Goal: Task Accomplishment & Management: Manage account settings

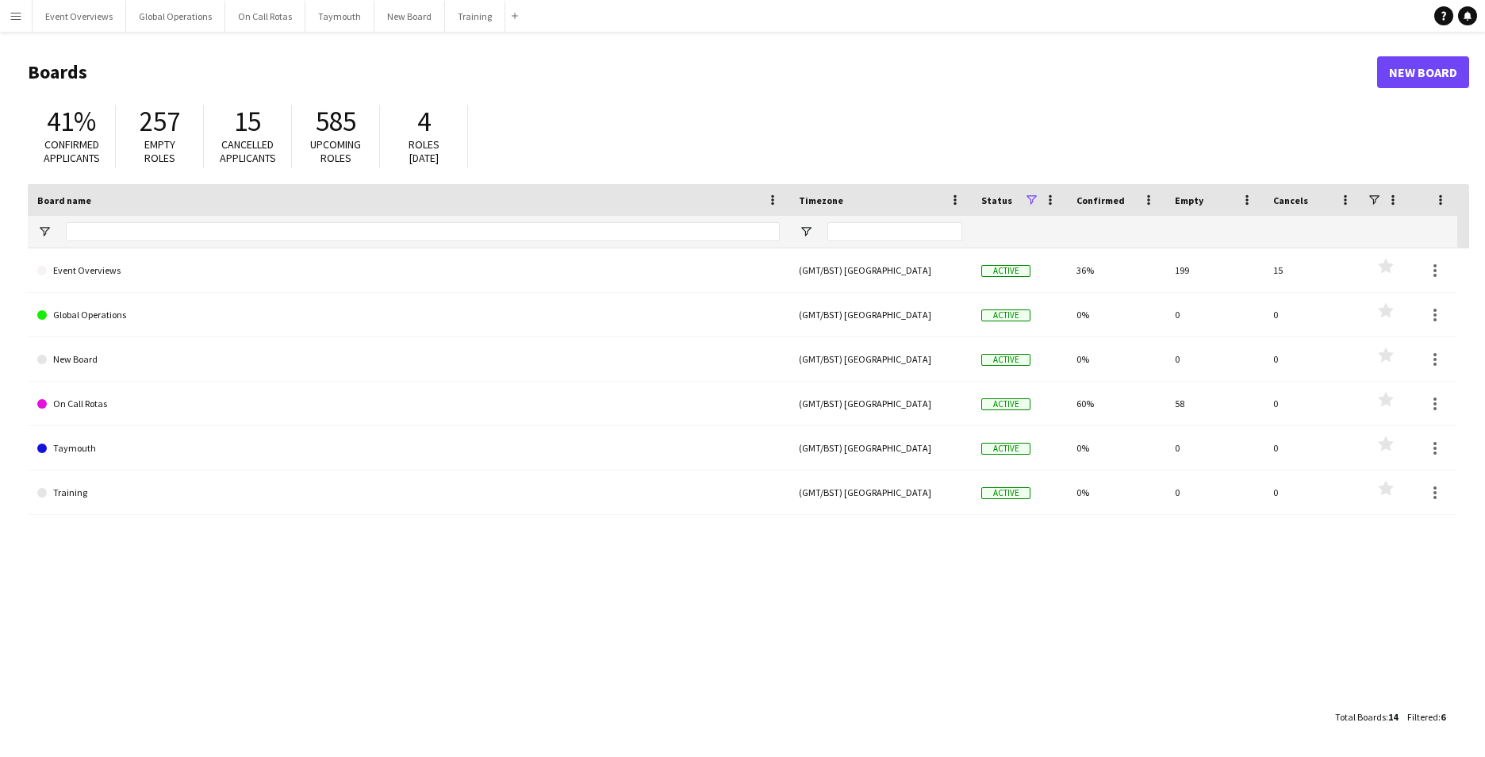
click at [15, 18] on app-icon "Menu" at bounding box center [16, 16] width 13 height 13
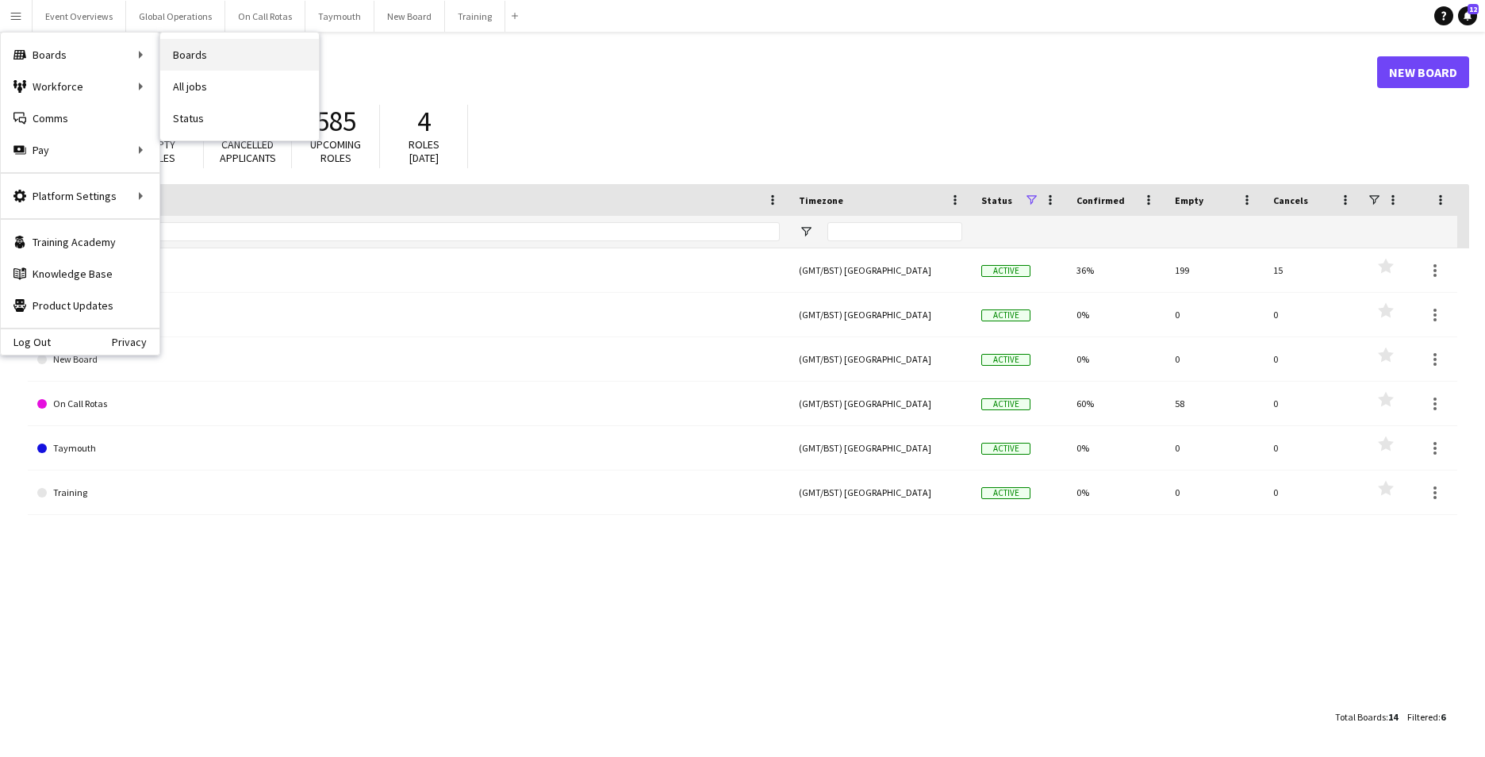
click at [200, 53] on link "Boards" at bounding box center [239, 55] width 159 height 32
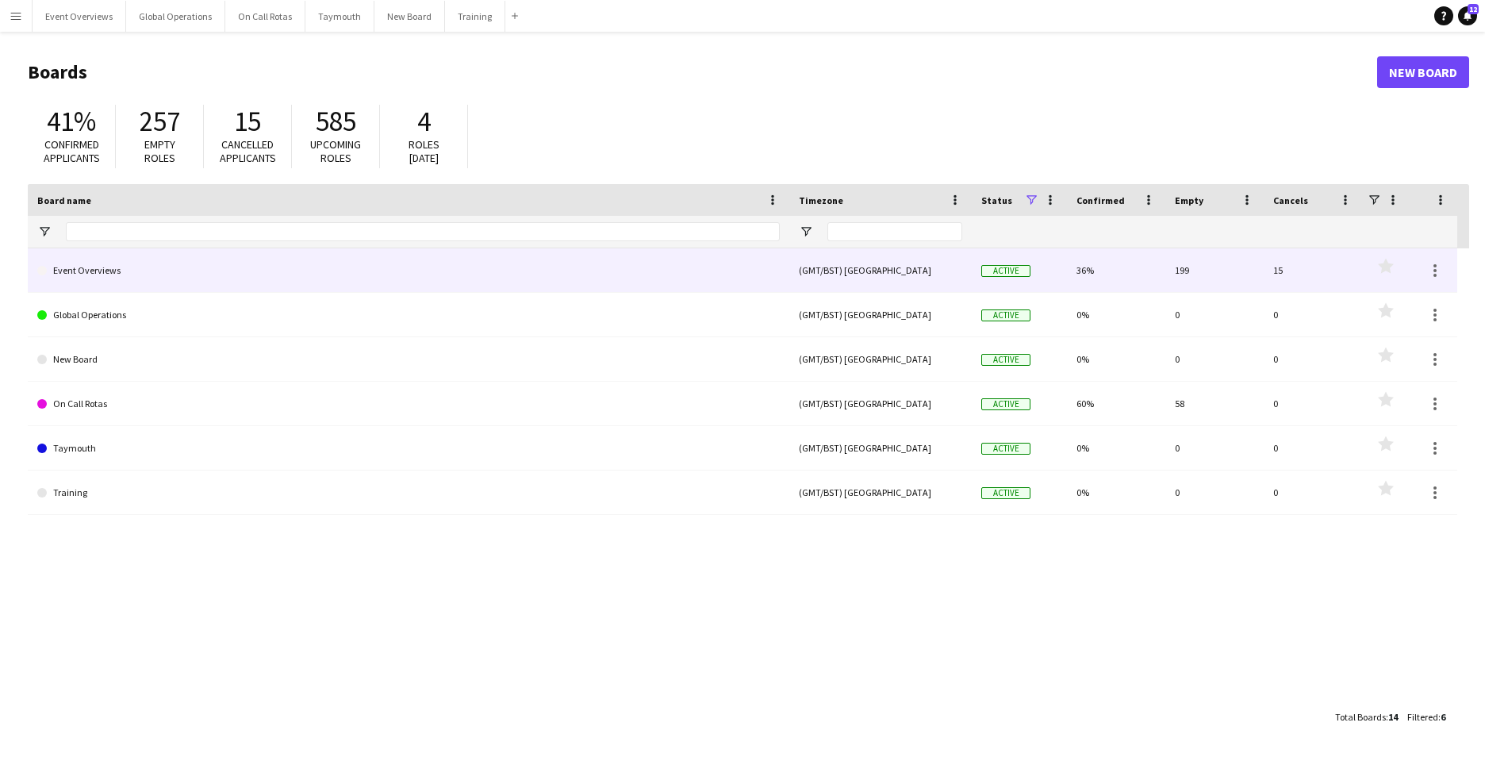
click at [102, 274] on link "Event Overviews" at bounding box center [408, 270] width 743 height 44
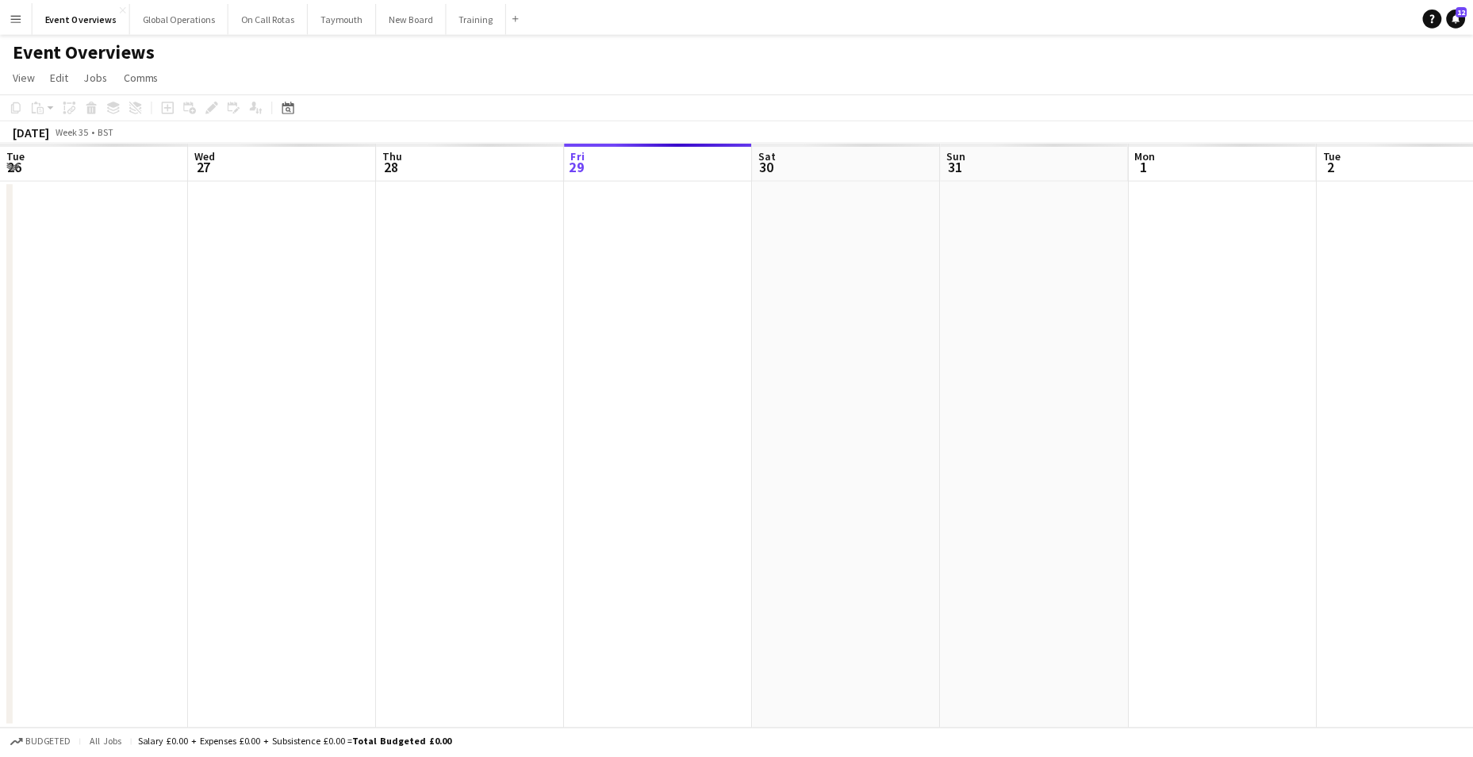
scroll to position [0, 379]
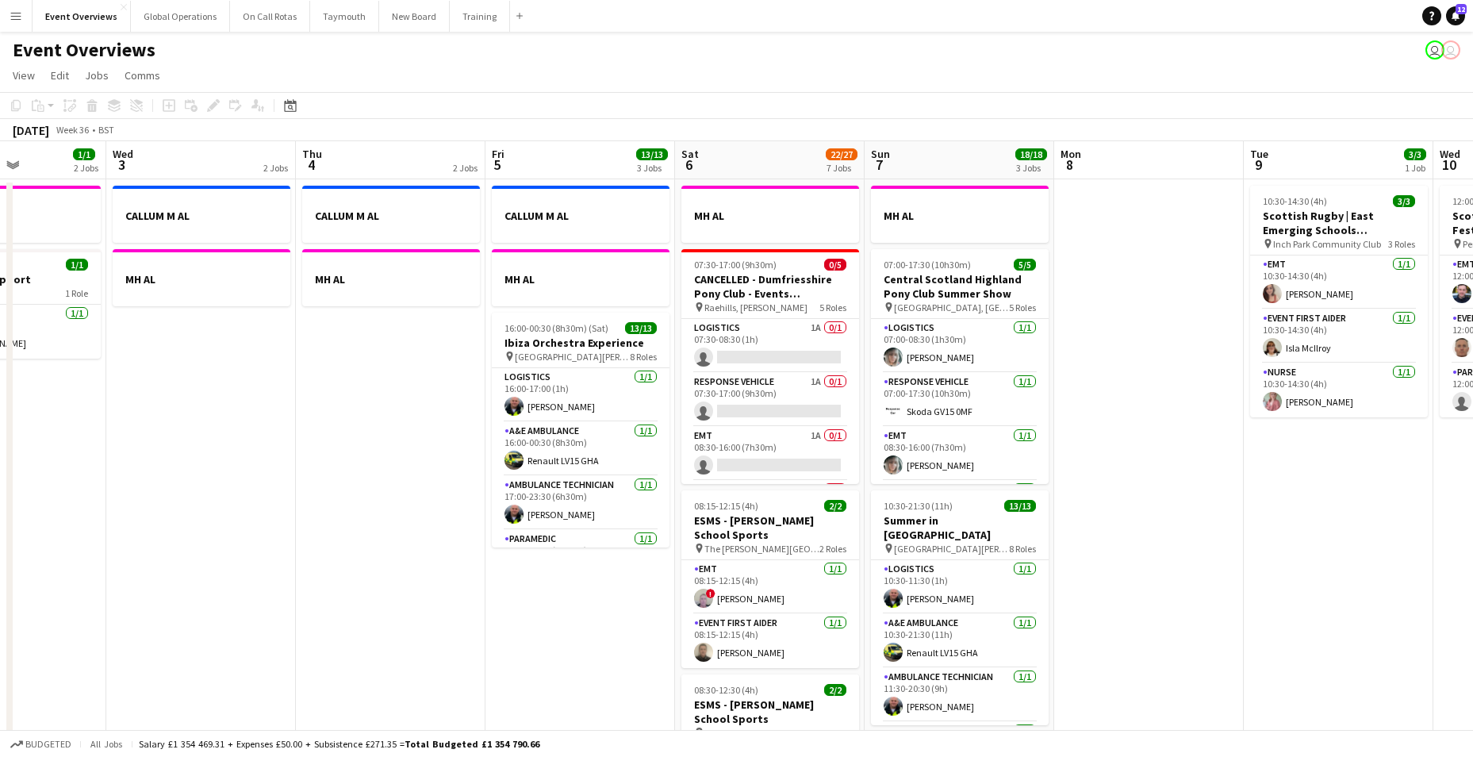
drag, startPoint x: 1160, startPoint y: 612, endPoint x: -486, endPoint y: 627, distance: 1645.7
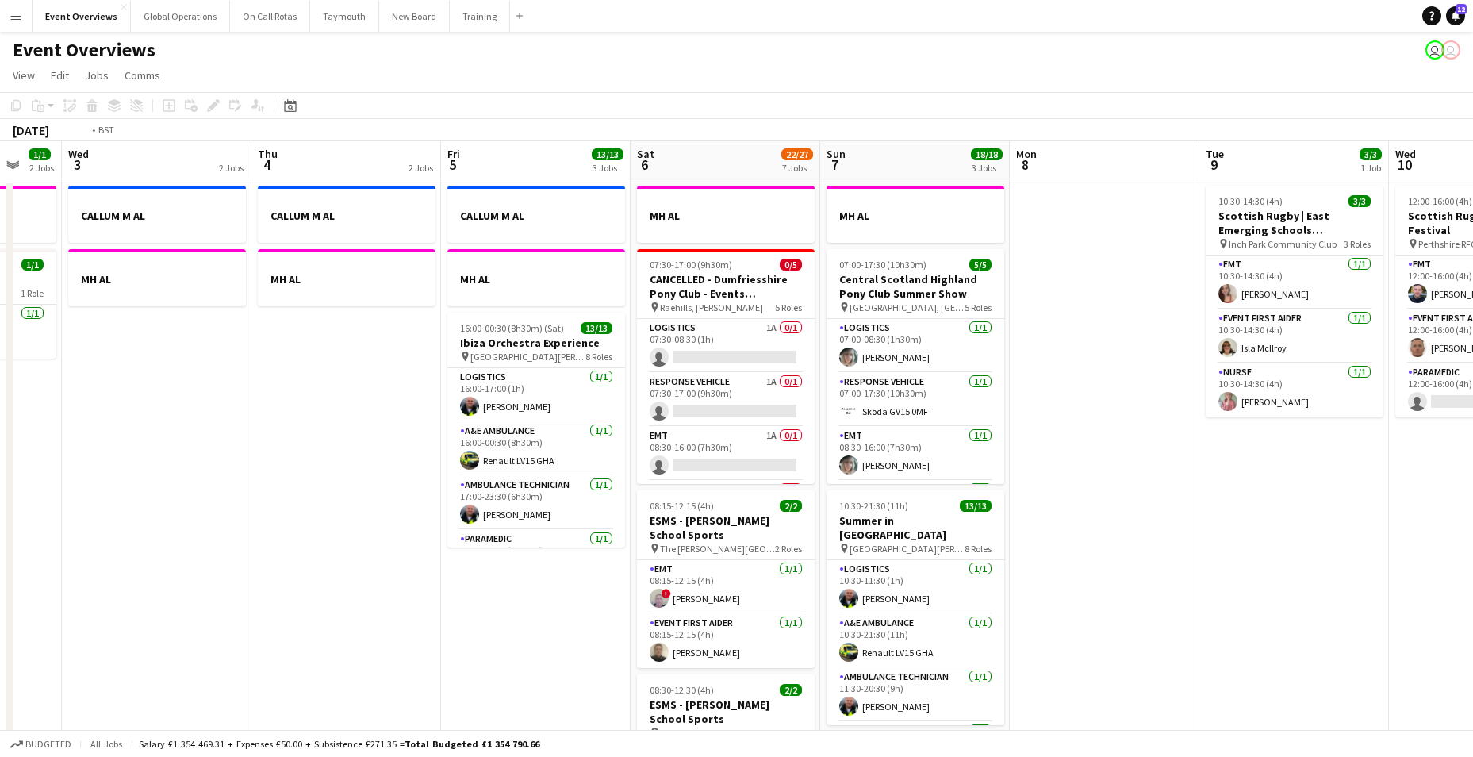
drag, startPoint x: 1239, startPoint y: 683, endPoint x: 111, endPoint y: 679, distance: 1128.3
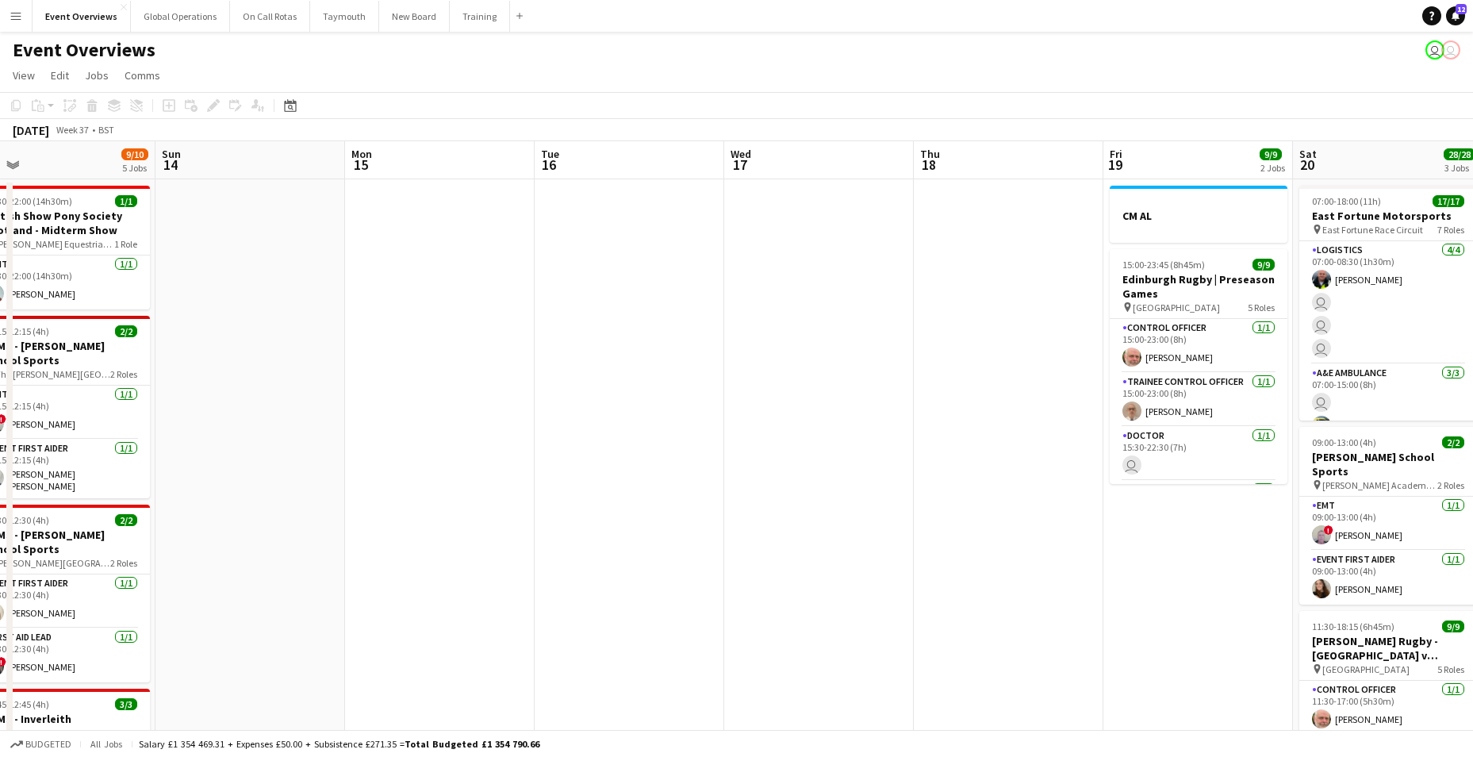
drag, startPoint x: 1139, startPoint y: 680, endPoint x: 250, endPoint y: 655, distance: 889.8
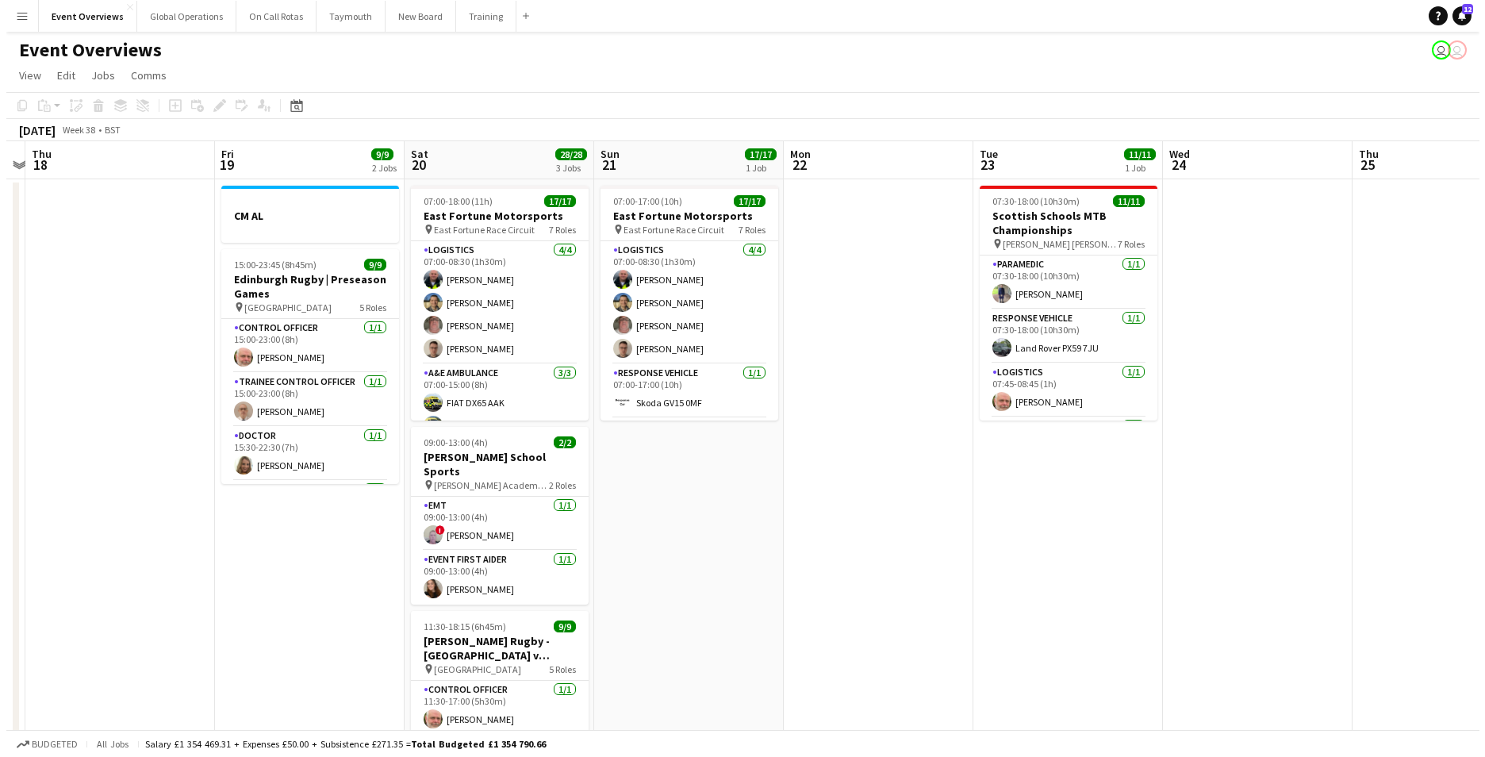
scroll to position [0, 622]
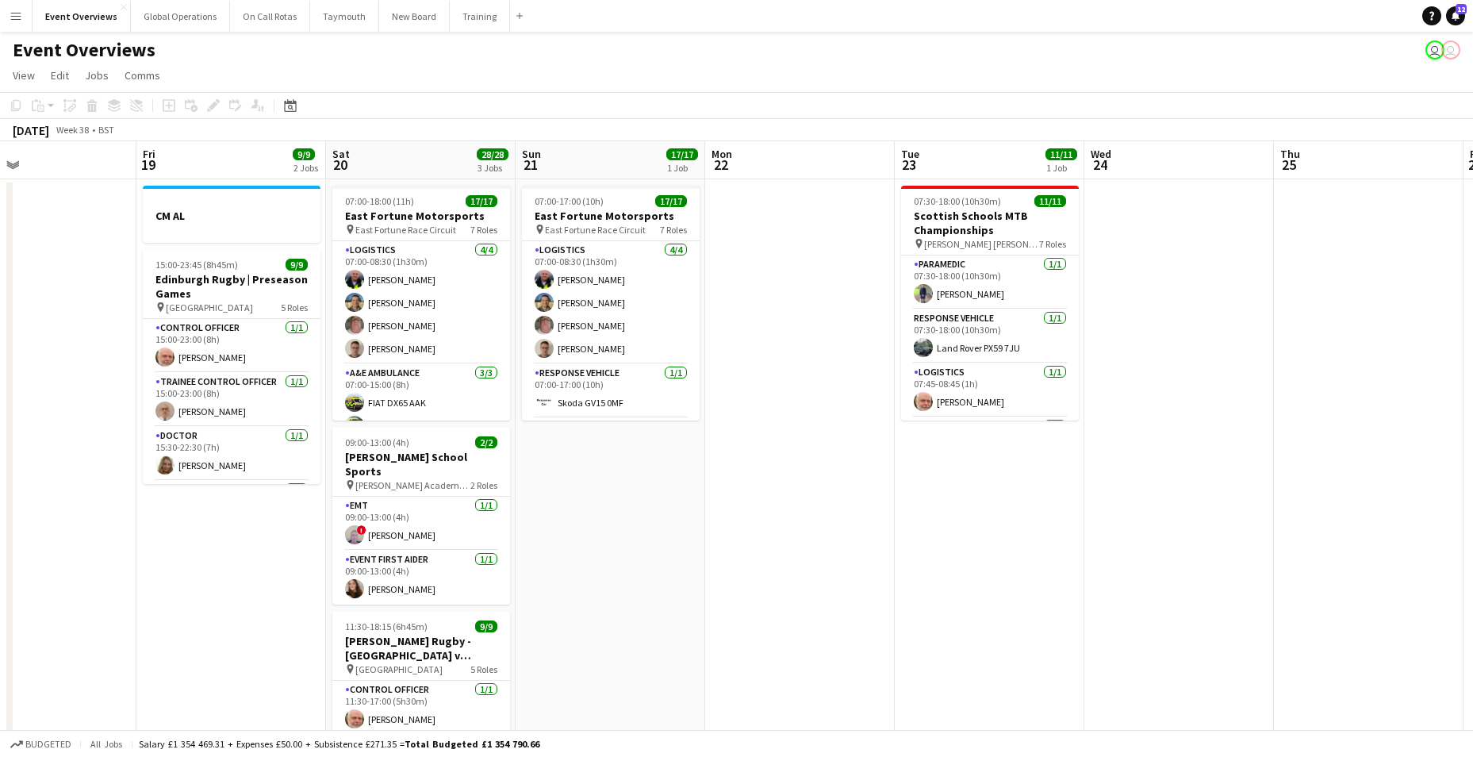
drag, startPoint x: 998, startPoint y: 640, endPoint x: 44, endPoint y: 628, distance: 954.6
click at [7, 10] on button "Menu" at bounding box center [16, 16] width 32 height 32
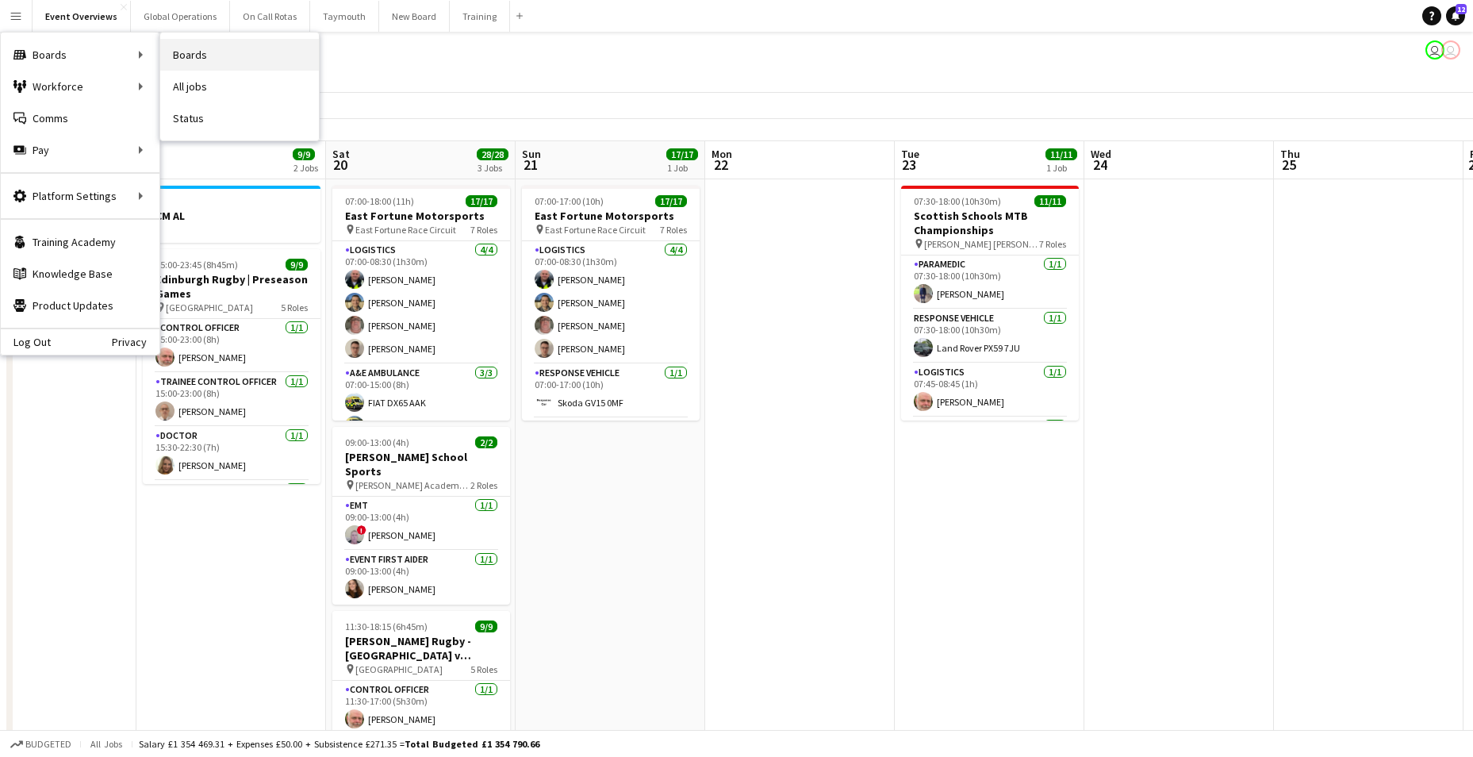
click at [190, 55] on link "Boards" at bounding box center [239, 55] width 159 height 32
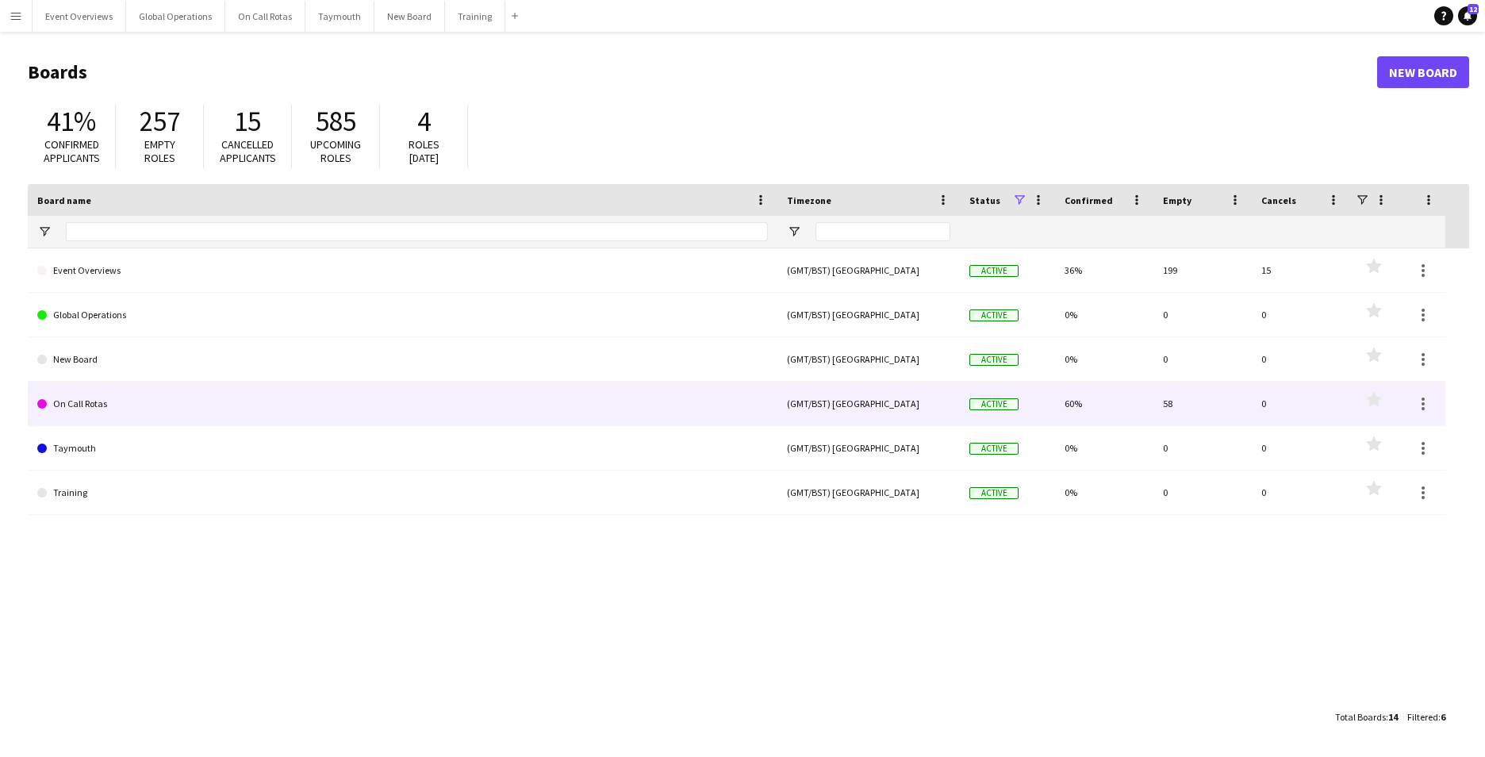
click at [106, 401] on link "On Call Rotas" at bounding box center [402, 404] width 731 height 44
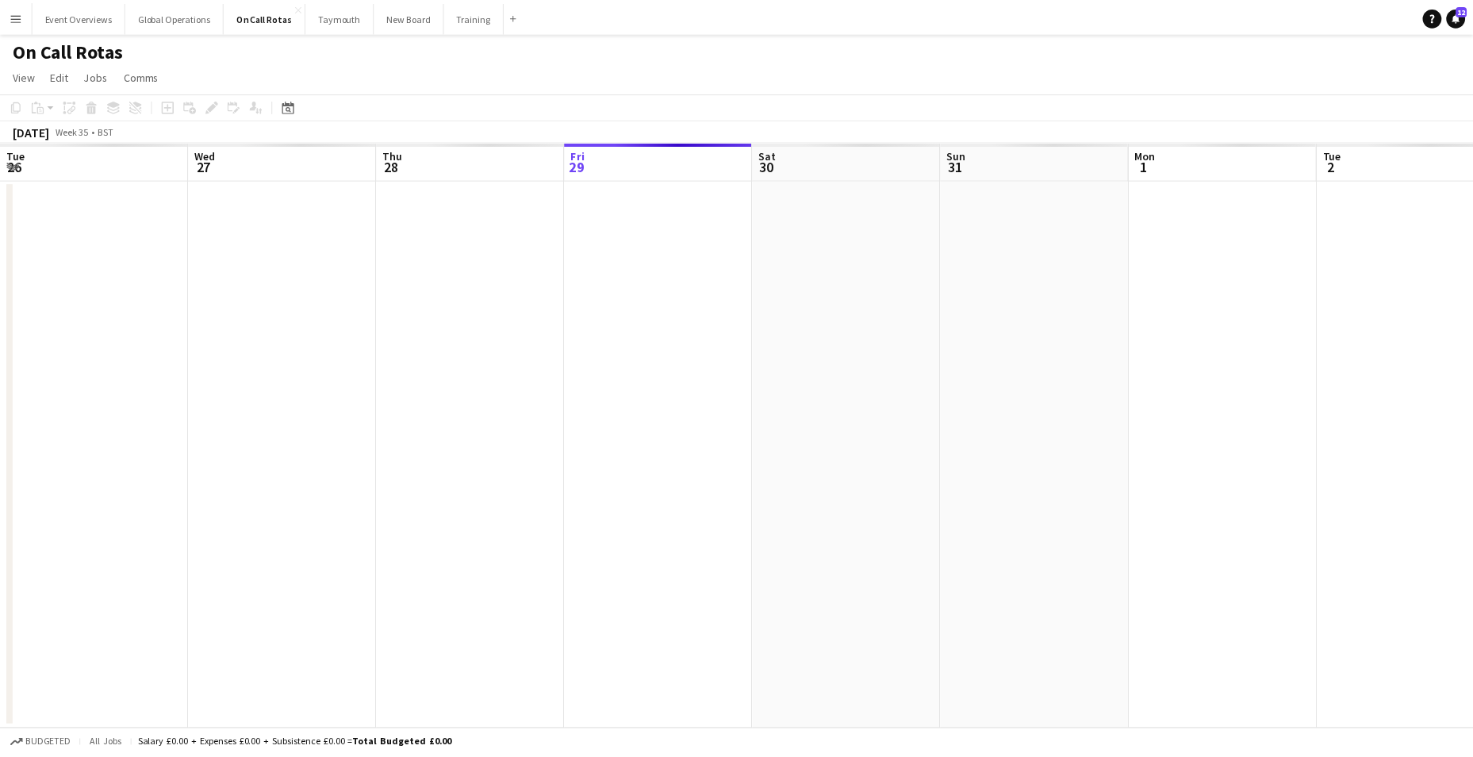
scroll to position [0, 379]
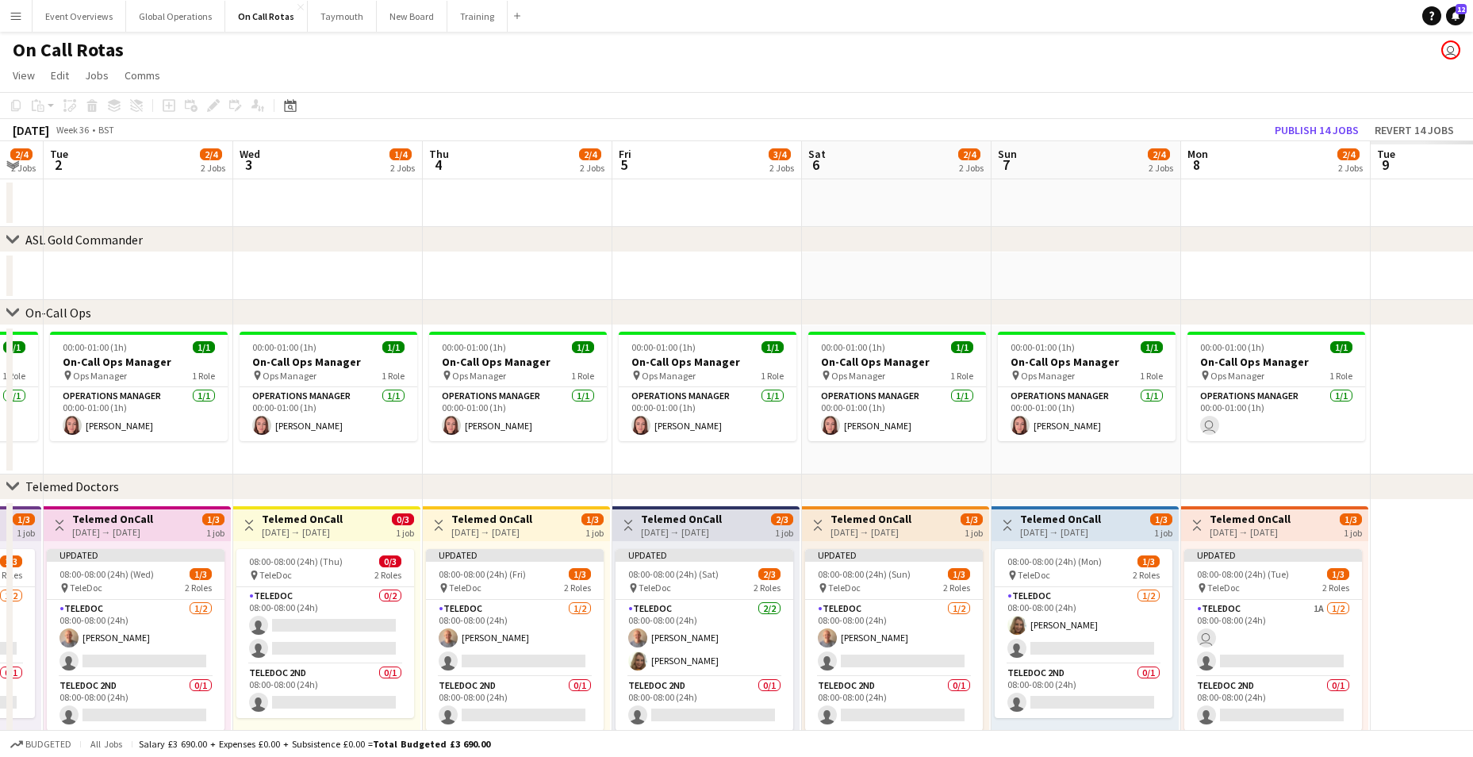
drag, startPoint x: 1074, startPoint y: 579, endPoint x: 170, endPoint y: 543, distance: 905.3
click at [170, 543] on app-calendar-viewport "Sat 30 2/4 2 Jobs Sun 31 1/4 2 Jobs Mon 1 2/4 2 Jobs Tue 2 2/4 2 Jobs Wed 3 1/4…" at bounding box center [736, 465] width 1473 height 649
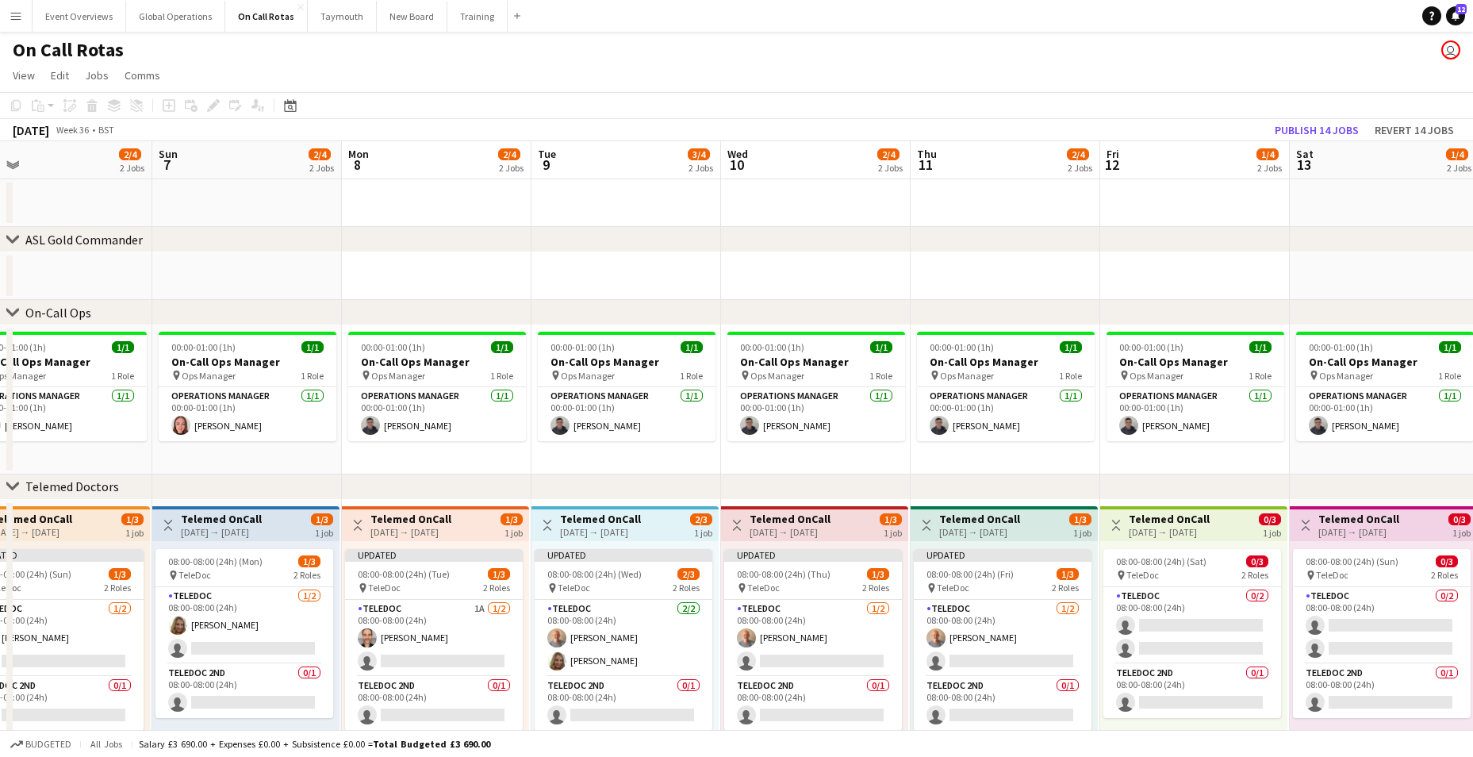
drag, startPoint x: 843, startPoint y: 569, endPoint x: -17, endPoint y: 559, distance: 860.1
click at [0, 559] on html "Menu Boards Boards Boards All jobs Status Workforce Workforce My Workforce Recr…" at bounding box center [736, 408] width 1473 height 817
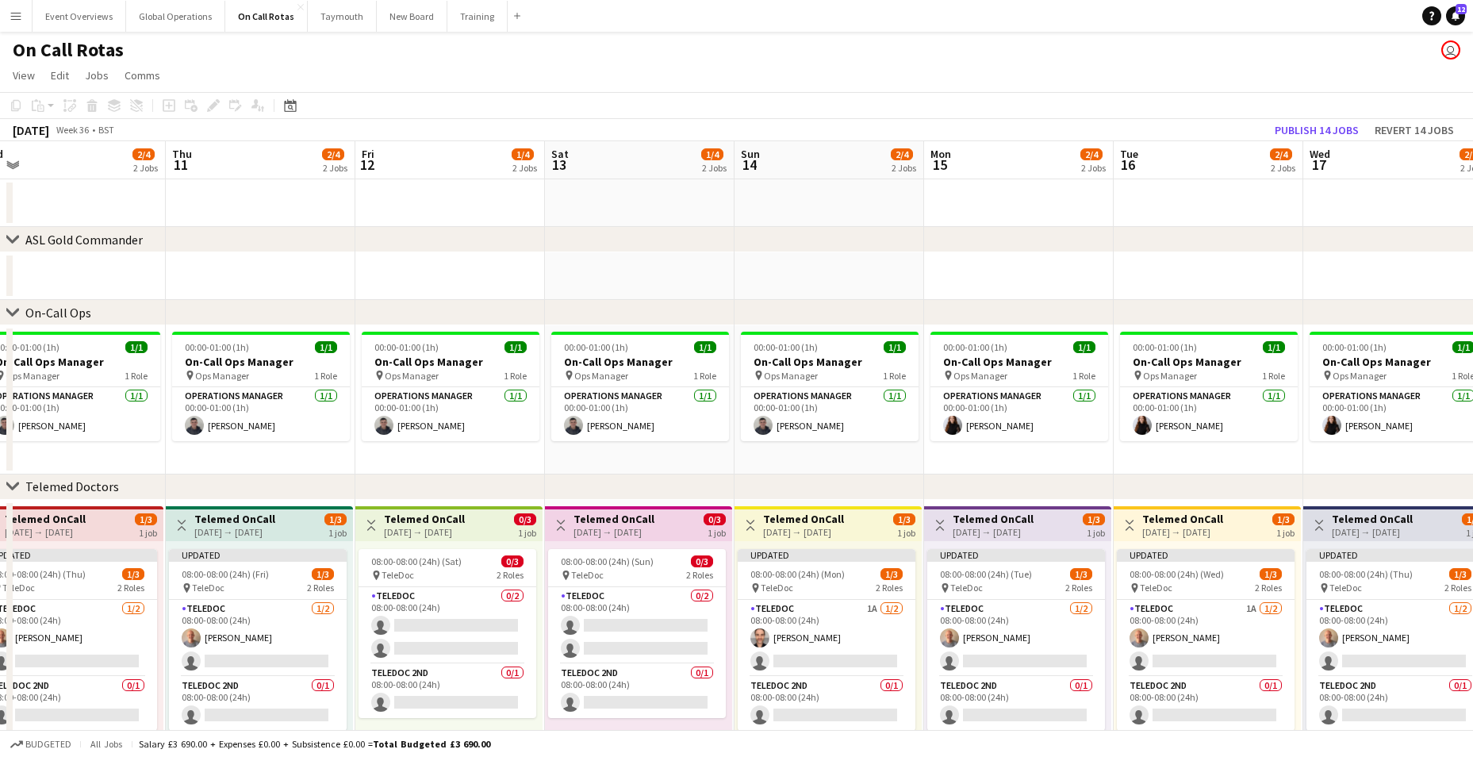
drag, startPoint x: 751, startPoint y: 592, endPoint x: -157, endPoint y: 585, distance: 907.7
click at [0, 585] on html "Menu Boards Boards Boards All jobs Status Workforce Workforce My Workforce Recr…" at bounding box center [736, 408] width 1473 height 817
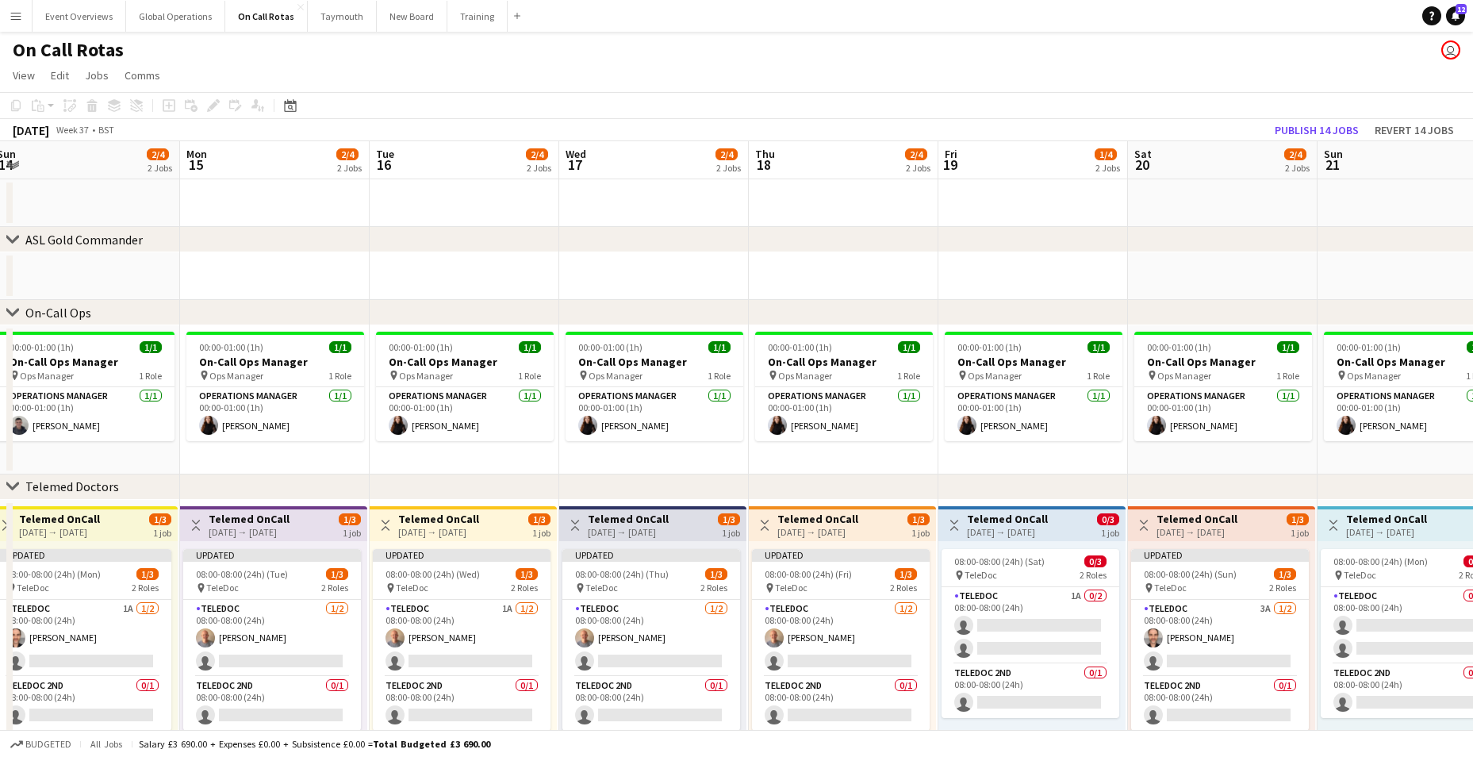
scroll to position [0, 554]
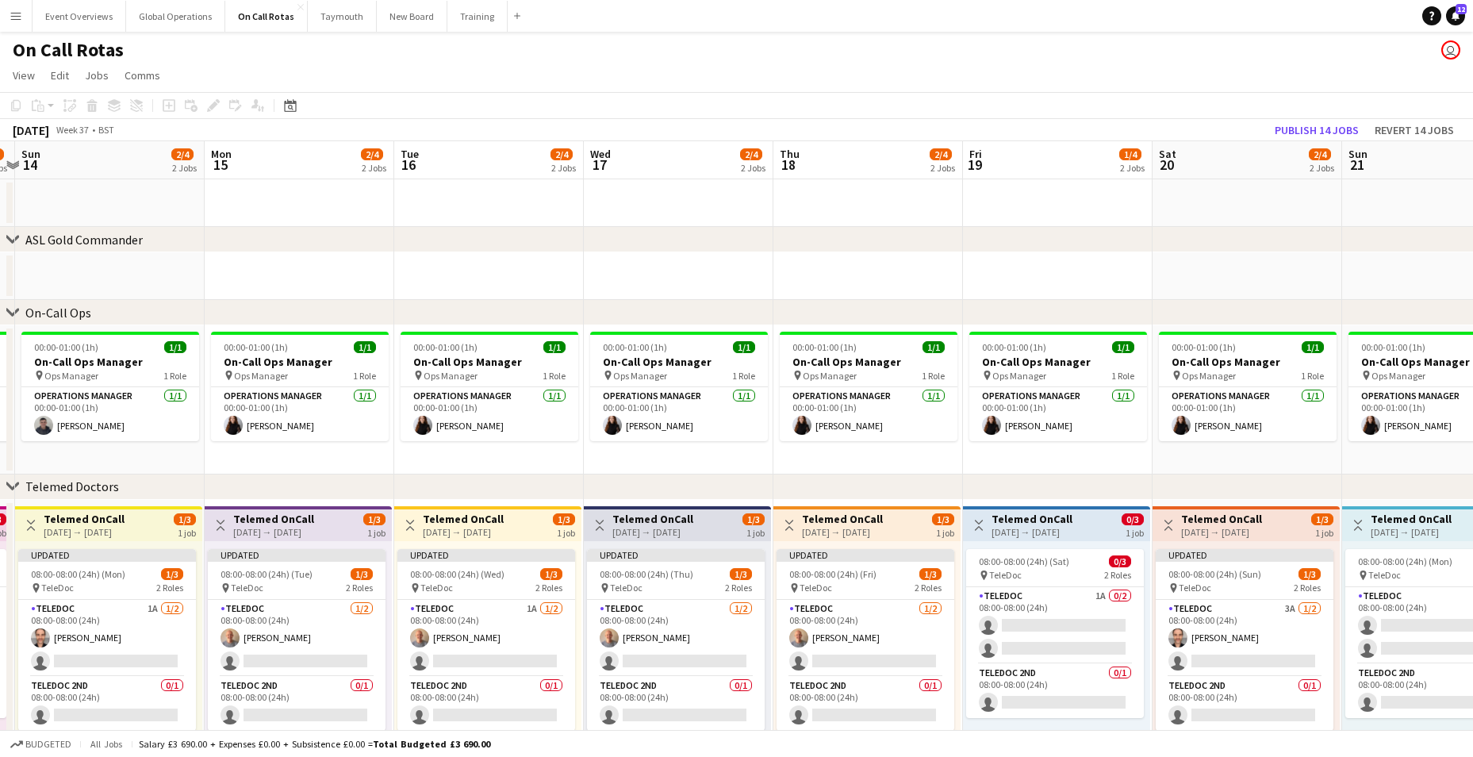
drag, startPoint x: 897, startPoint y: 603, endPoint x: 278, endPoint y: 585, distance: 619.2
click at [278, 585] on app-calendar-viewport "Thu 11 2/4 2 Jobs Fri 12 1/4 2 Jobs Sat 13 1/4 2 Jobs Sun 14 2/4 2 Jobs Mon 15 …" at bounding box center [736, 465] width 1473 height 649
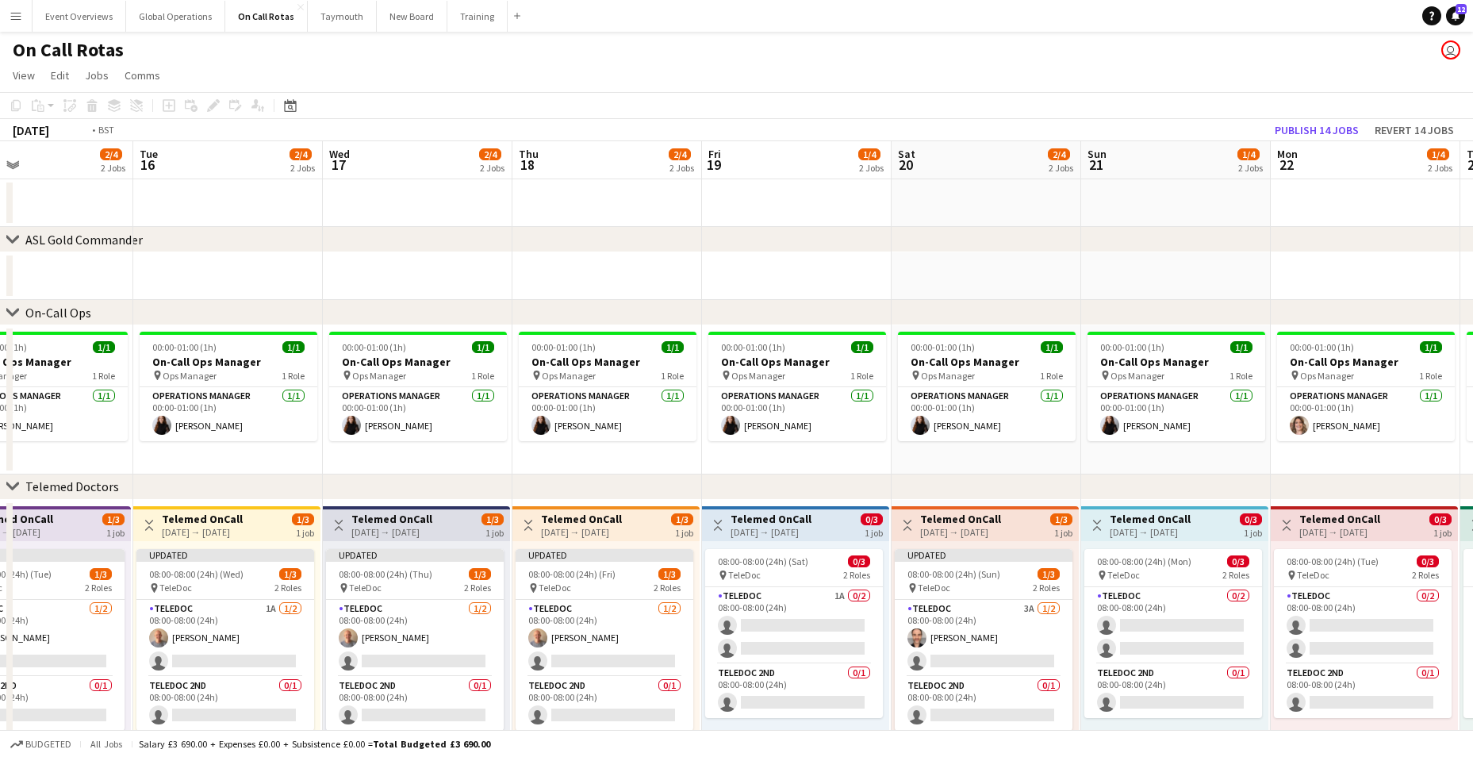
scroll to position [0, 492]
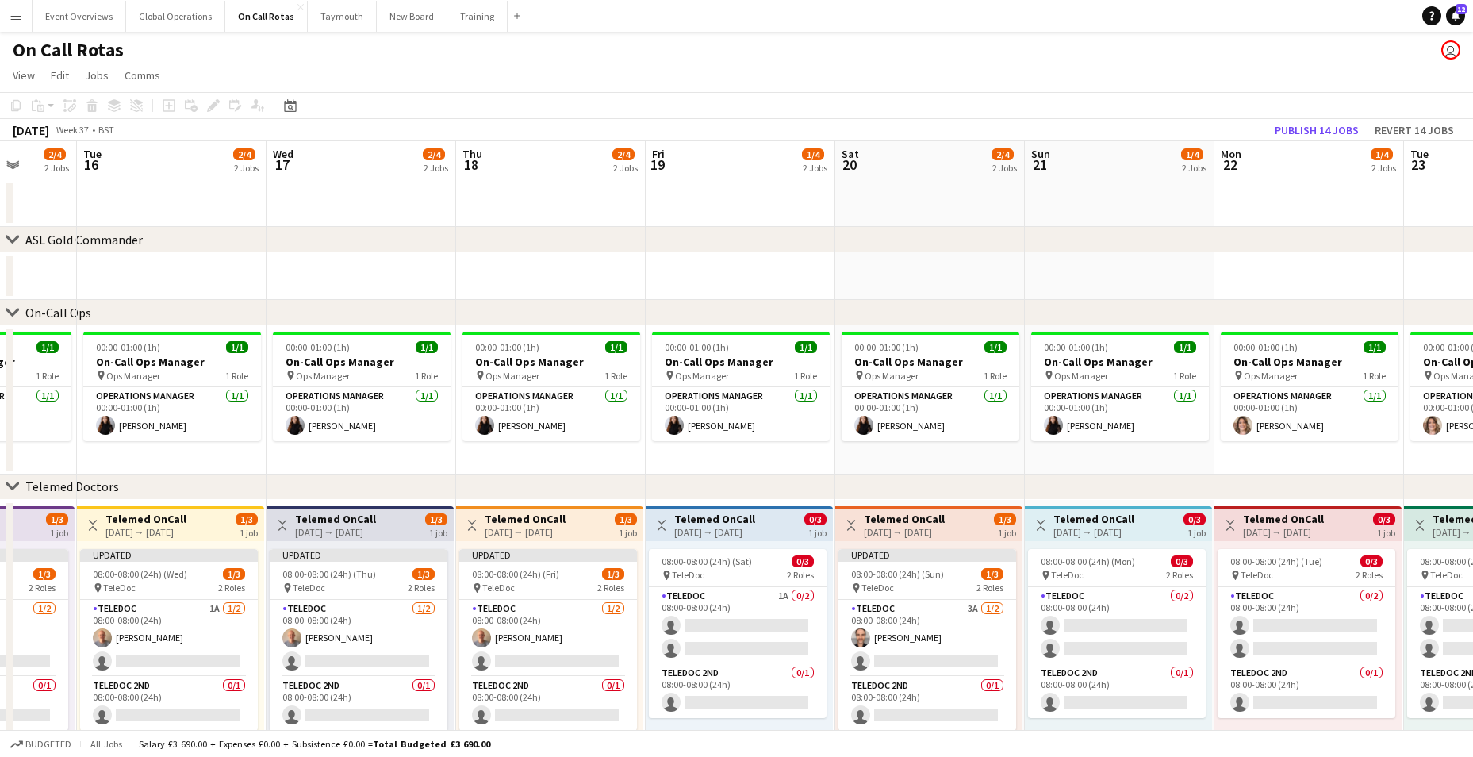
drag, startPoint x: 949, startPoint y: 576, endPoint x: 632, endPoint y: 580, distance: 317.4
click at [632, 580] on app-calendar-viewport "Sat 13 1/4 2 Jobs Sun 14 2/4 2 Jobs Mon 15 2/4 2 Jobs Tue 16 2/4 2 Jobs Wed 17 …" at bounding box center [736, 465] width 1473 height 649
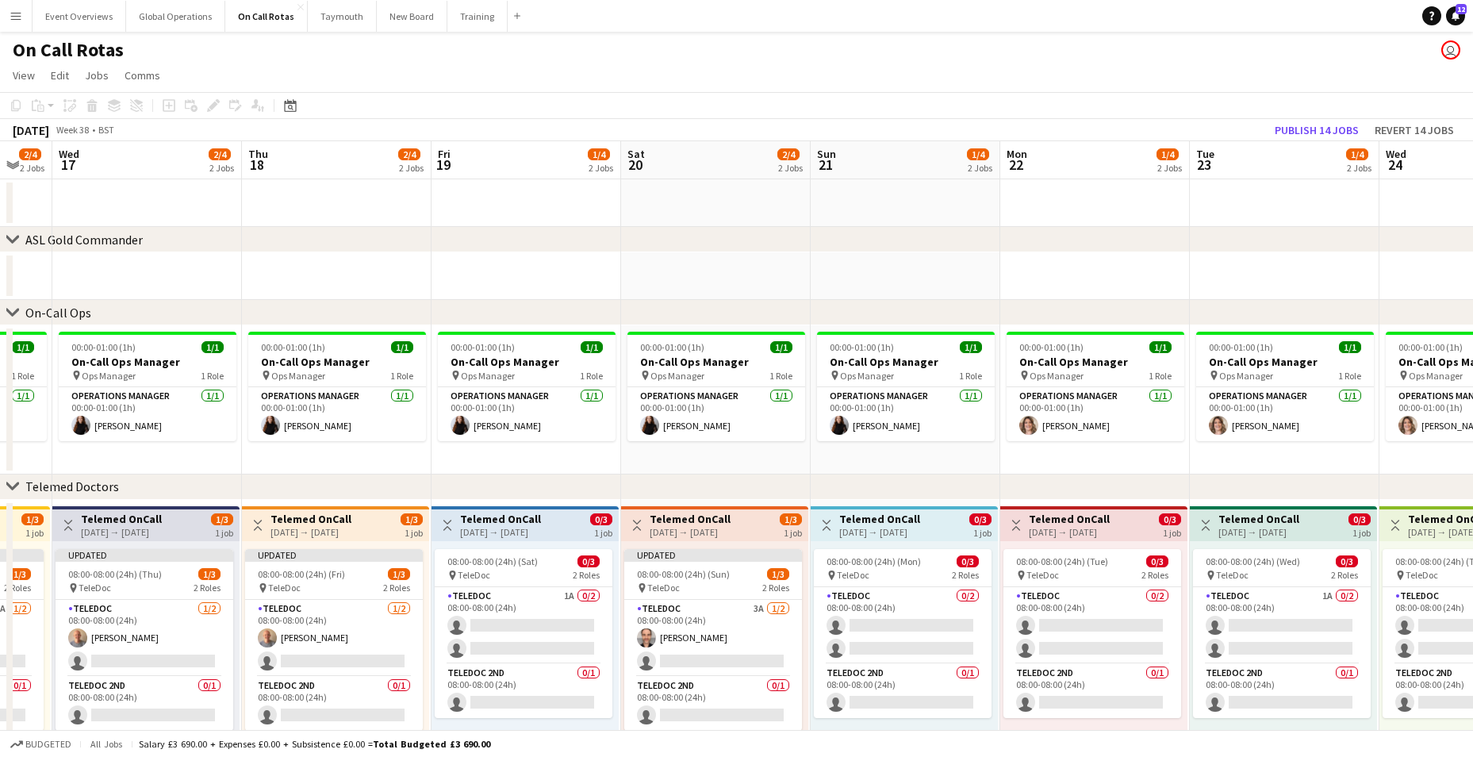
scroll to position [0, 524]
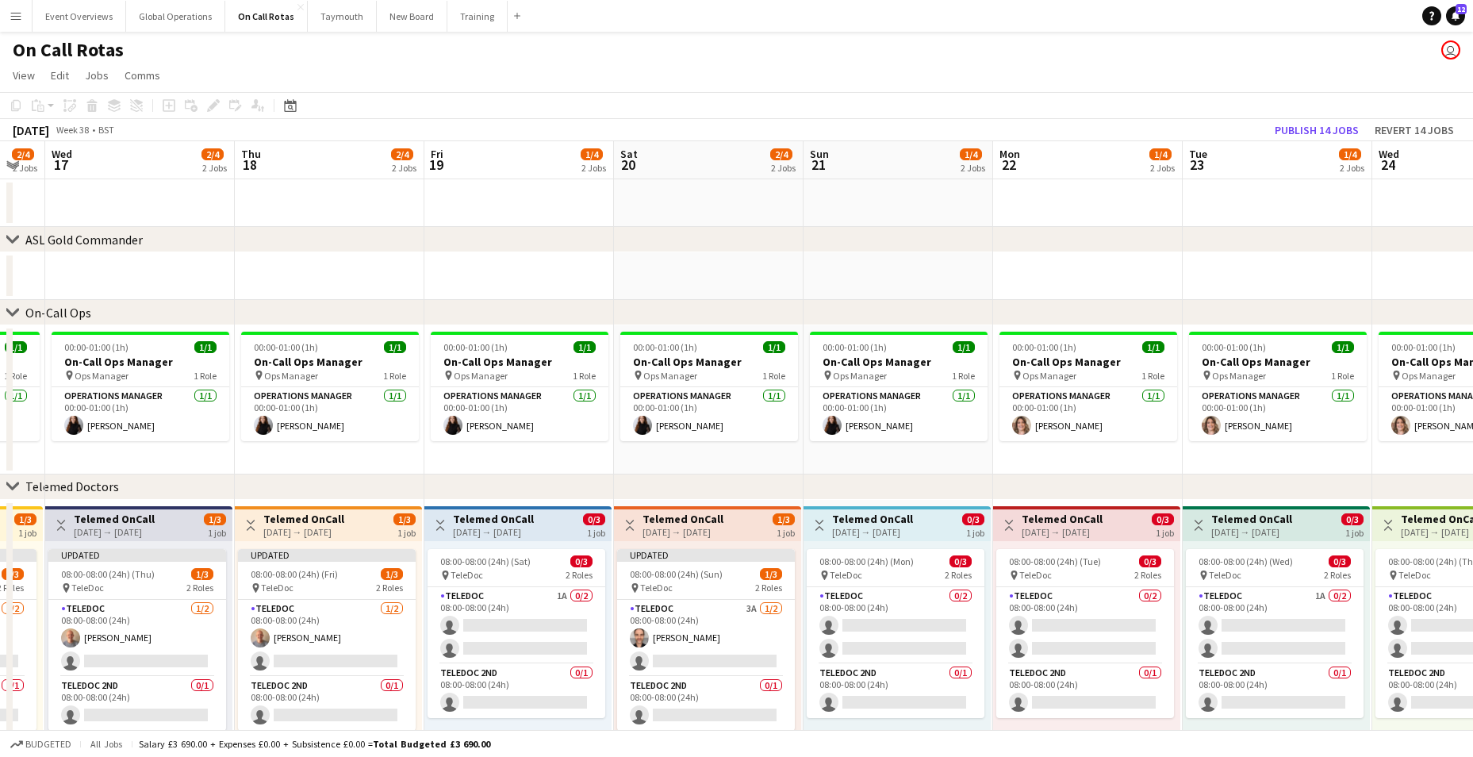
drag, startPoint x: 1127, startPoint y: 689, endPoint x: 716, endPoint y: 668, distance: 411.5
click at [716, 668] on app-calendar-viewport "Sun 14 2/4 2 Jobs Mon 15 2/4 2 Jobs Tue 16 2/4 2 Jobs Wed 17 2/4 2 Jobs Thu 18 …" at bounding box center [736, 465] width 1473 height 649
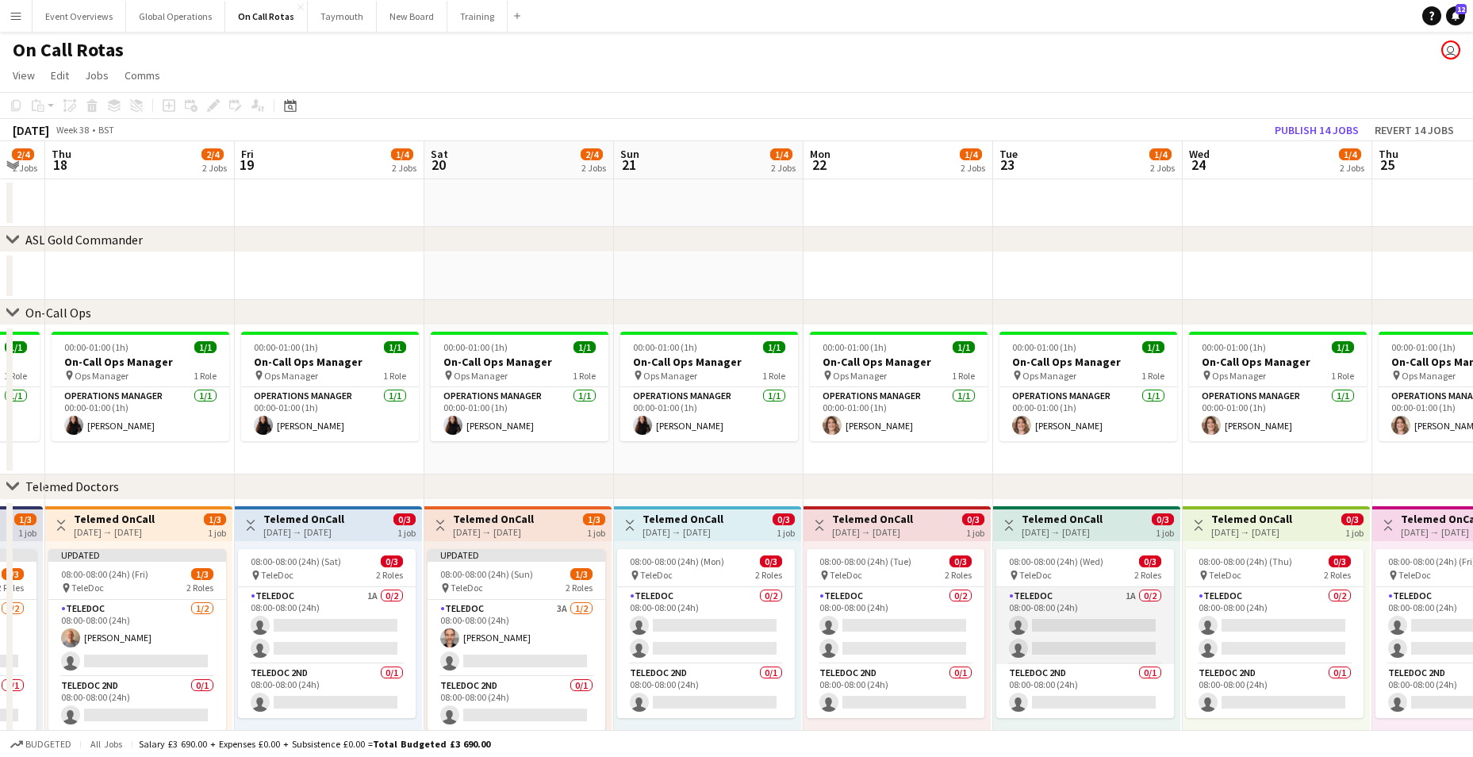
click at [1045, 624] on app-card-role "TeleDoc 1A 0/2 08:00-08:00 (24h) single-neutral-actions single-neutral-actions" at bounding box center [1086, 625] width 178 height 77
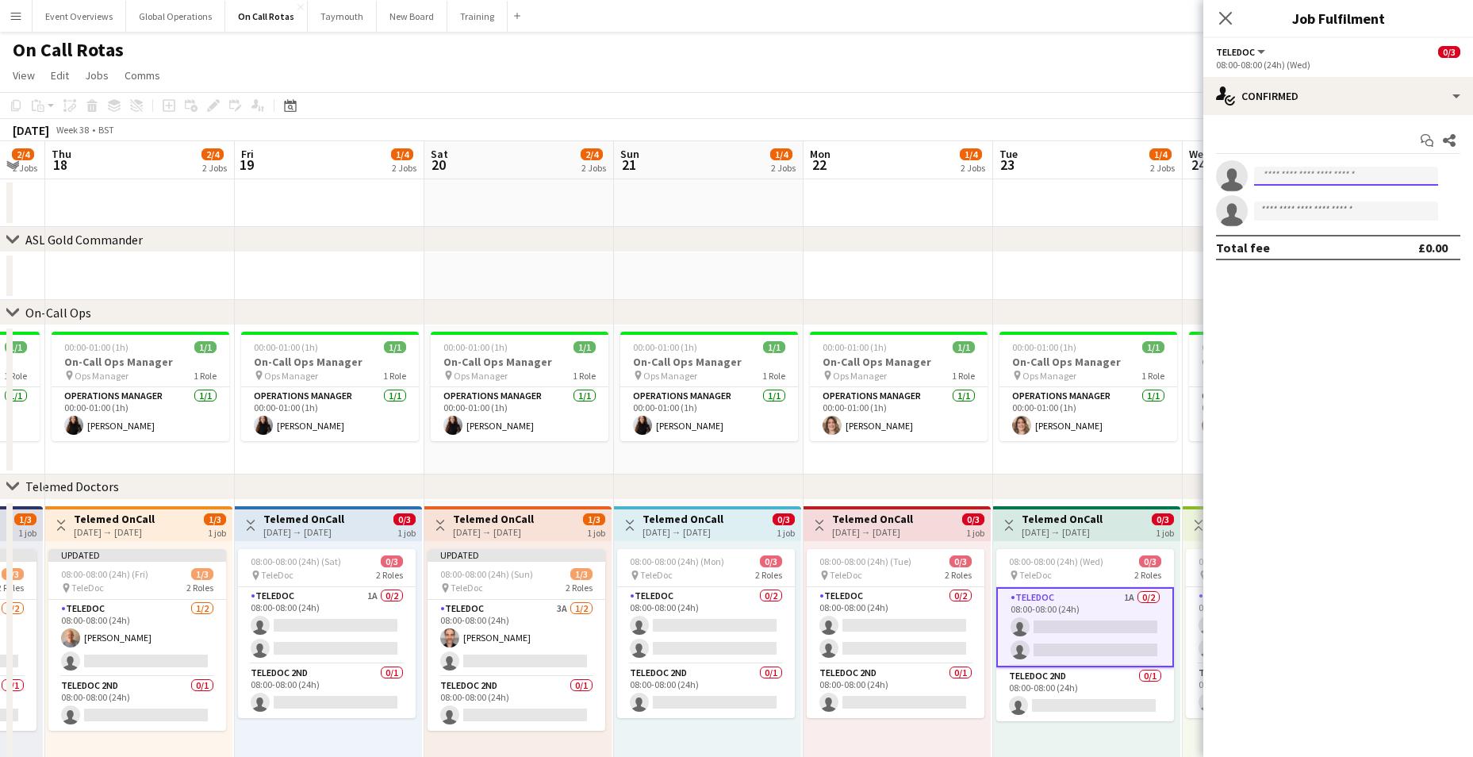
click at [1312, 174] on input at bounding box center [1346, 176] width 184 height 19
type input "****"
click at [1285, 220] on span "[PHONE_NUMBER]" at bounding box center [1346, 224] width 159 height 13
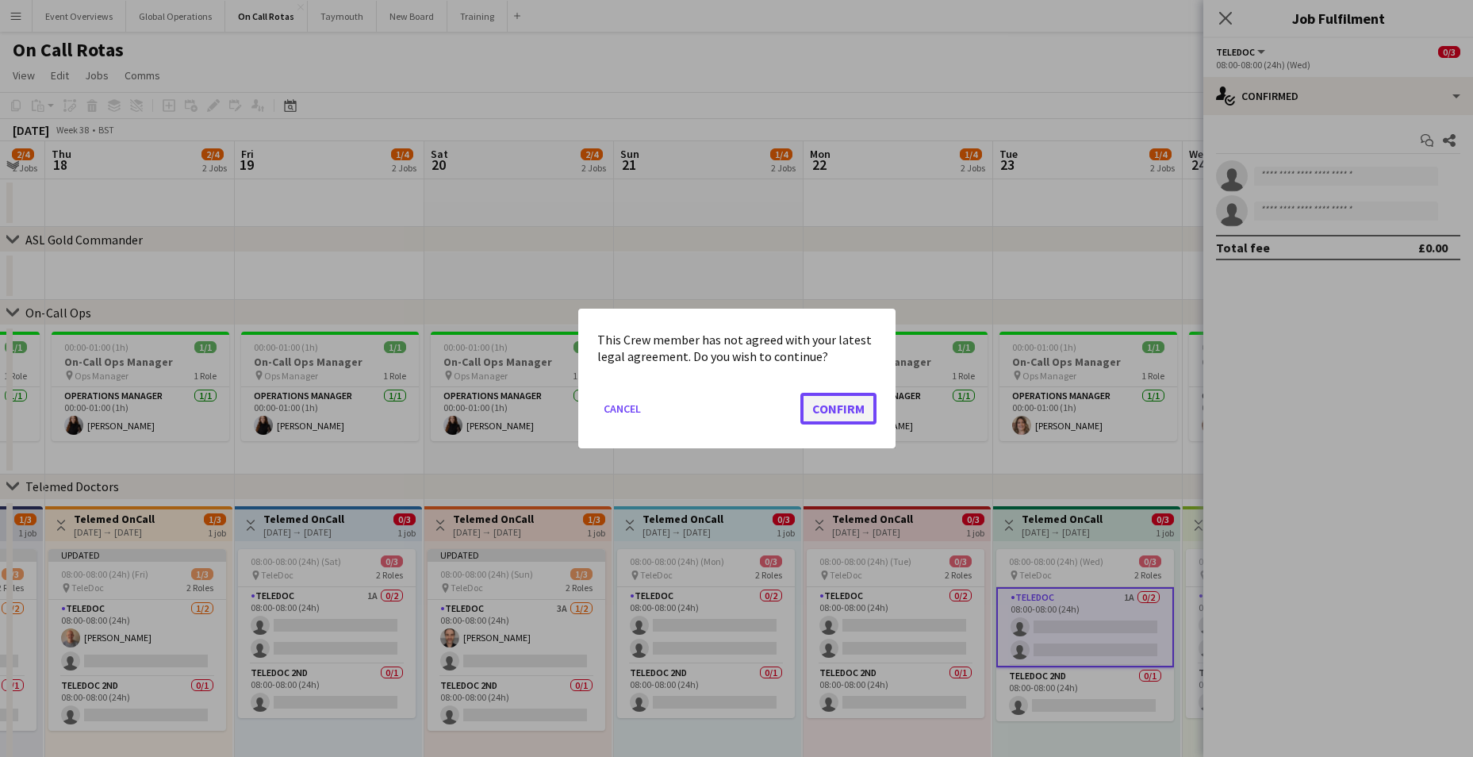
click at [822, 405] on button "Confirm" at bounding box center [839, 409] width 76 height 32
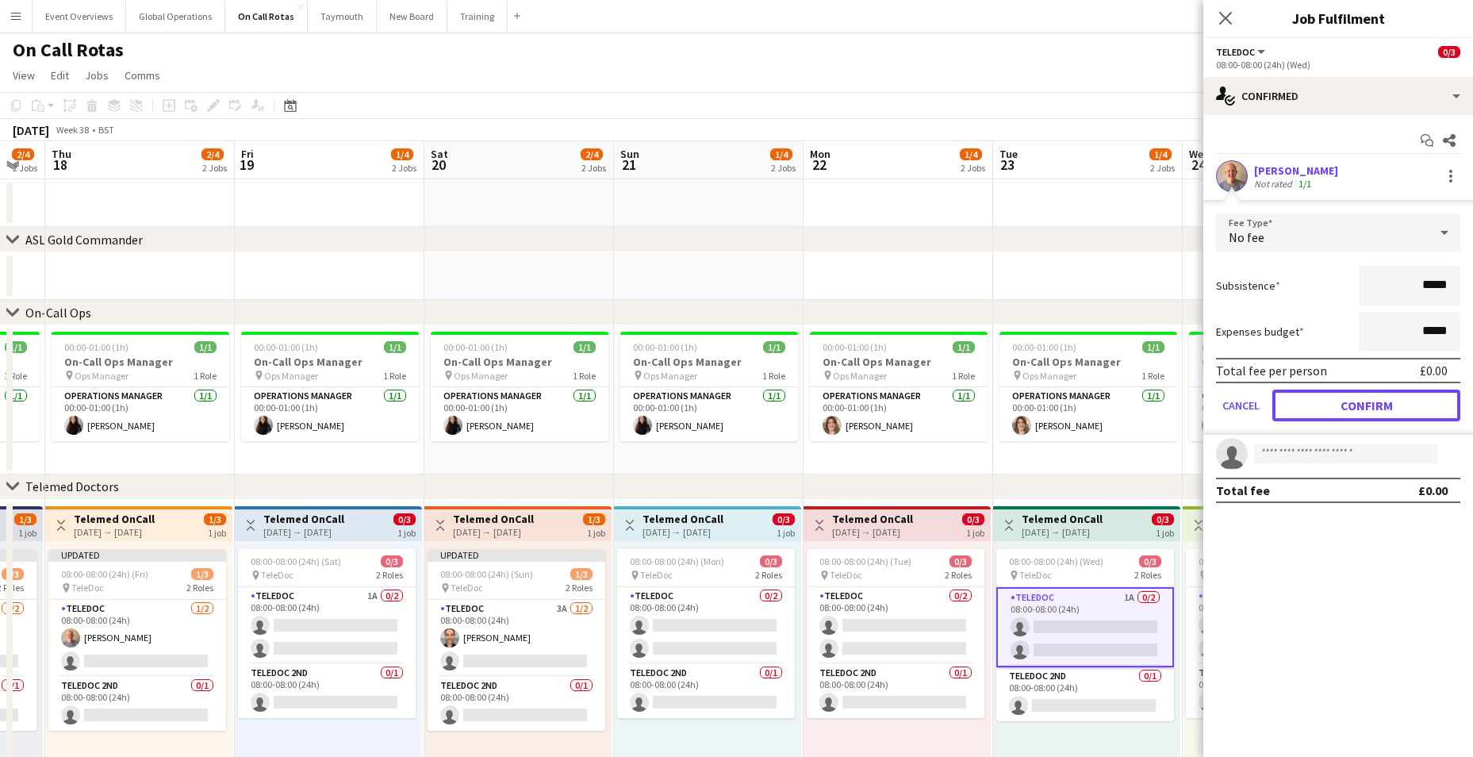
click at [1385, 398] on button "Confirm" at bounding box center [1367, 406] width 188 height 32
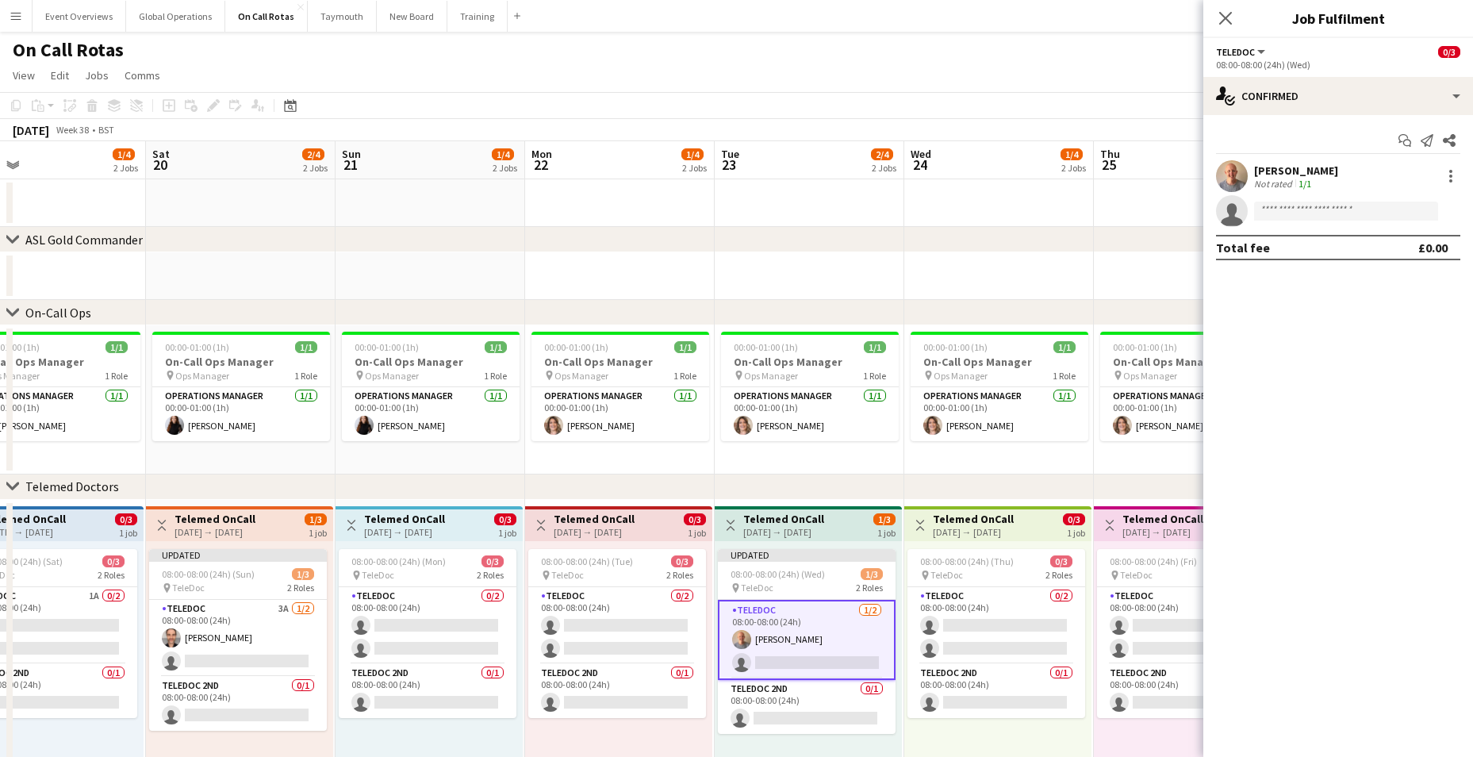
drag, startPoint x: 1075, startPoint y: 413, endPoint x: 348, endPoint y: 407, distance: 726.8
click at [348, 407] on app-calendar-viewport "Wed 17 2/4 2 Jobs Thu 18 2/4 2 Jobs Fri 19 1/4 2 Jobs Sat 20 2/4 2 Jobs Sun 21 …" at bounding box center [736, 465] width 1473 height 649
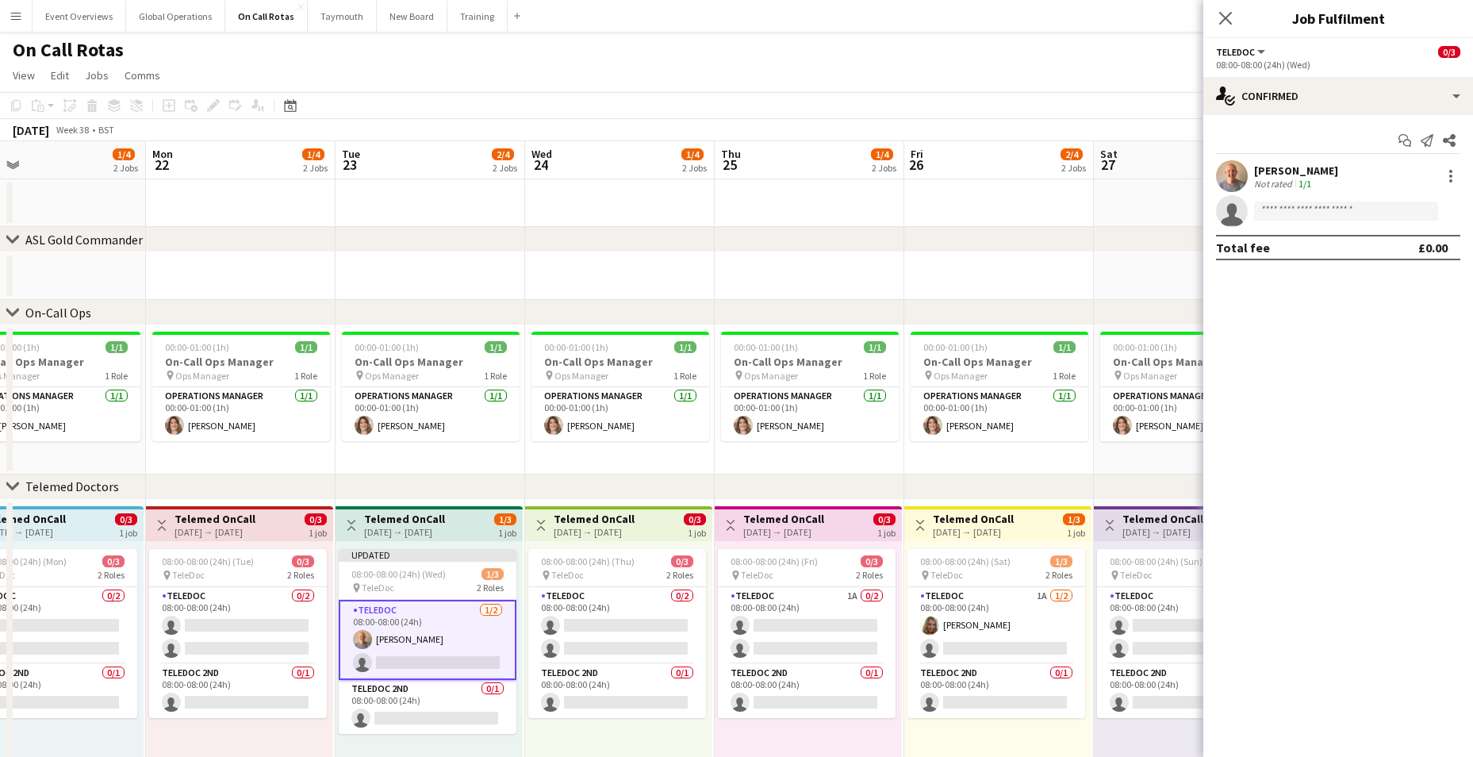
scroll to position [0, 500]
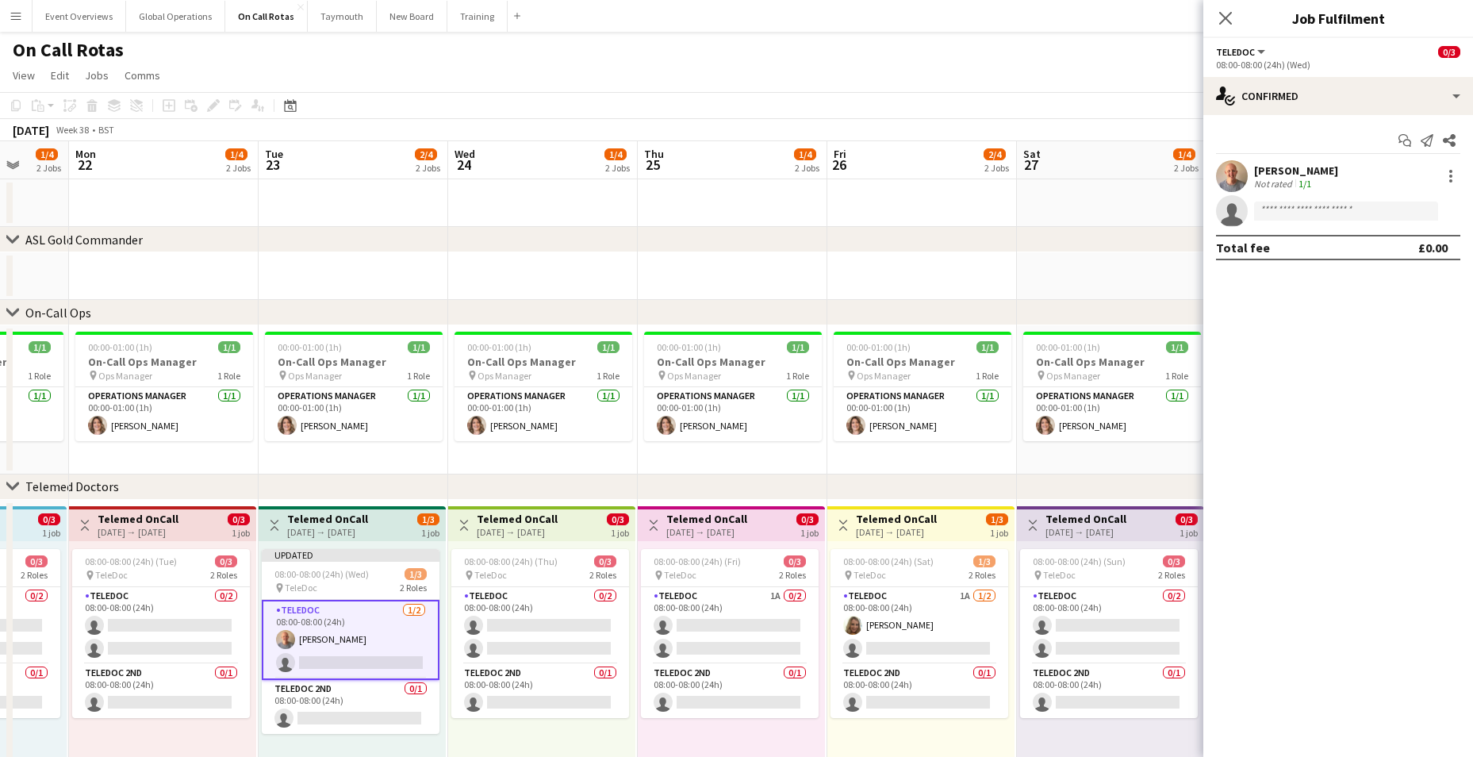
drag, startPoint x: 737, startPoint y: 495, endPoint x: 547, endPoint y: 485, distance: 190.7
click at [547, 485] on div "chevron-right Telemed Doctors" at bounding box center [736, 486] width 1473 height 25
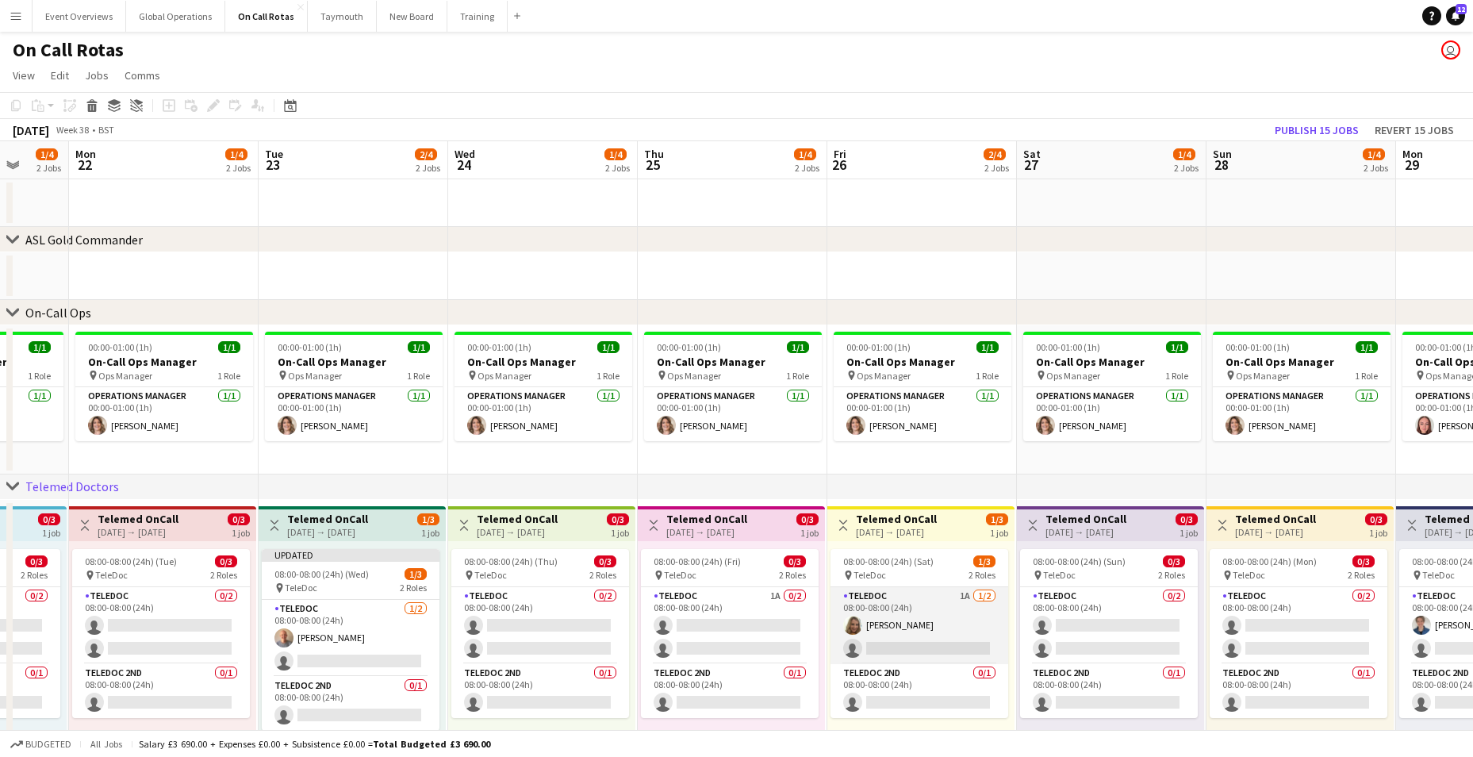
click at [879, 647] on app-card-role "TeleDoc 1A [DATE] 08:00-08:00 (24h) [PERSON_NAME] single-neutral-actions" at bounding box center [920, 625] width 178 height 77
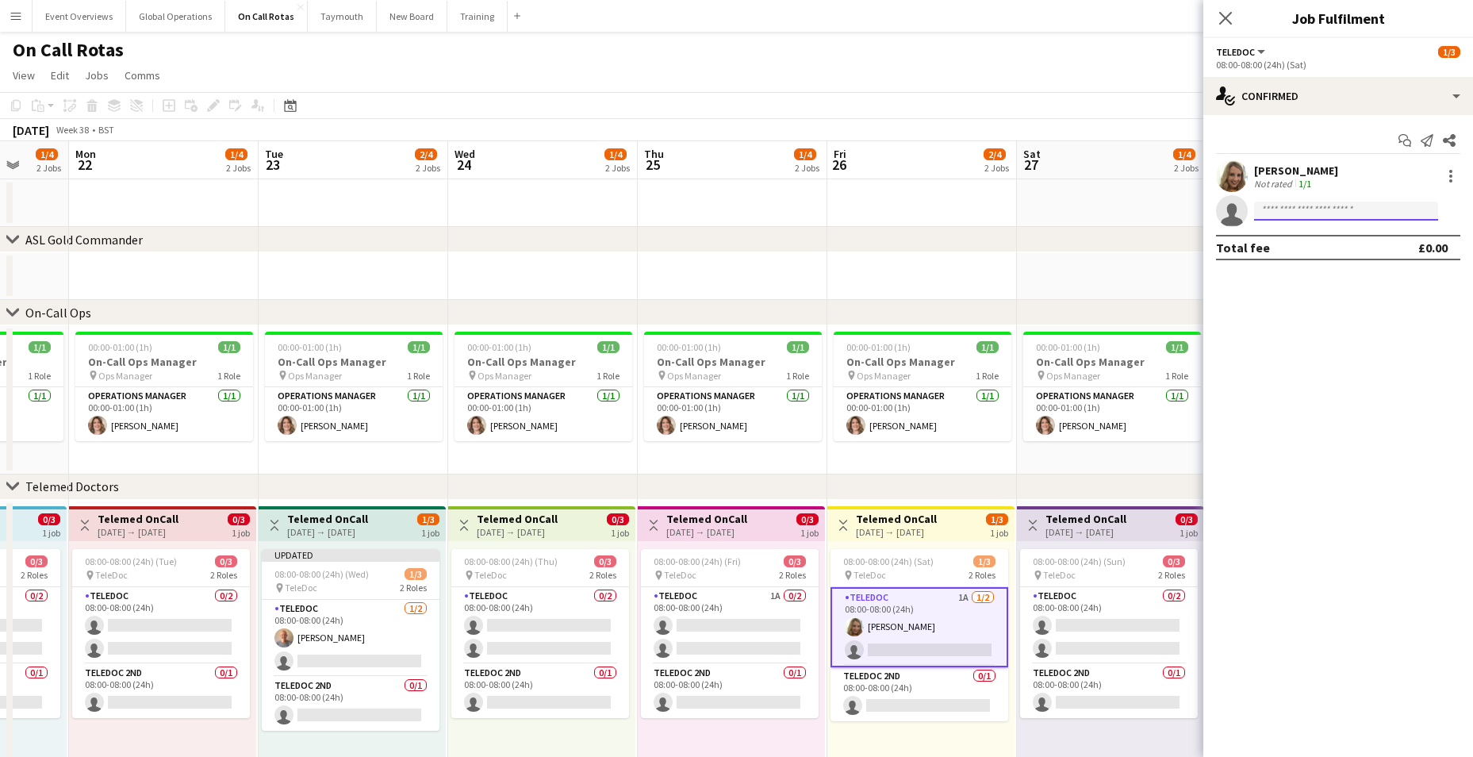
click at [1302, 214] on input at bounding box center [1346, 211] width 184 height 19
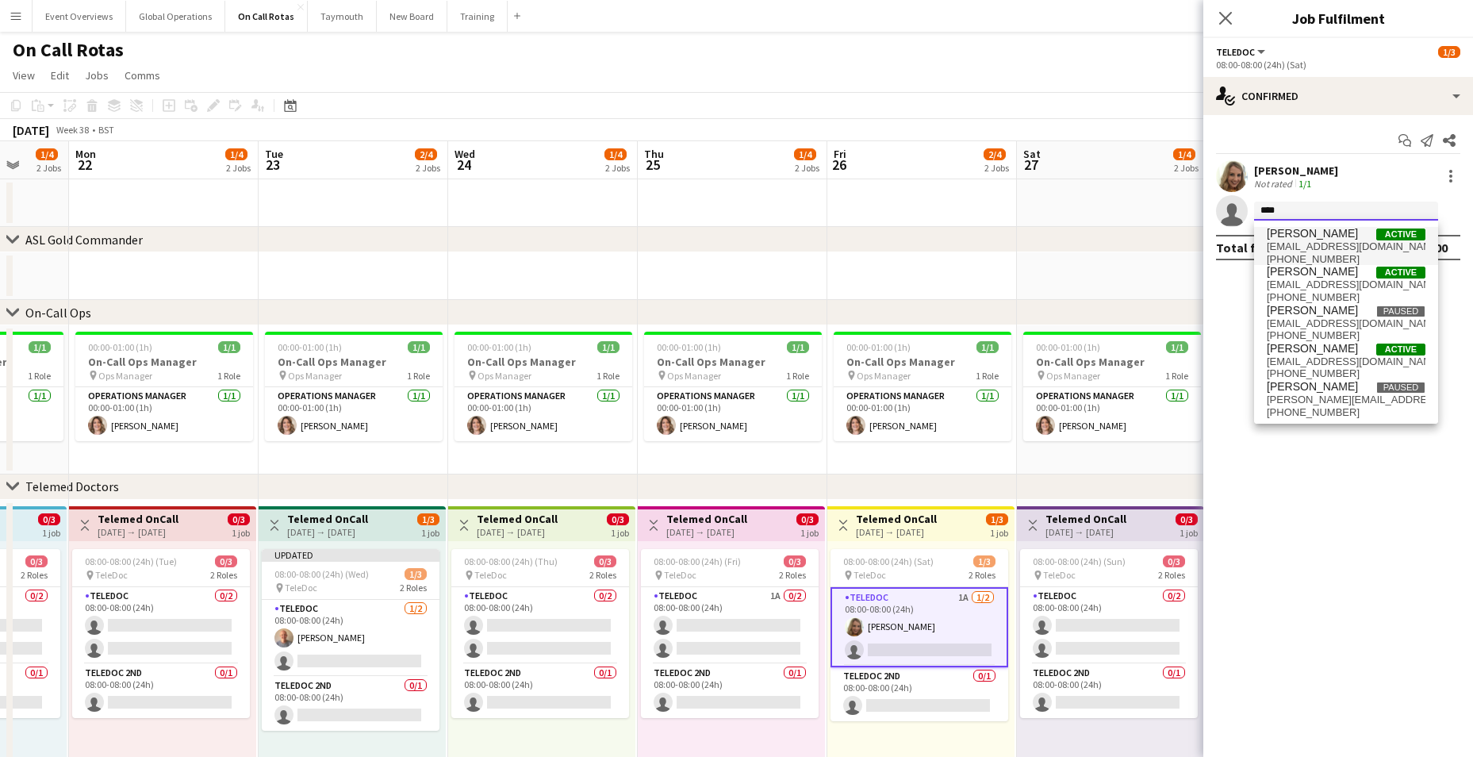
type input "****"
click at [1293, 234] on span "[PERSON_NAME]" at bounding box center [1312, 233] width 91 height 13
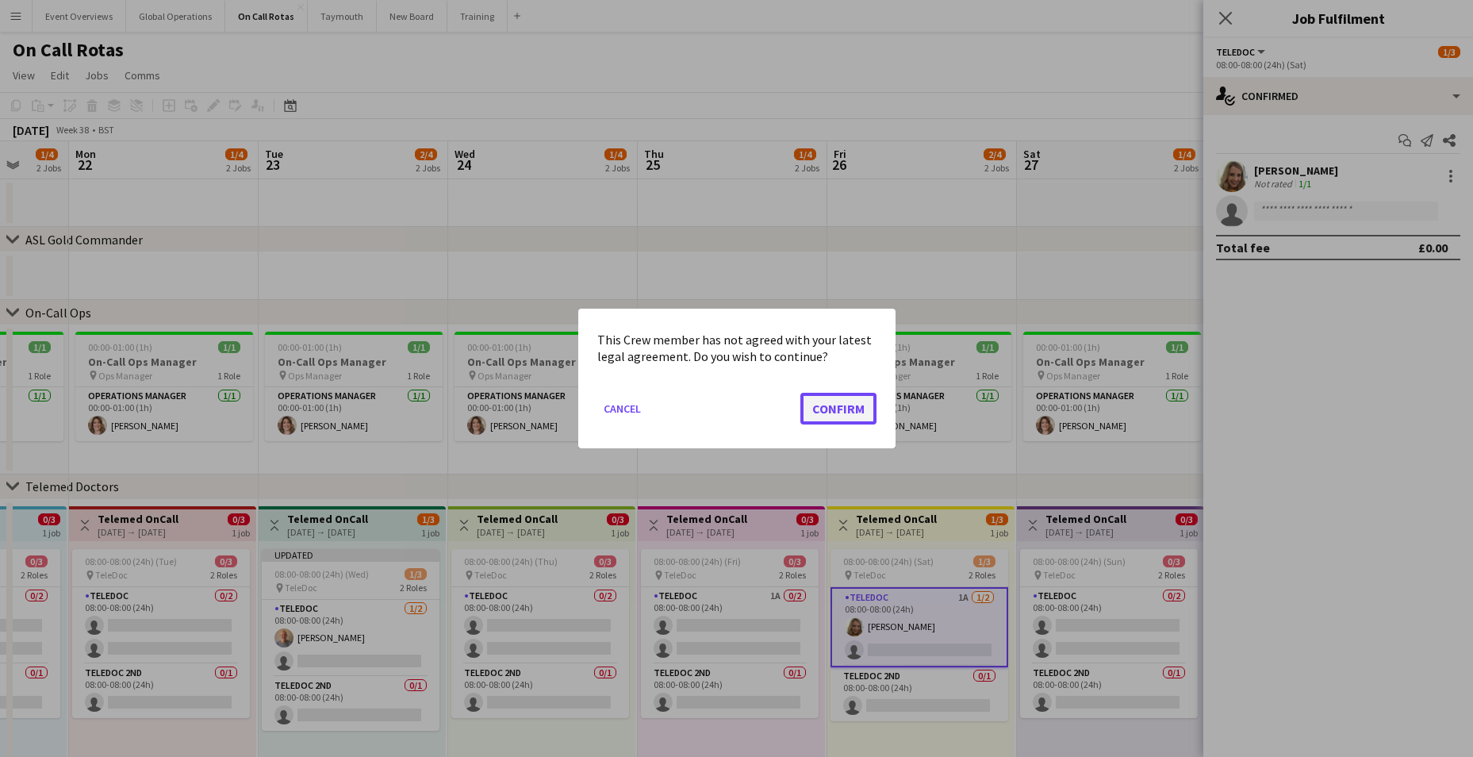
click at [818, 404] on button "Confirm" at bounding box center [839, 409] width 76 height 32
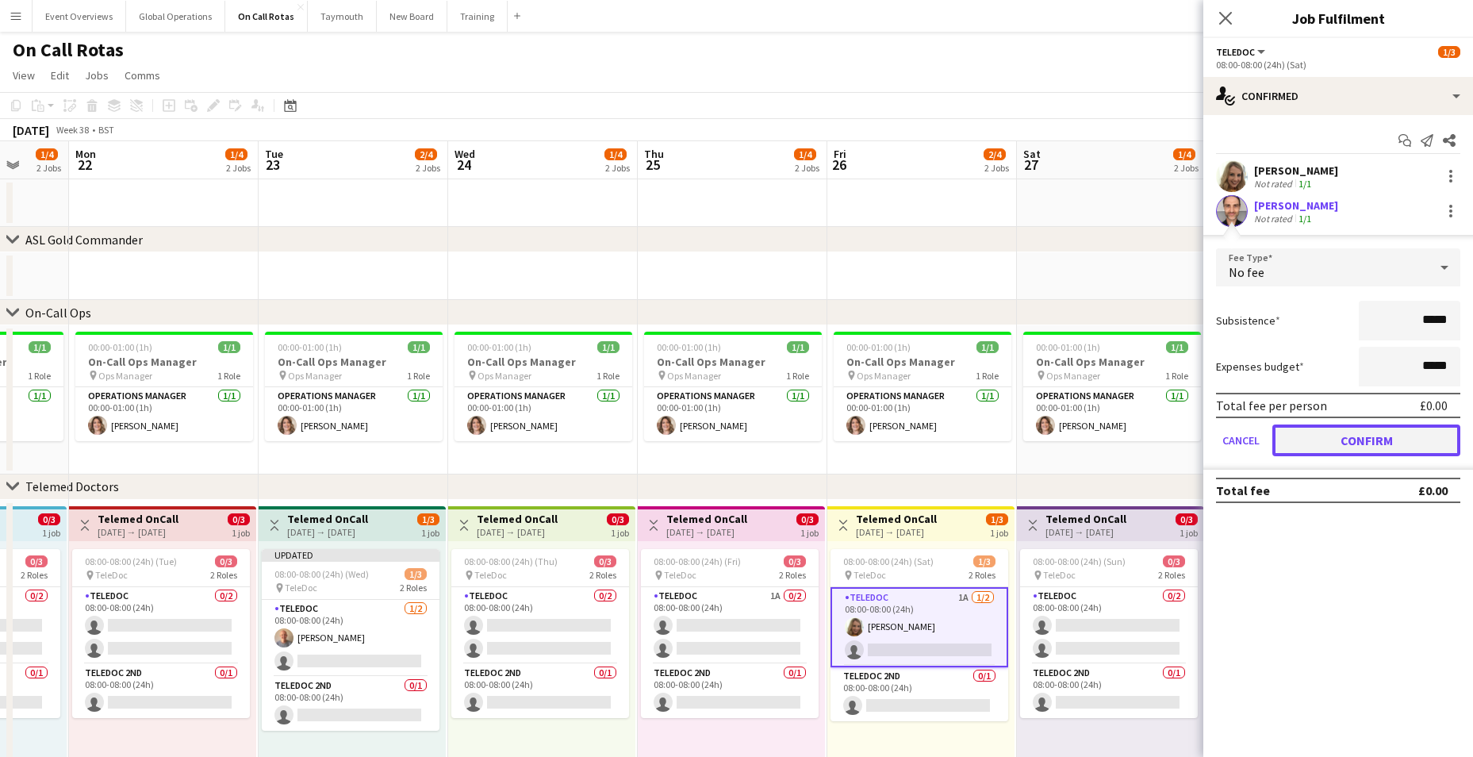
click at [1391, 448] on button "Confirm" at bounding box center [1367, 440] width 188 height 32
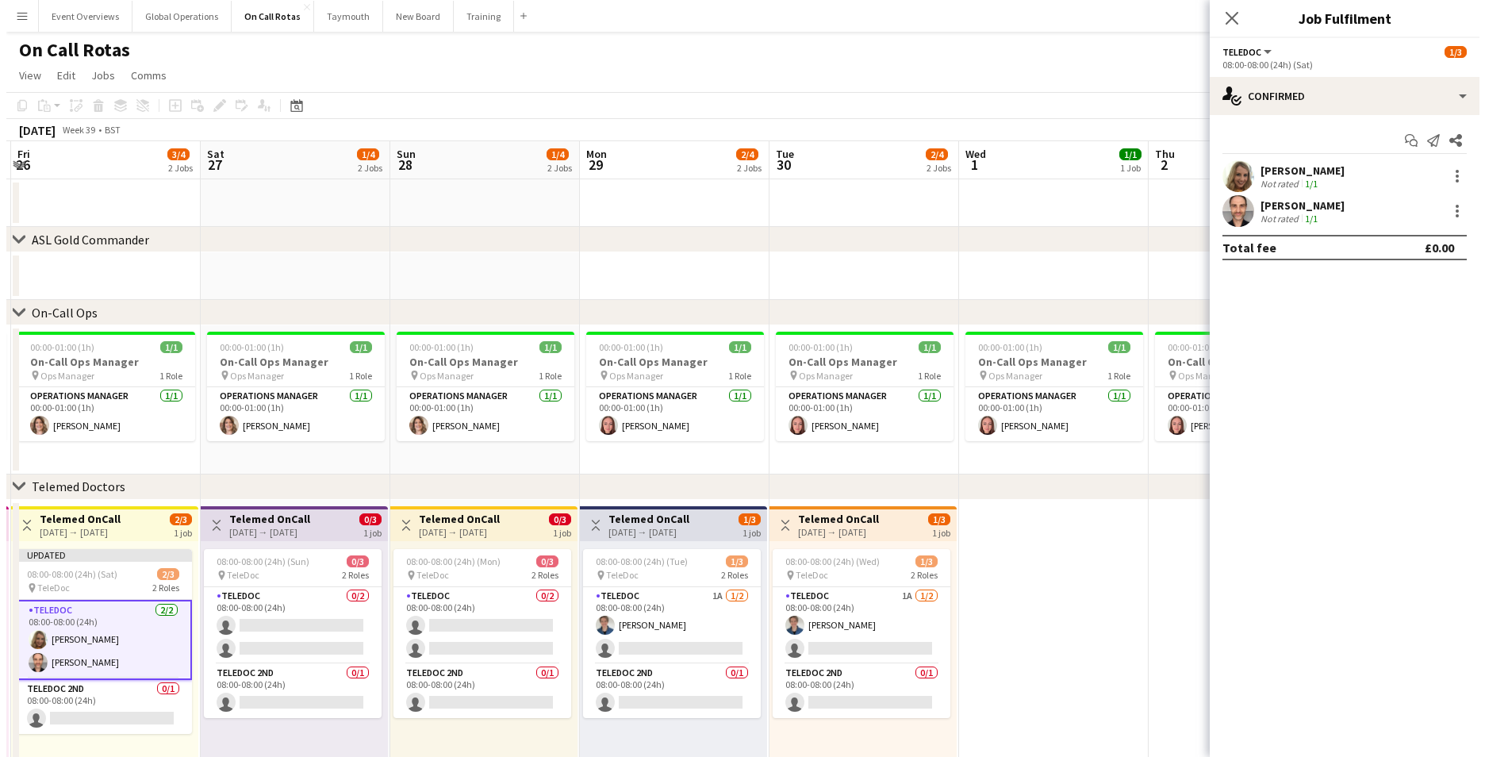
scroll to position [0, 576]
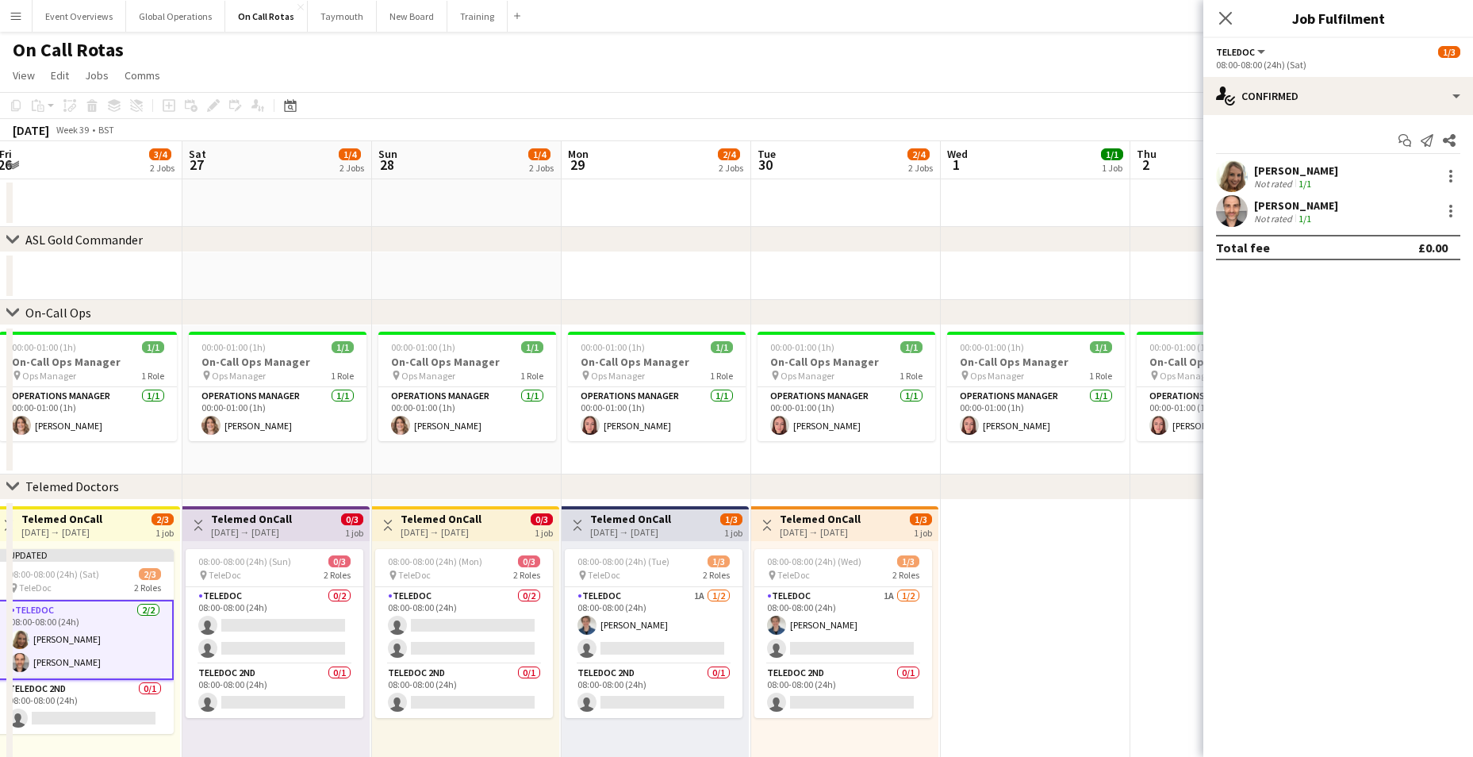
drag, startPoint x: 1057, startPoint y: 550, endPoint x: 222, endPoint y: 407, distance: 846.8
click at [222, 407] on app-calendar-viewport "Tue 23 2/4 2 Jobs Wed 24 1/4 2 Jobs Thu 25 1/4 2 Jobs Fri 26 3/4 2 Jobs Sat 27 …" at bounding box center [736, 465] width 1473 height 649
click at [631, 644] on app-card-role "TeleDoc 1A [DATE] 08:00-08:00 (24h) [PERSON_NAME] single-neutral-actions" at bounding box center [654, 625] width 178 height 77
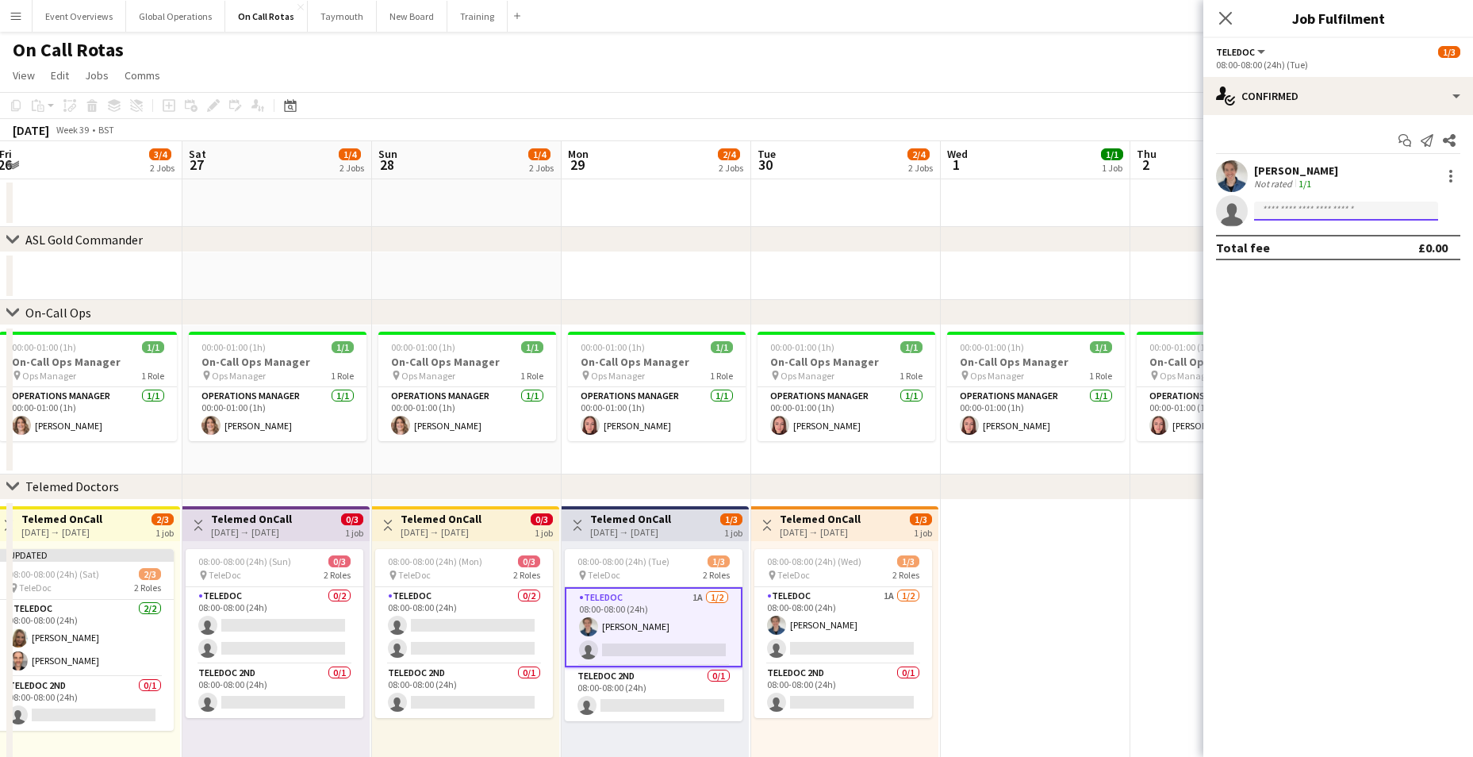
click at [1281, 216] on input at bounding box center [1346, 211] width 184 height 19
type input "****"
click at [1295, 248] on span "[EMAIL_ADDRESS][DOMAIN_NAME]" at bounding box center [1346, 246] width 159 height 13
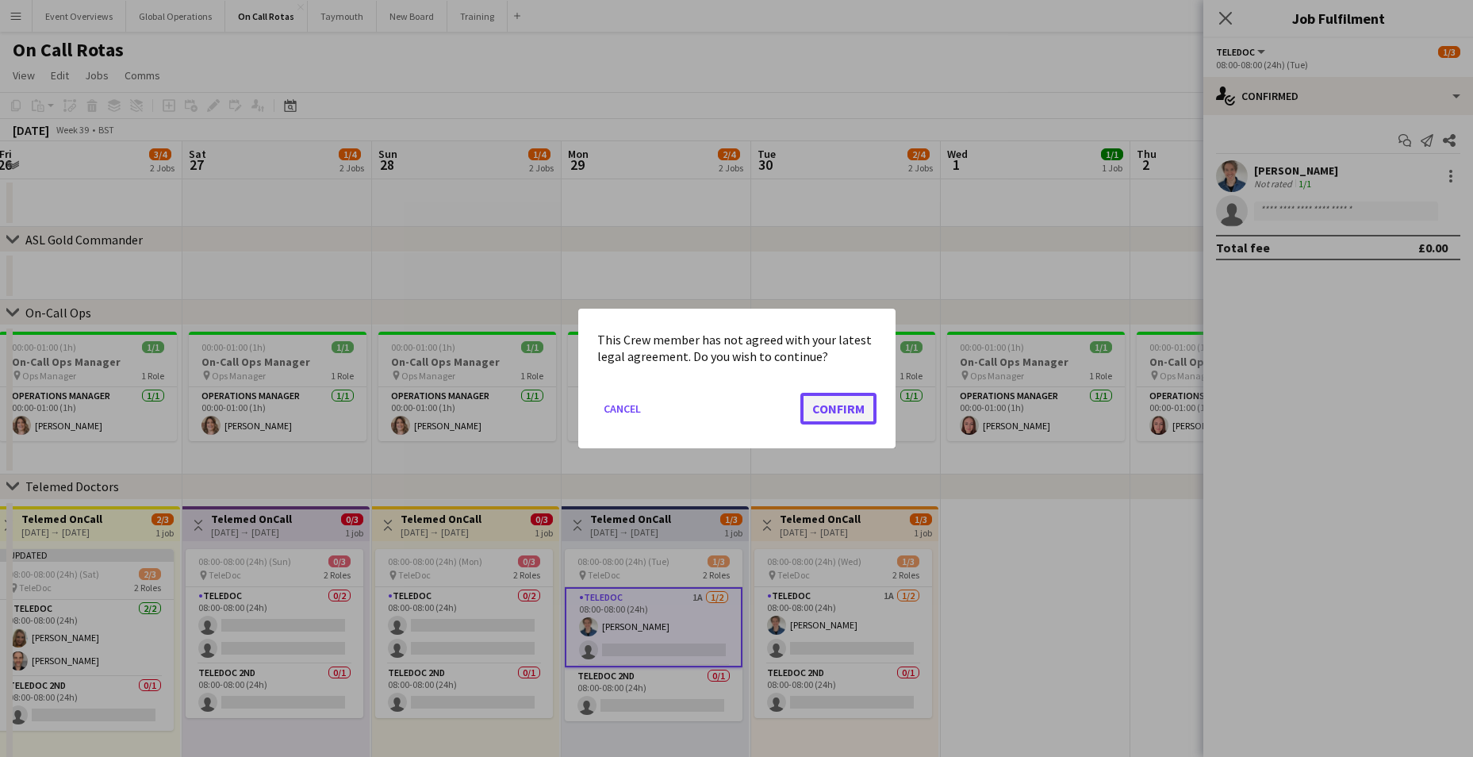
click at [864, 403] on button "Confirm" at bounding box center [839, 409] width 76 height 32
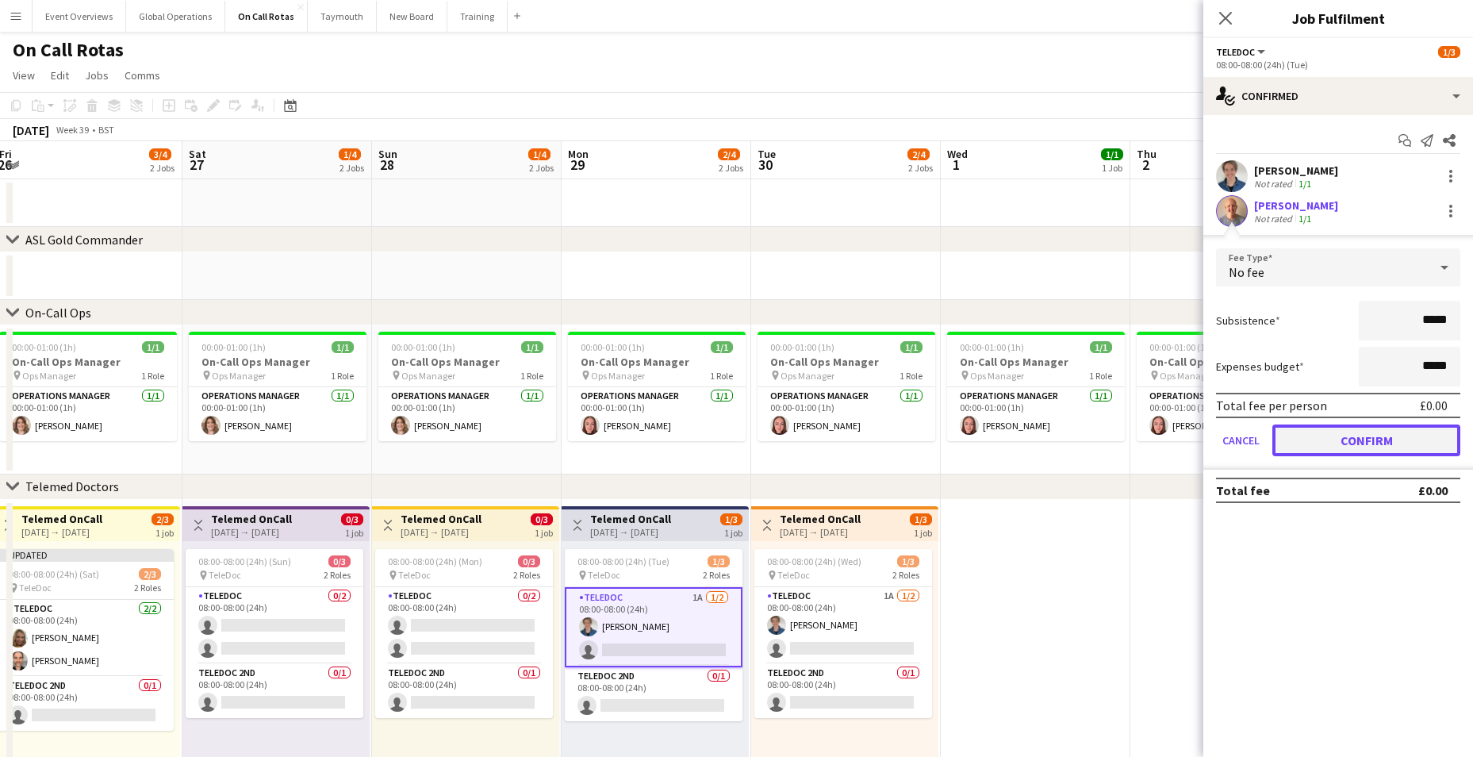
click at [1300, 443] on button "Confirm" at bounding box center [1367, 440] width 188 height 32
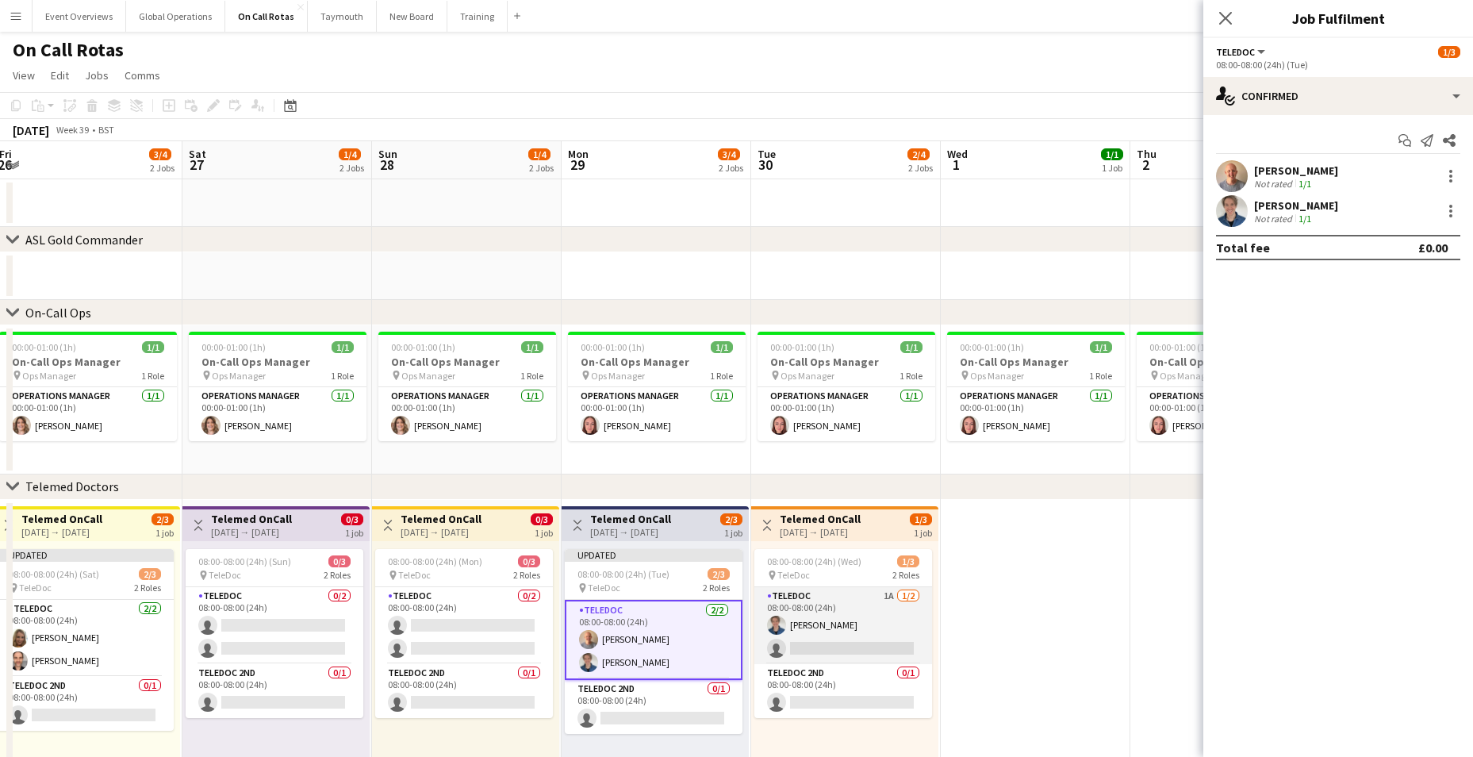
click at [826, 648] on app-card-role "TeleDoc 1A [DATE] 08:00-08:00 (24h) [PERSON_NAME] single-neutral-actions" at bounding box center [844, 625] width 178 height 77
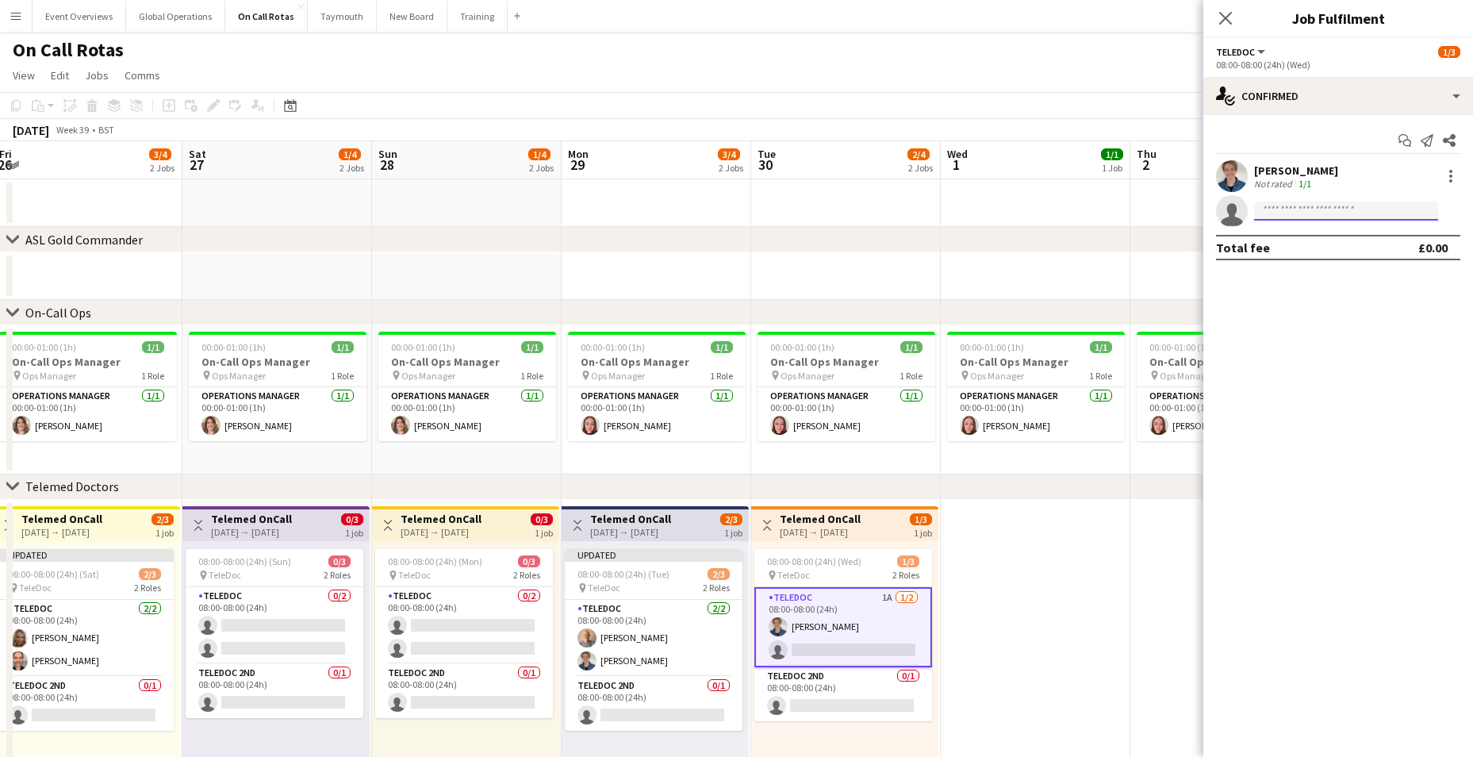
click at [1308, 207] on input at bounding box center [1346, 211] width 184 height 19
type input "****"
click at [1310, 236] on span "[PERSON_NAME]" at bounding box center [1312, 233] width 91 height 13
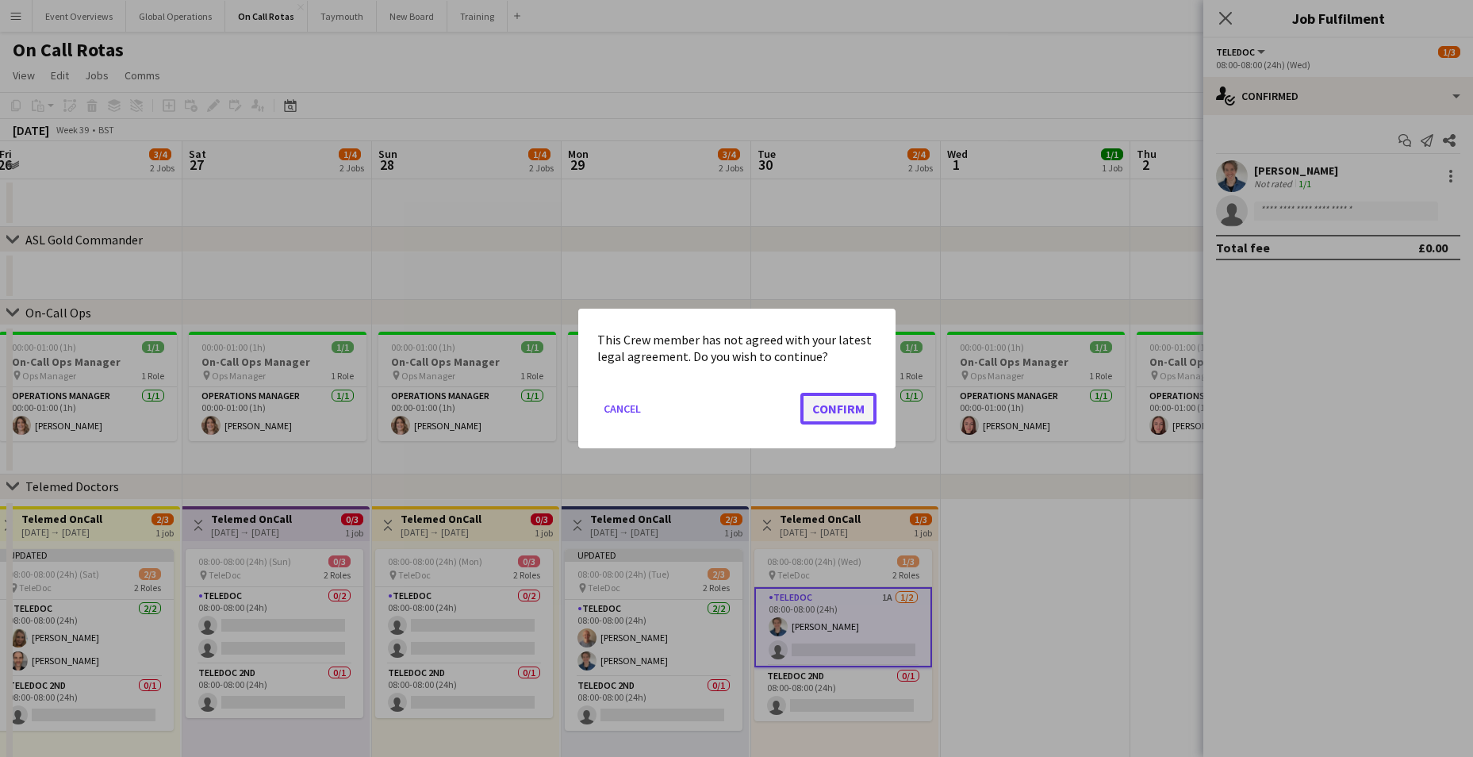
click at [822, 412] on button "Confirm" at bounding box center [839, 409] width 76 height 32
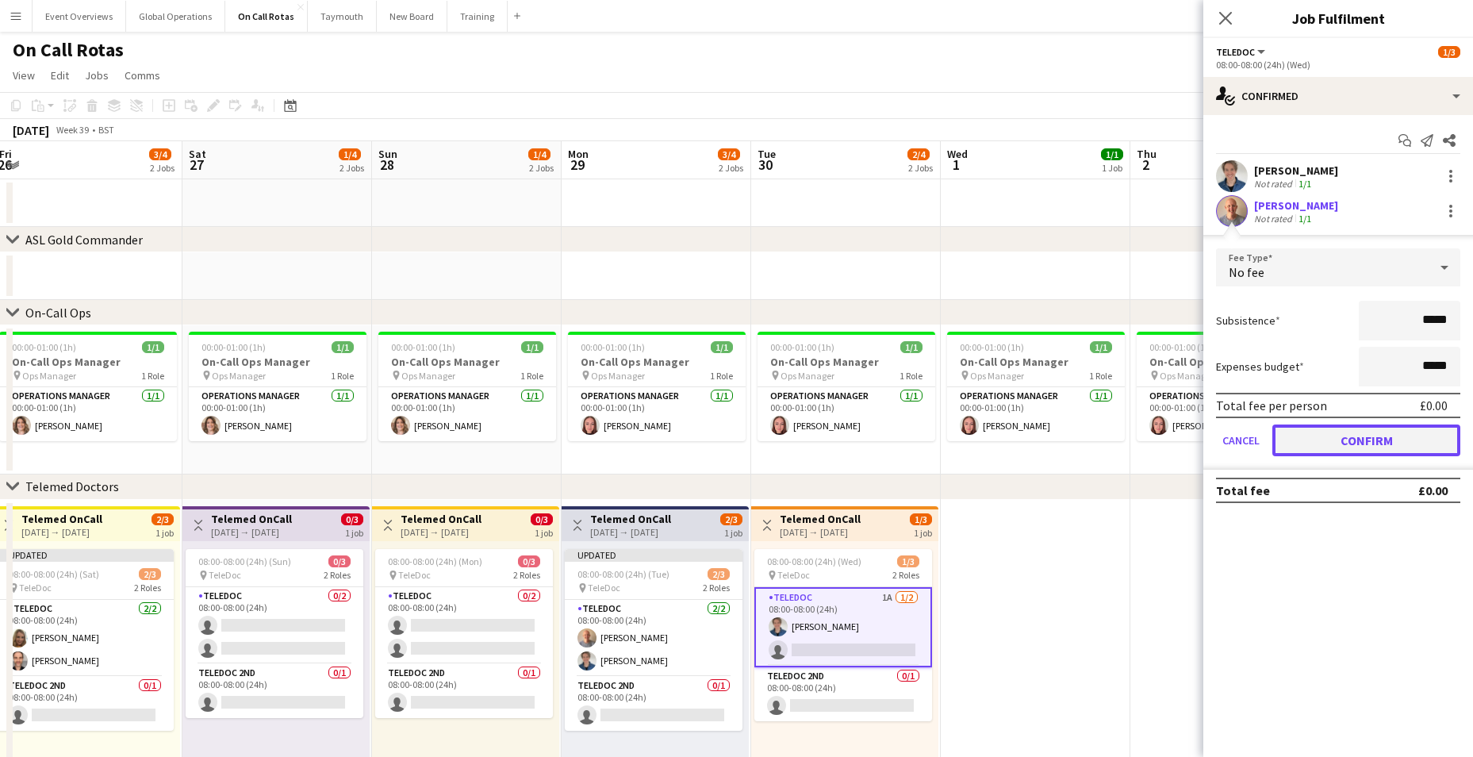
click at [1372, 440] on button "Confirm" at bounding box center [1367, 440] width 188 height 32
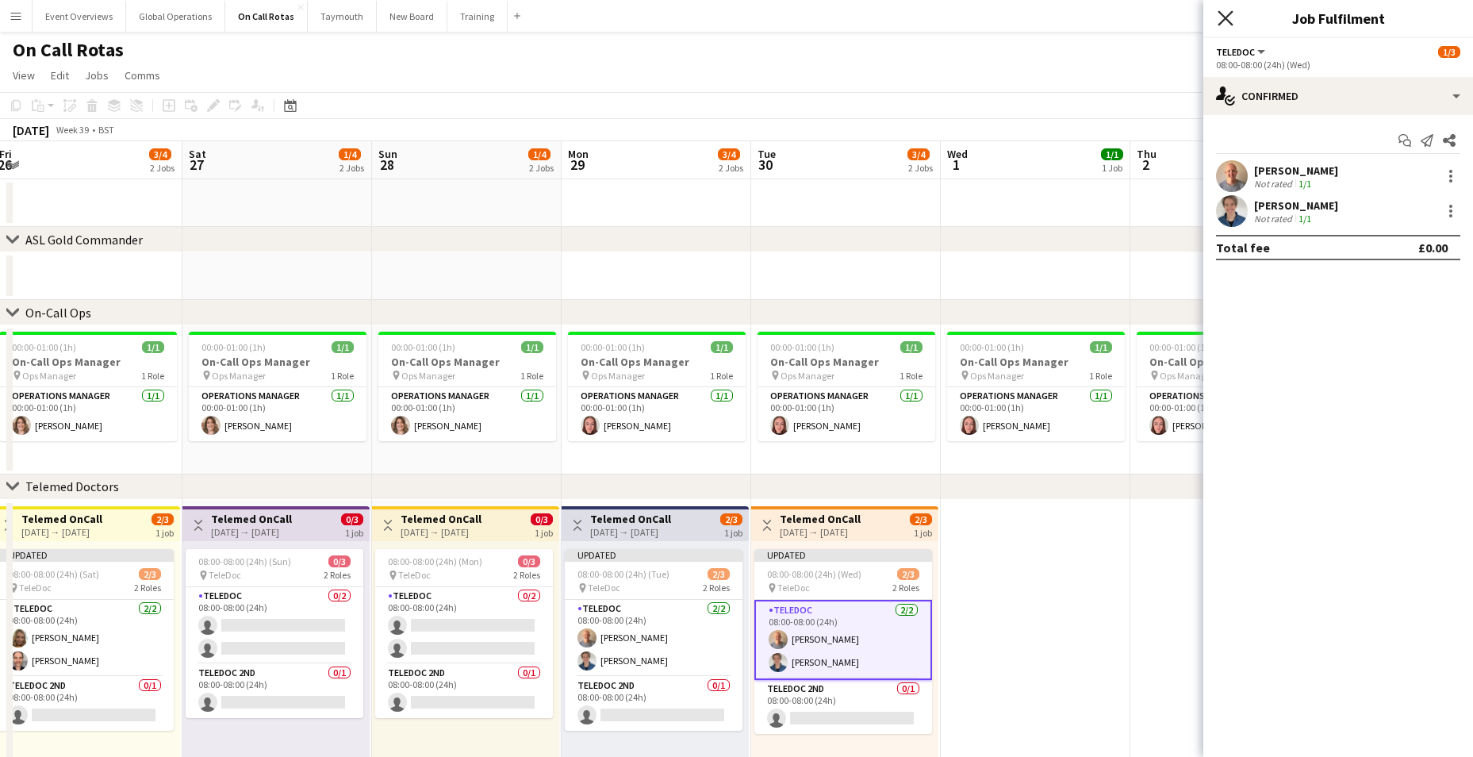
click at [1228, 23] on icon "Close pop-in" at bounding box center [1225, 17] width 15 height 15
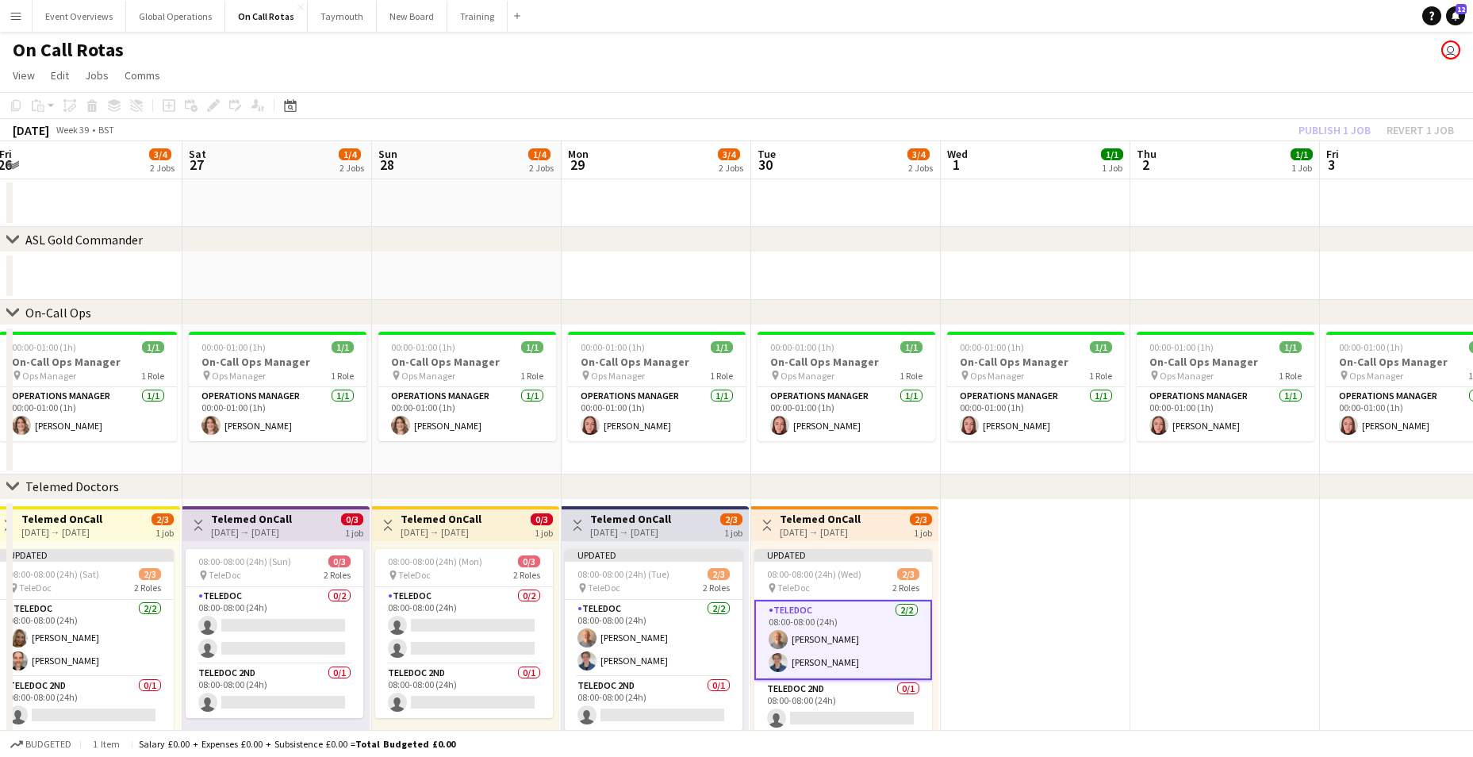
click at [25, 13] on button "Menu" at bounding box center [16, 16] width 32 height 32
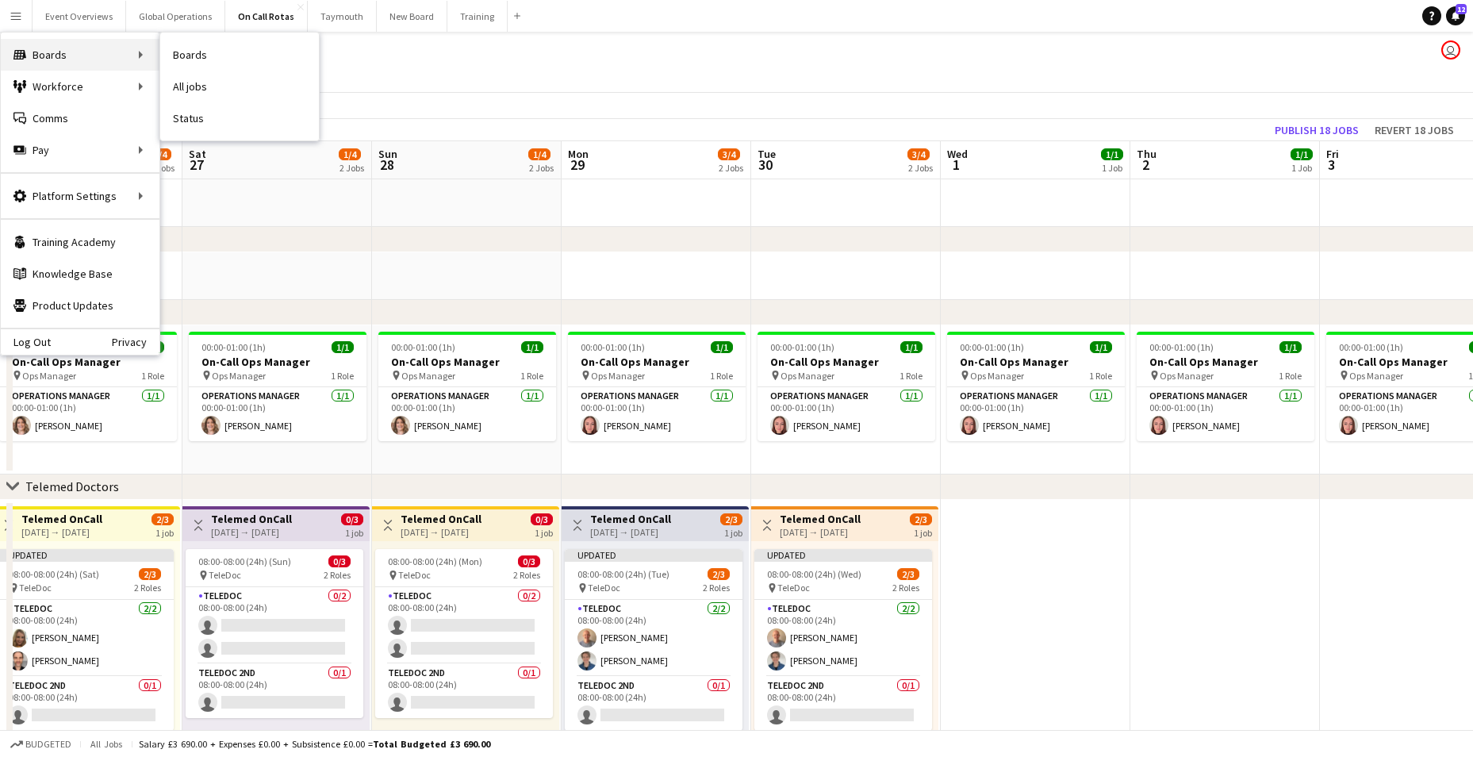
click at [63, 48] on div "Boards Boards" at bounding box center [80, 55] width 159 height 32
click at [192, 52] on link "Boards" at bounding box center [239, 55] width 159 height 32
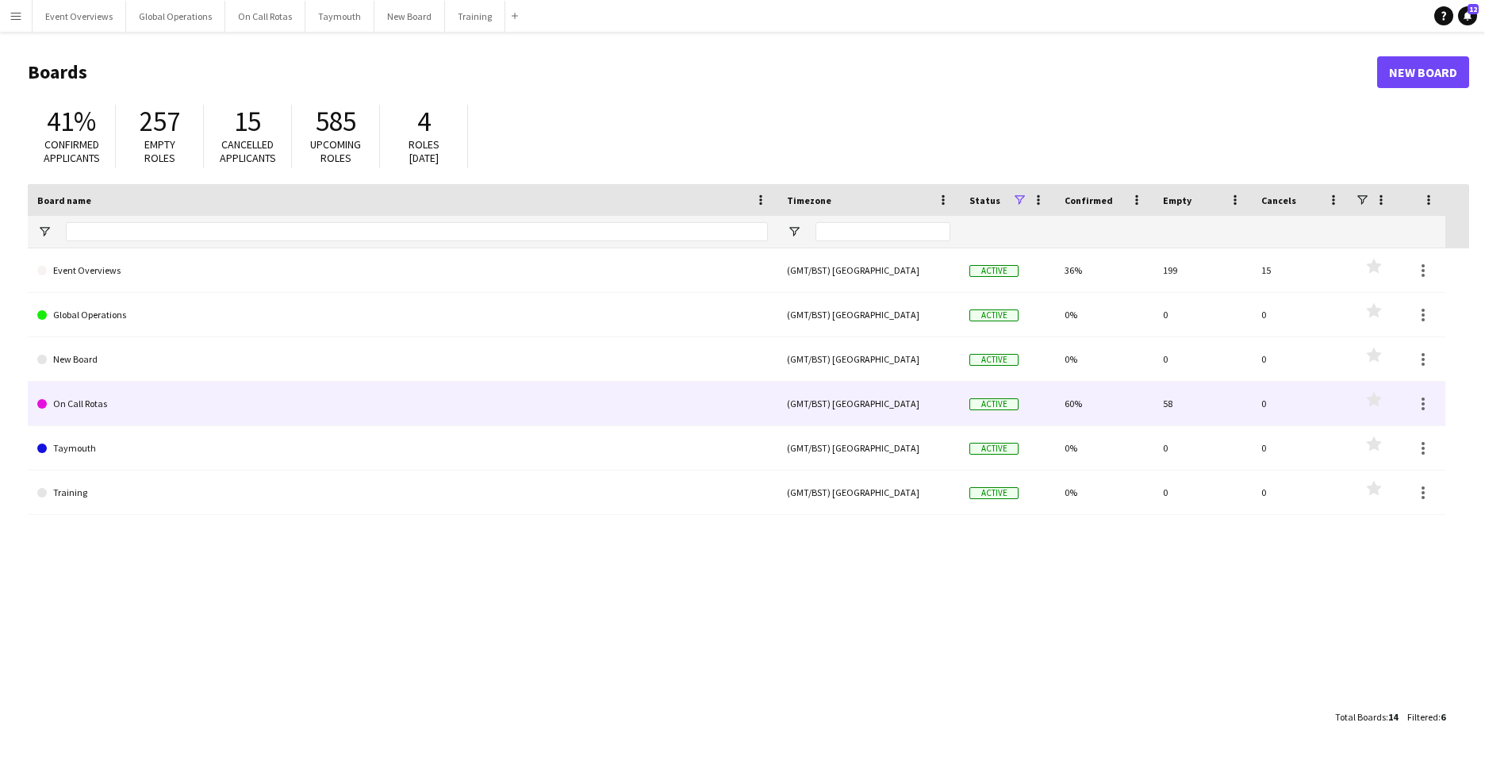
click at [81, 404] on link "On Call Rotas" at bounding box center [402, 404] width 731 height 44
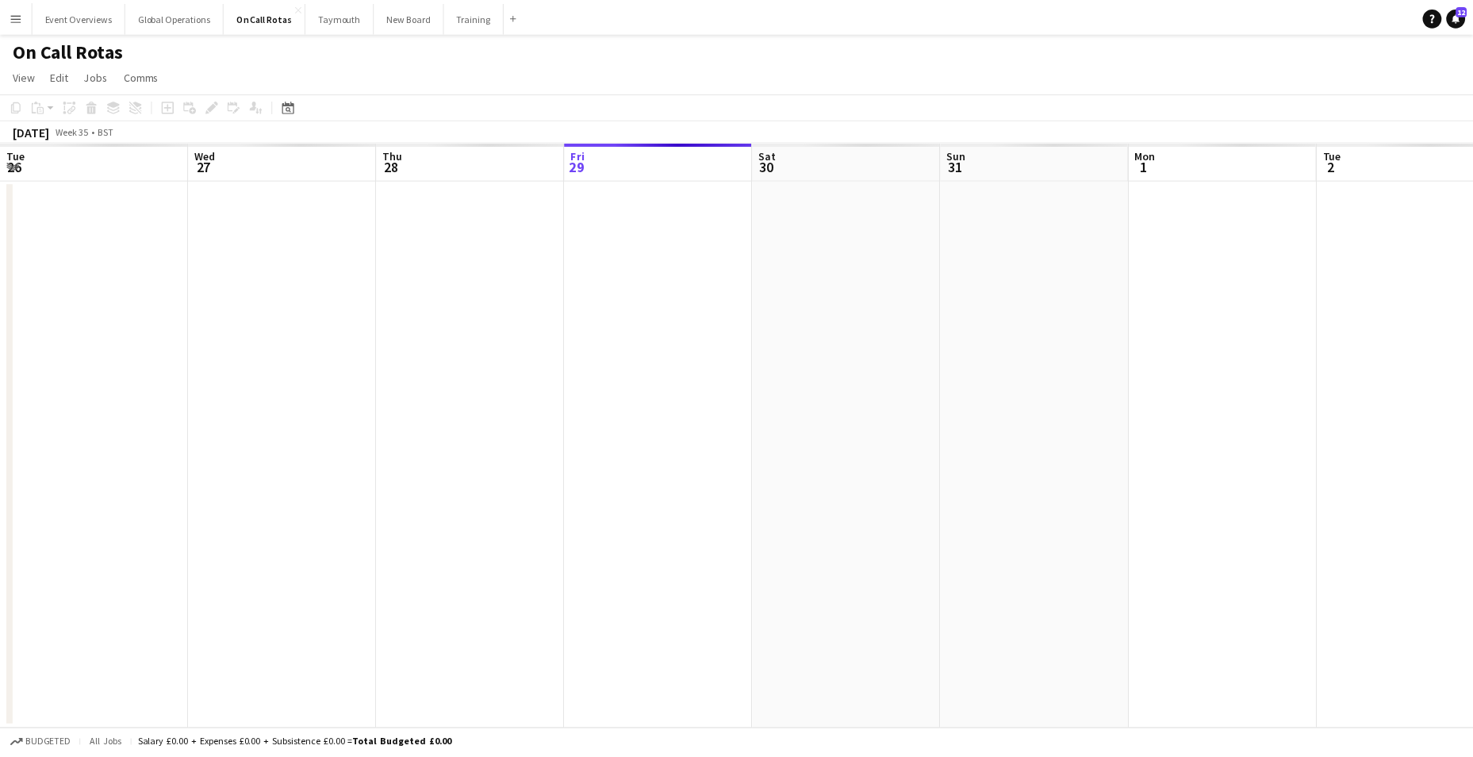
scroll to position [0, 379]
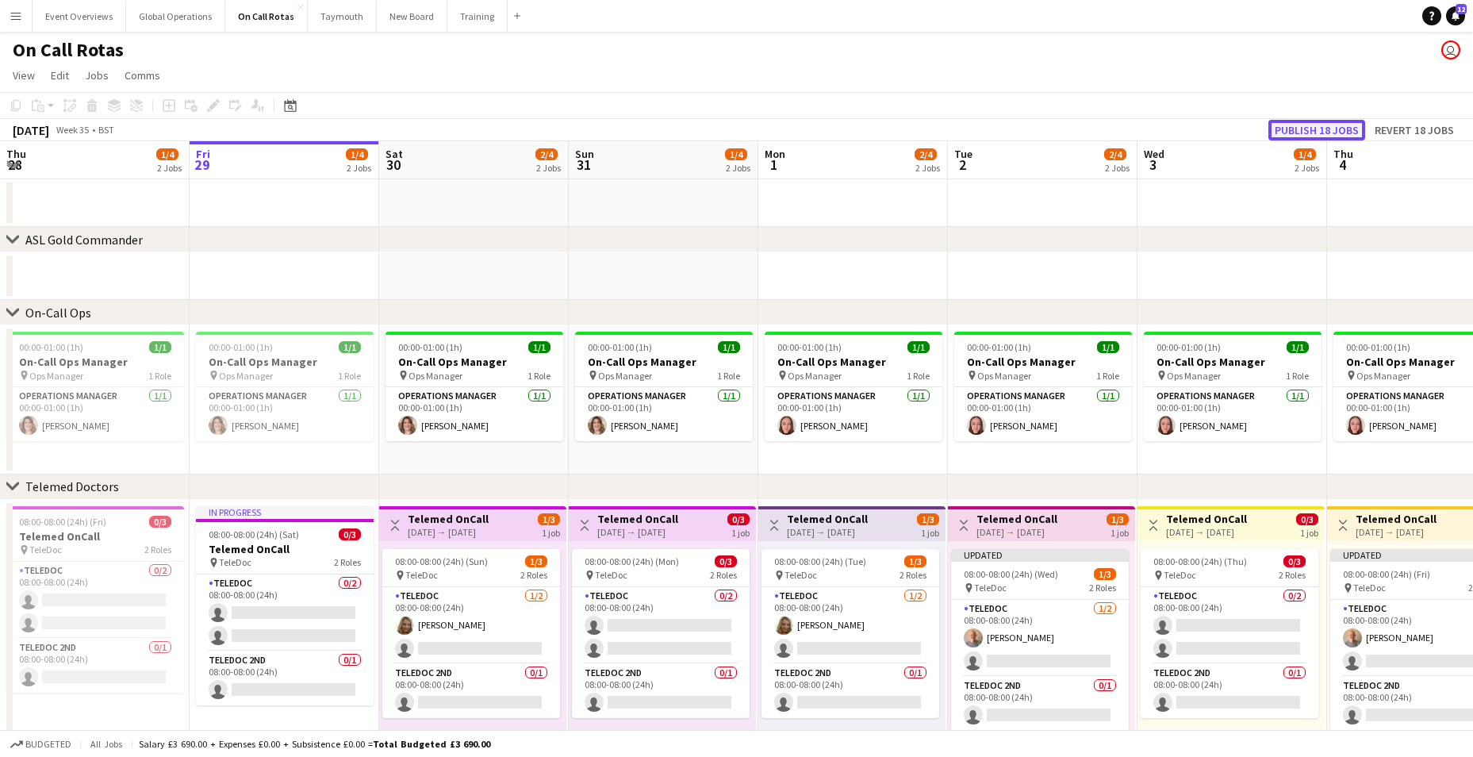
click at [1322, 130] on button "Publish 18 jobs" at bounding box center [1317, 130] width 97 height 21
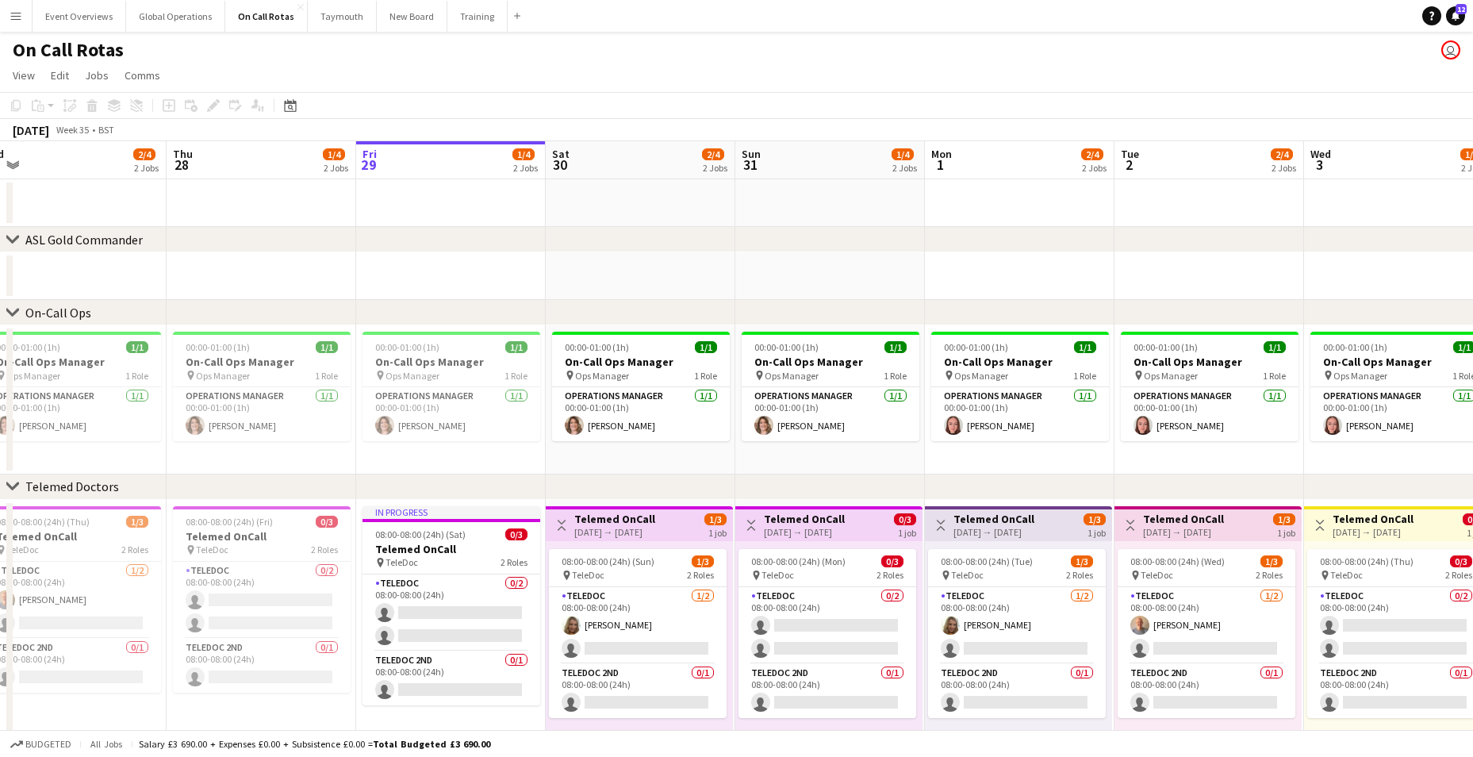
scroll to position [0, 636]
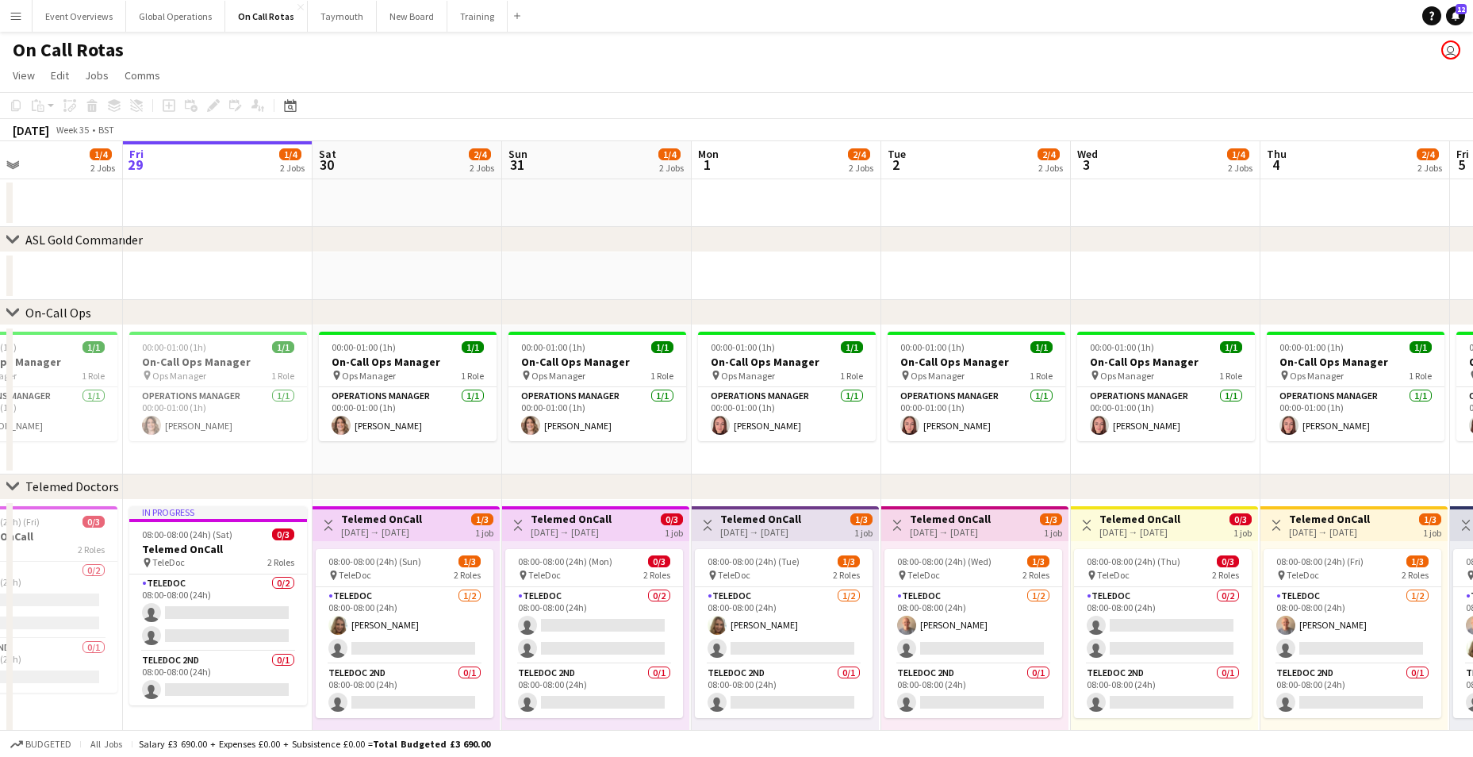
drag, startPoint x: 217, startPoint y: 258, endPoint x: 151, endPoint y: 330, distance: 98.3
click at [151, 330] on app-calendar-viewport "Mon 25 2/4 2 Jobs Tue 26 2/4 2 Jobs Wed 27 2/4 2 Jobs Thu 28 1/4 2 Jobs Fri 29 …" at bounding box center [736, 465] width 1473 height 649
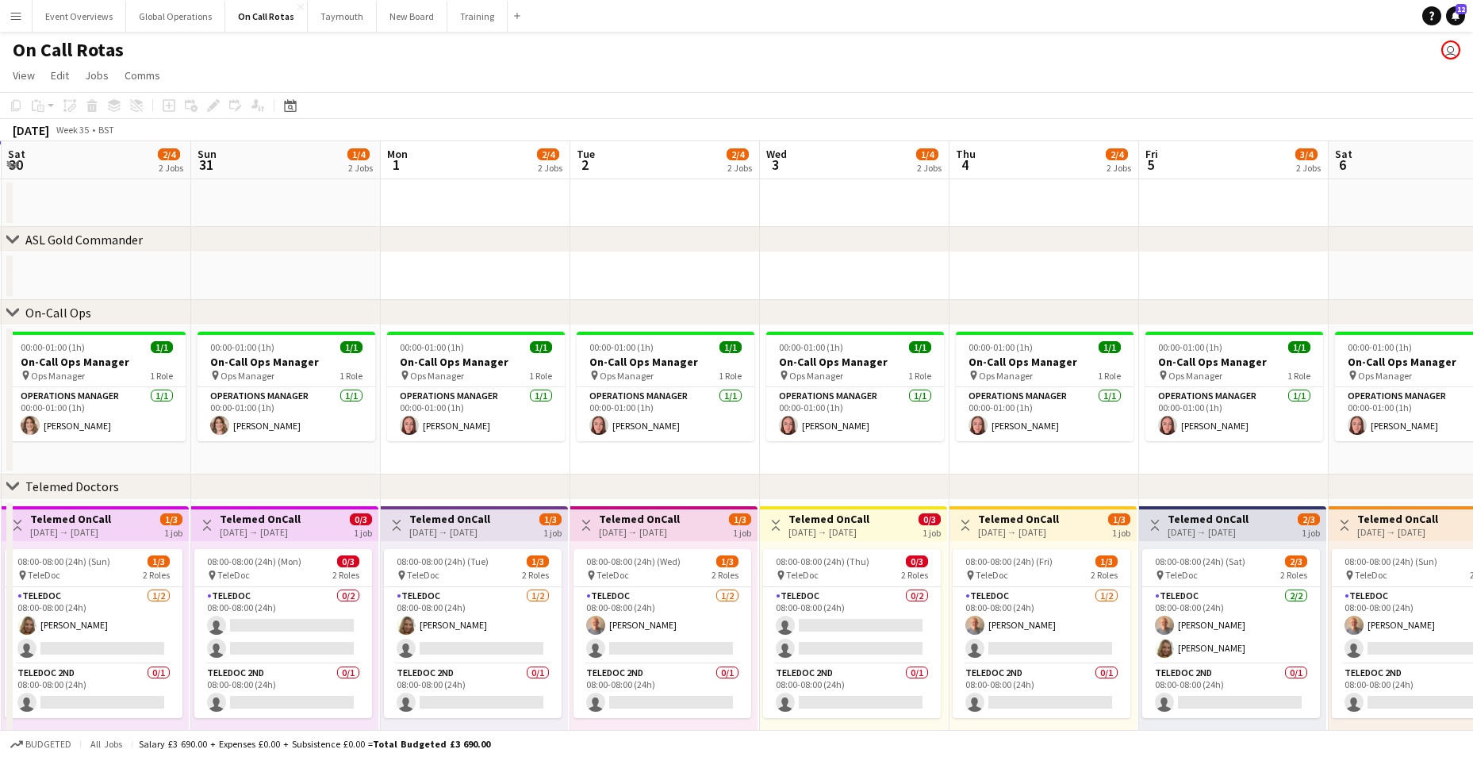
drag, startPoint x: 802, startPoint y: 619, endPoint x: 491, endPoint y: 608, distance: 311.2
click at [491, 608] on app-calendar-viewport "Wed 27 2/4 2 Jobs Thu 28 1/4 2 Jobs Fri 29 1/4 2 Jobs Sat 30 2/4 2 Jobs Sun 31 …" at bounding box center [736, 465] width 1473 height 649
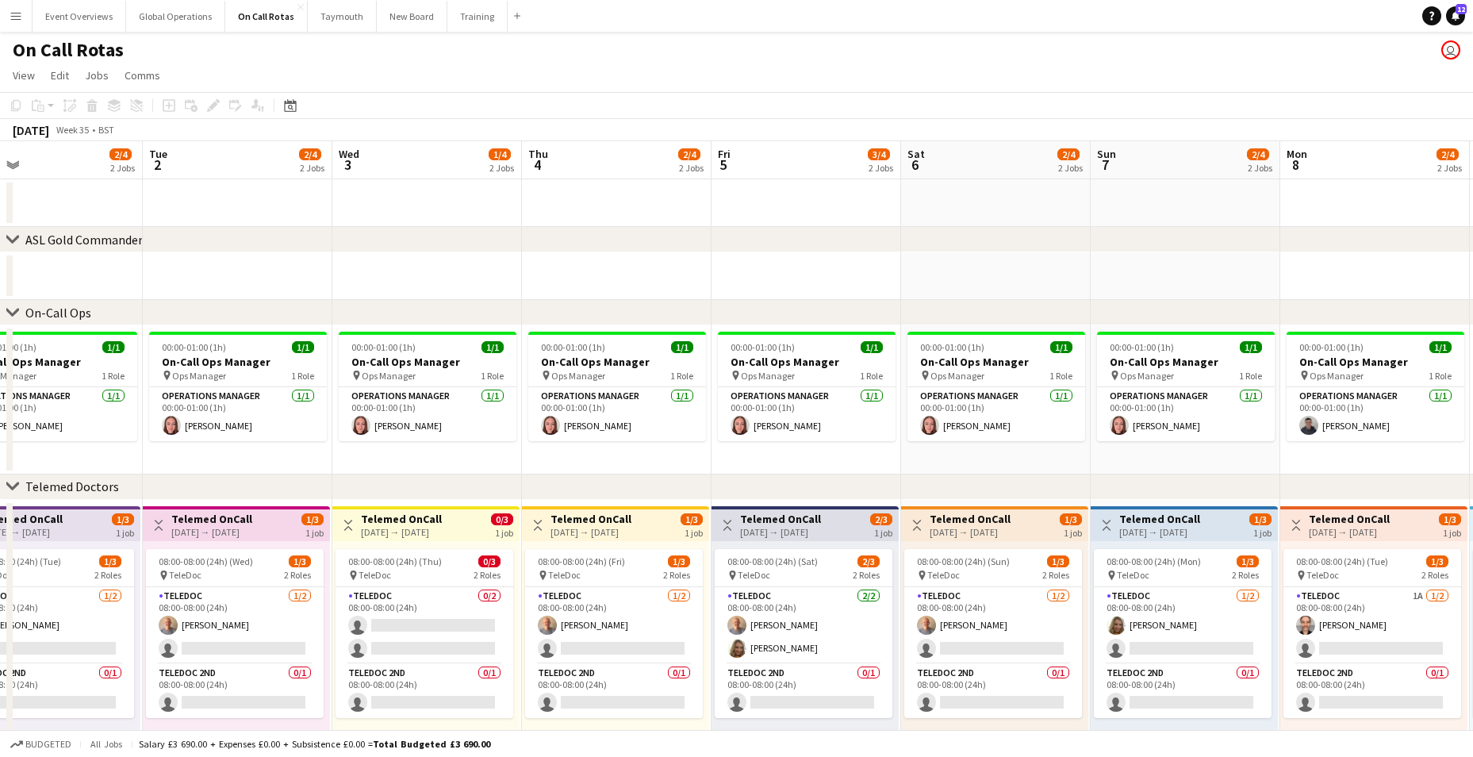
drag, startPoint x: 815, startPoint y: 631, endPoint x: 386, endPoint y: 601, distance: 429.5
click at [386, 601] on app-calendar-viewport "Fri 29 1/4 2 Jobs Sat 30 2/4 2 Jobs Sun 31 1/4 2 Jobs Mon 1 2/4 2 Jobs Tue 2 2/…" at bounding box center [736, 465] width 1473 height 649
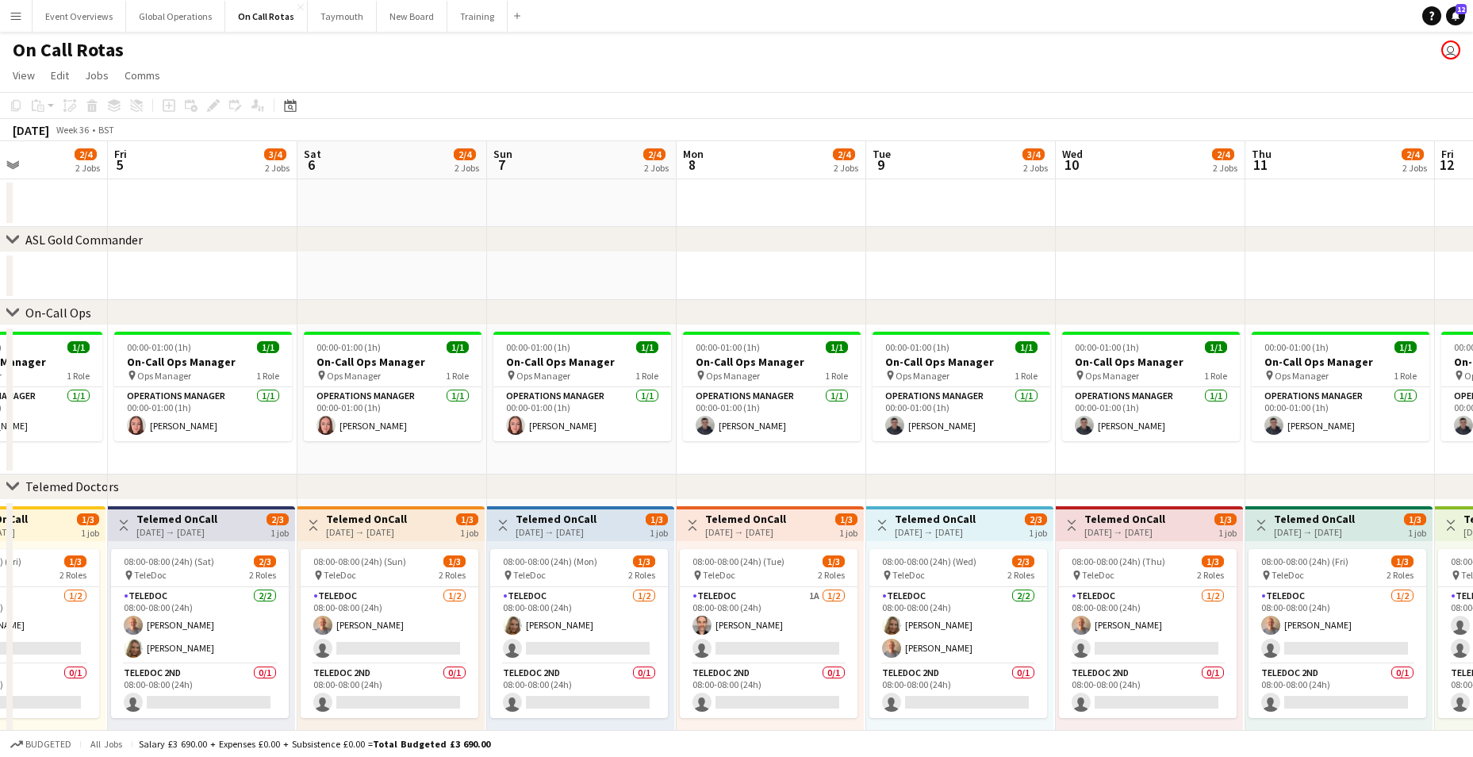
scroll to position [0, 500]
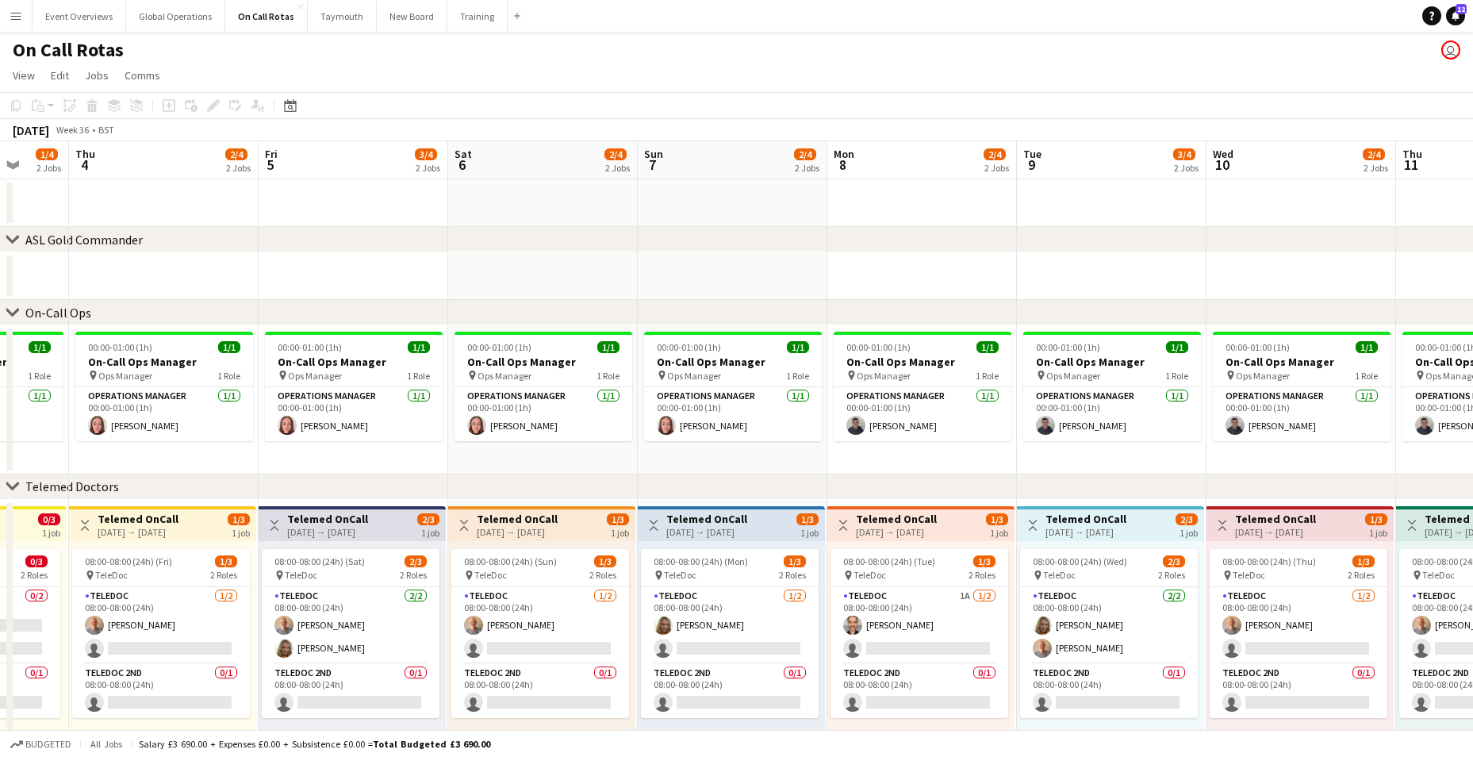
drag, startPoint x: 1181, startPoint y: 644, endPoint x: 540, endPoint y: 632, distance: 642.0
click at [540, 632] on app-calendar-viewport "Mon 1 2/4 2 Jobs Tue 2 2/4 2 Jobs Wed 3 1/4 2 Jobs Thu 4 2/4 2 Jobs Fri 5 3/4 2…" at bounding box center [736, 465] width 1473 height 649
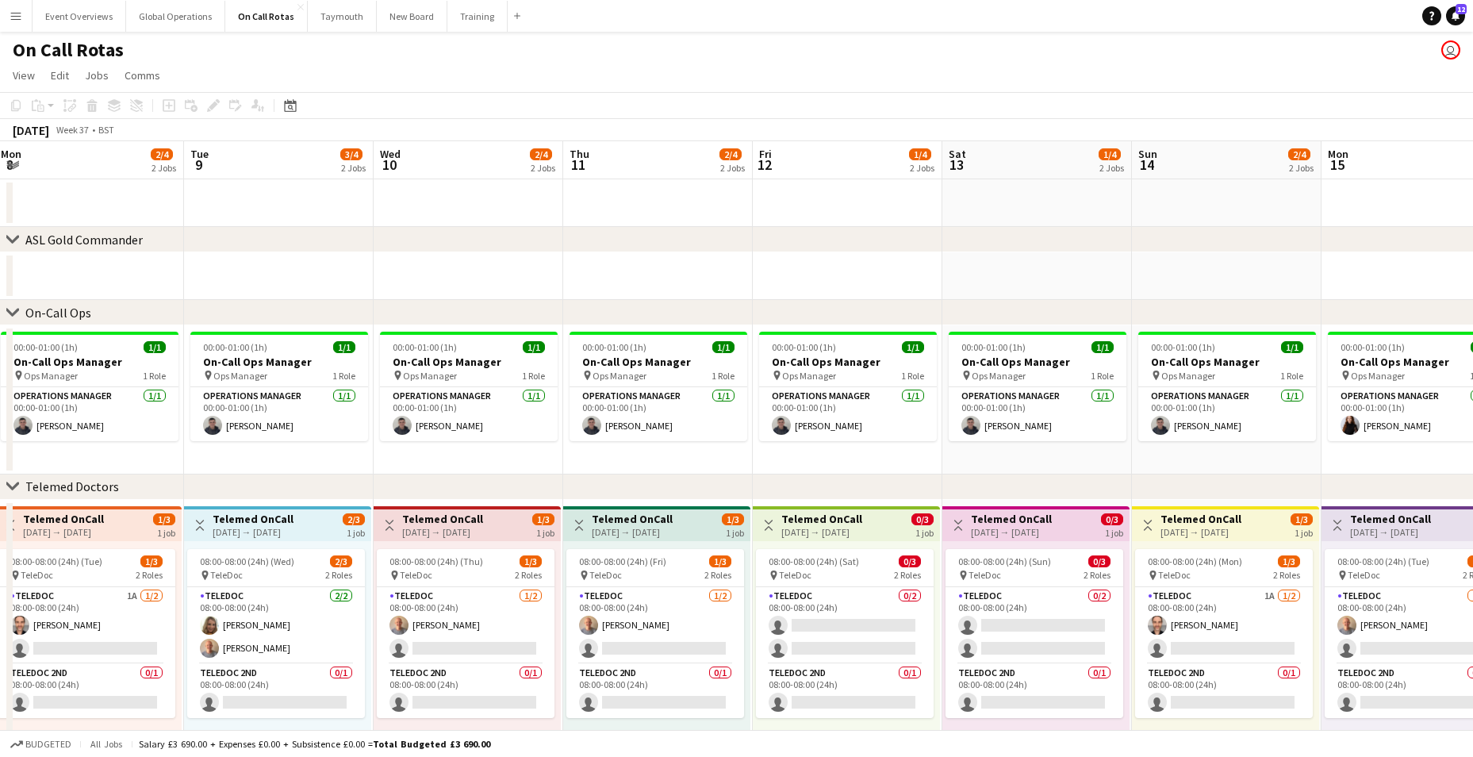
scroll to position [0, 577]
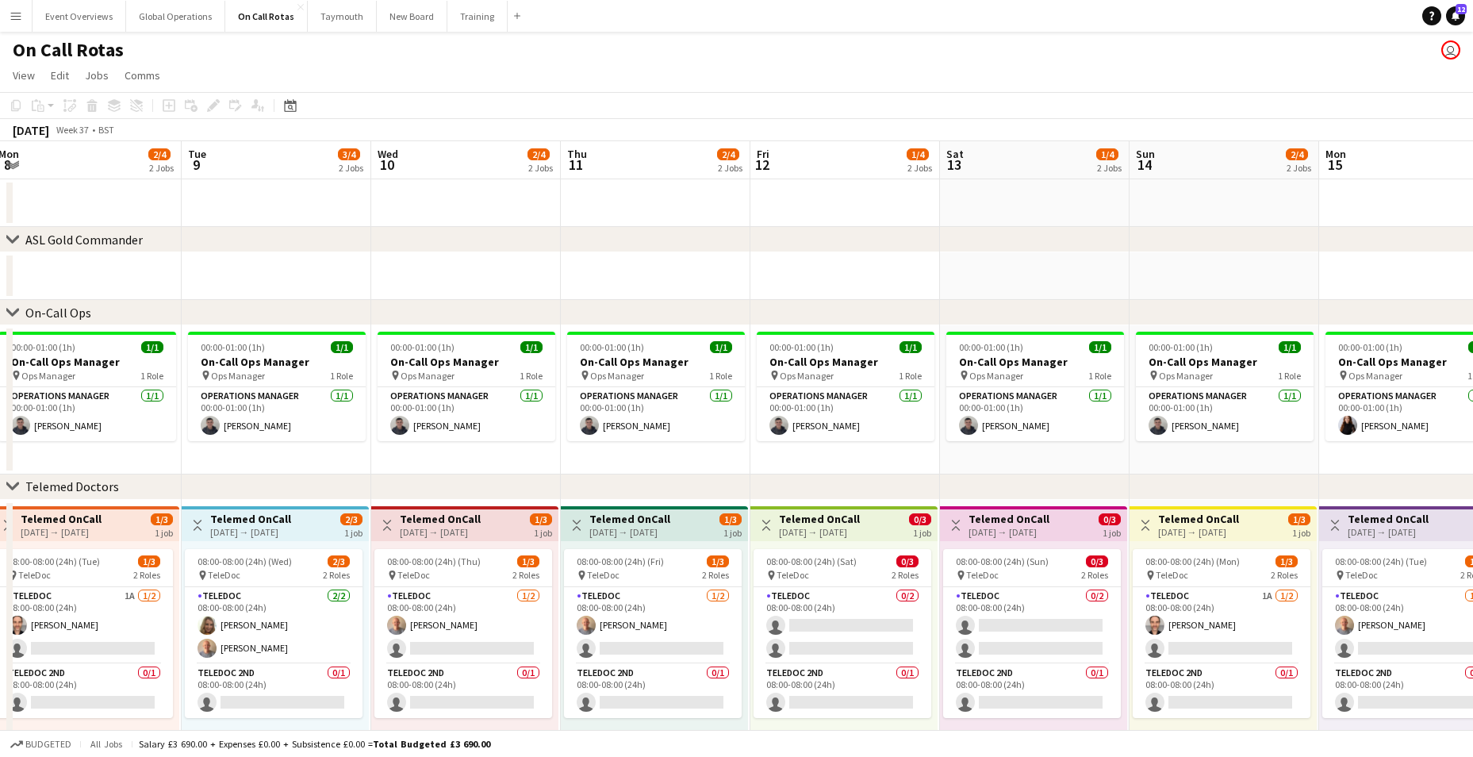
drag, startPoint x: 1085, startPoint y: 645, endPoint x: 440, endPoint y: 623, distance: 646.2
click at [440, 623] on app-calendar-viewport "Fri 5 3/4 2 Jobs Sat 6 2/4 2 Jobs Sun 7 2/4 2 Jobs Mon 8 2/4 2 Jobs Tue 9 3/4 2…" at bounding box center [736, 465] width 1473 height 649
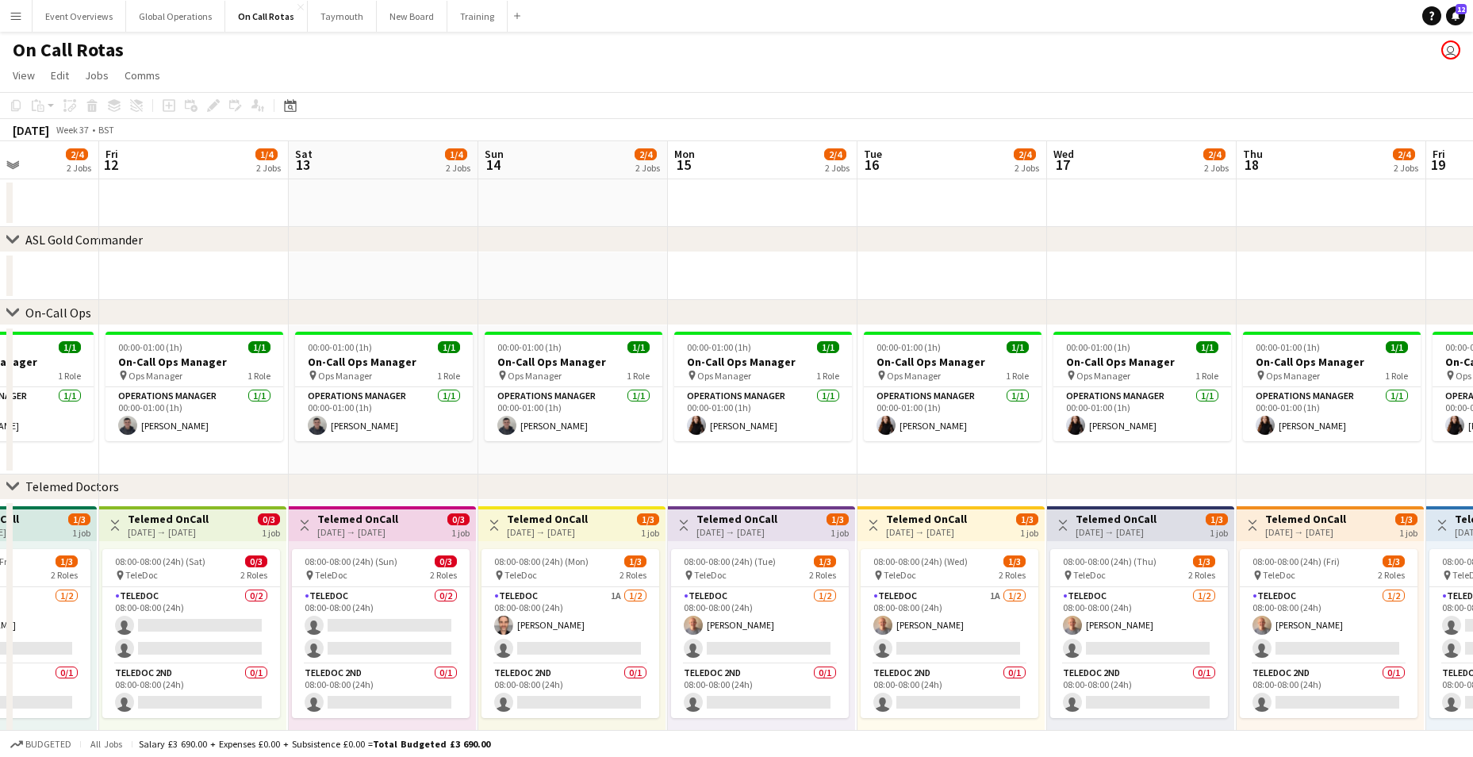
scroll to position [0, 660]
drag, startPoint x: 997, startPoint y: 645, endPoint x: 345, endPoint y: 620, distance: 652.7
click at [345, 620] on app-calendar-viewport "Mon 8 2/4 2 Jobs Tue 9 3/4 2 Jobs Wed 10 2/4 2 Jobs Thu 11 2/4 2 Jobs Fri 12 1/…" at bounding box center [736, 465] width 1473 height 649
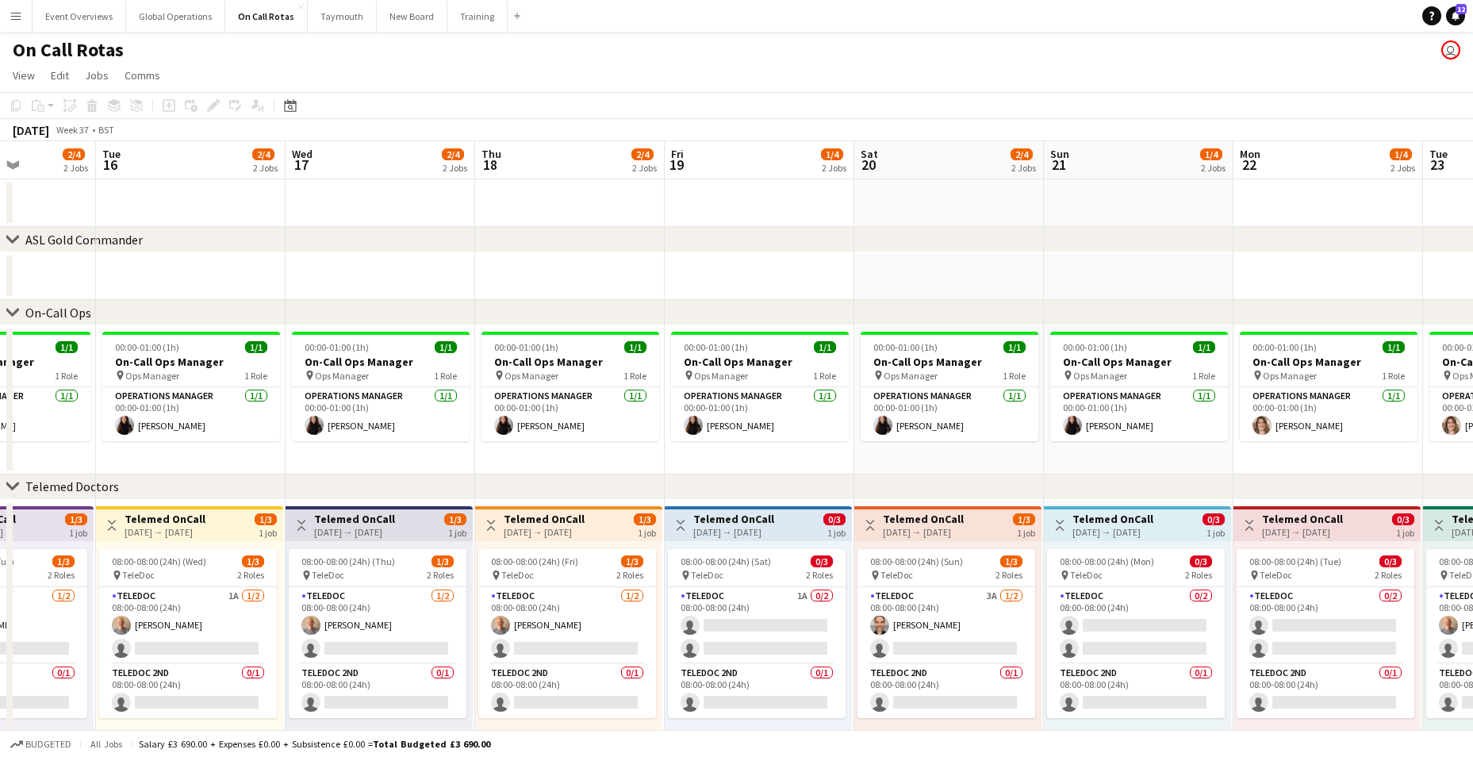
drag, startPoint x: 1126, startPoint y: 620, endPoint x: 370, endPoint y: 622, distance: 756.2
click at [363, 622] on app-calendar-viewport "Fri 12 1/4 2 Jobs Sat 13 1/4 2 Jobs Sun 14 2/4 2 Jobs Mon 15 2/4 2 Jobs Tue 16 …" at bounding box center [736, 465] width 1473 height 649
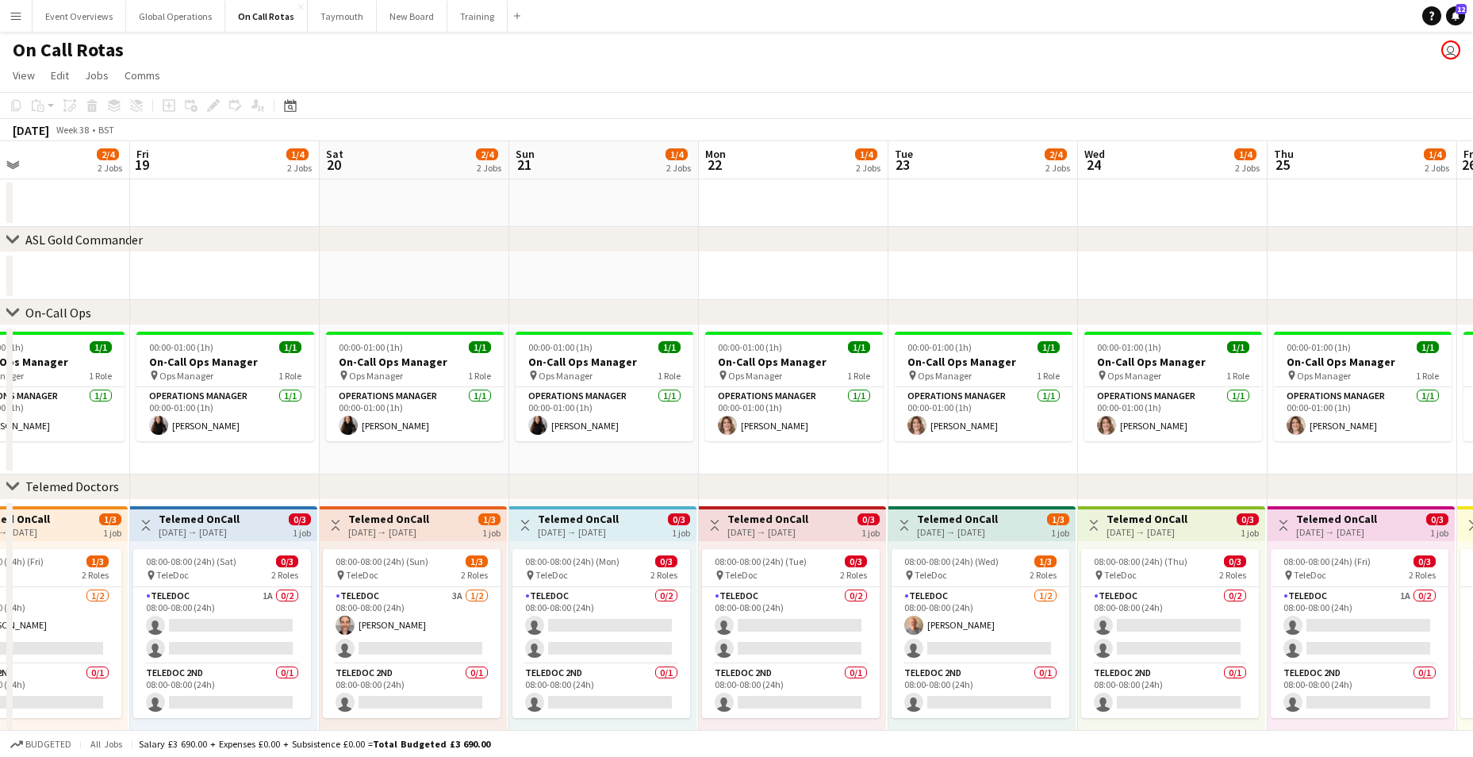
scroll to position [0, 501]
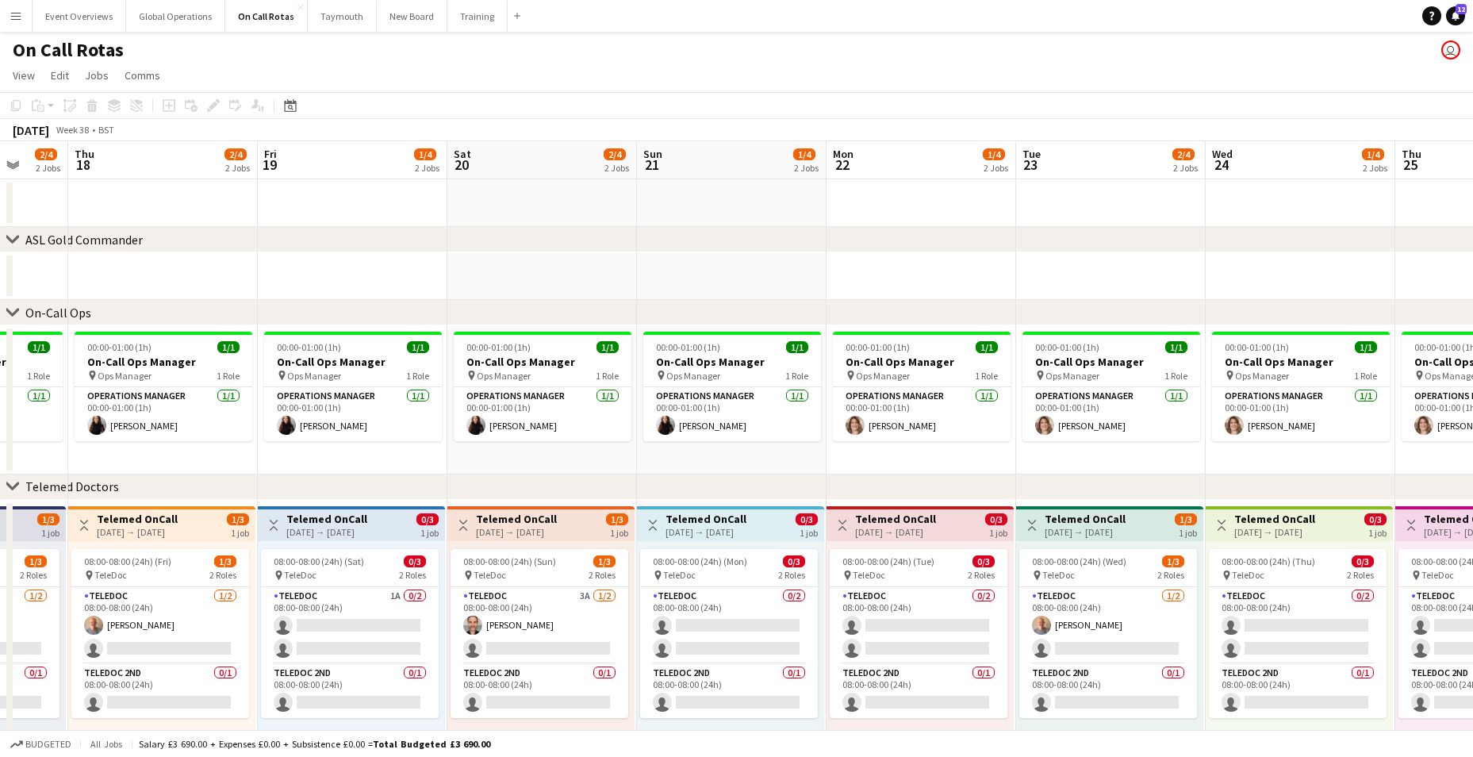
drag, startPoint x: 743, startPoint y: 631, endPoint x: 338, endPoint y: 610, distance: 406.0
click at [338, 610] on app-calendar-viewport "Mon 15 2/4 2 Jobs Tue 16 2/4 2 Jobs Wed 17 2/4 2 Jobs Thu 18 2/4 2 Jobs Fri 19 …" at bounding box center [736, 465] width 1473 height 649
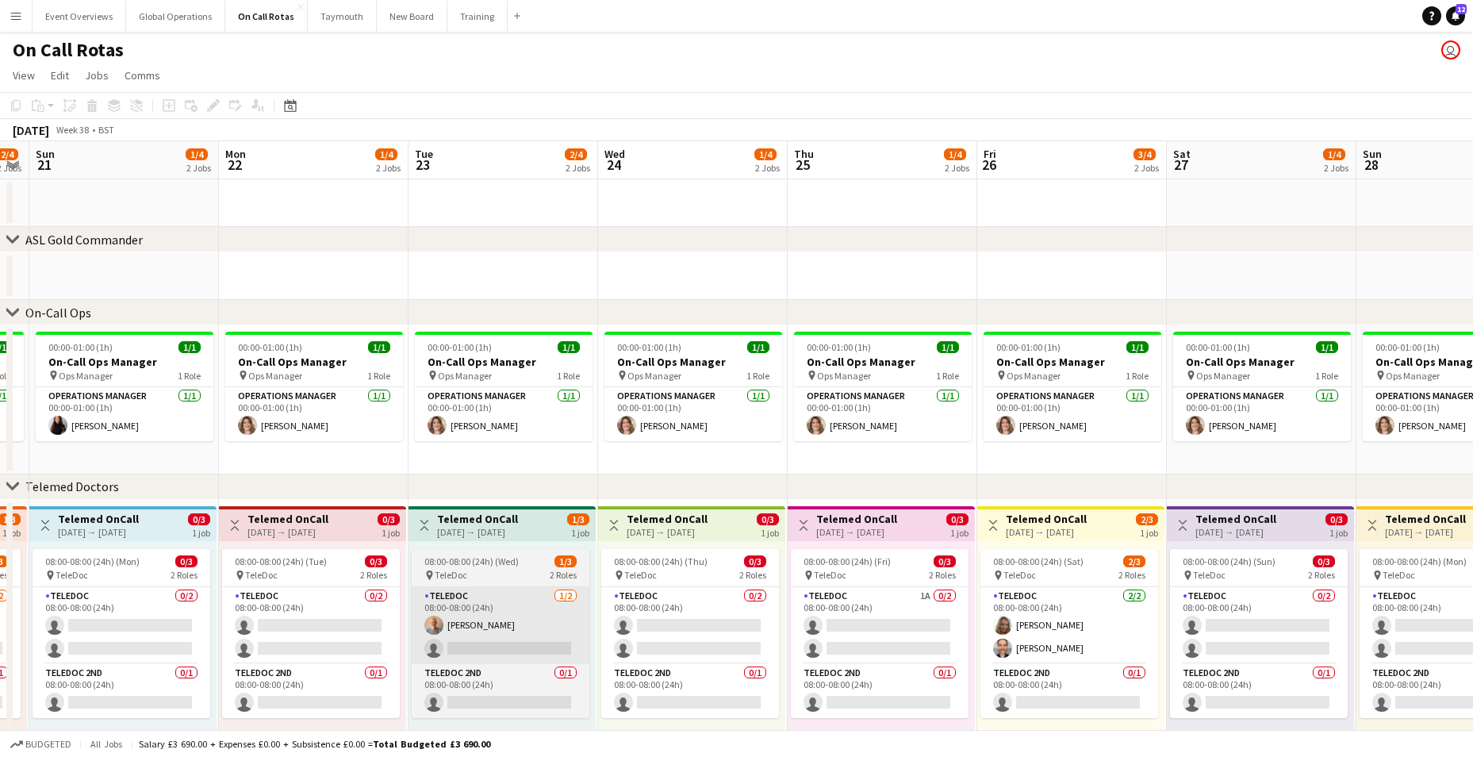
drag, startPoint x: 893, startPoint y: 647, endPoint x: 502, endPoint y: 617, distance: 391.6
click at [286, 609] on app-calendar-viewport "Thu 18 2/4 2 Jobs Fri 19 1/4 2 Jobs Sat 20 2/4 2 Jobs Sun 21 1/4 2 Jobs Mon 22 …" at bounding box center [736, 465] width 1473 height 649
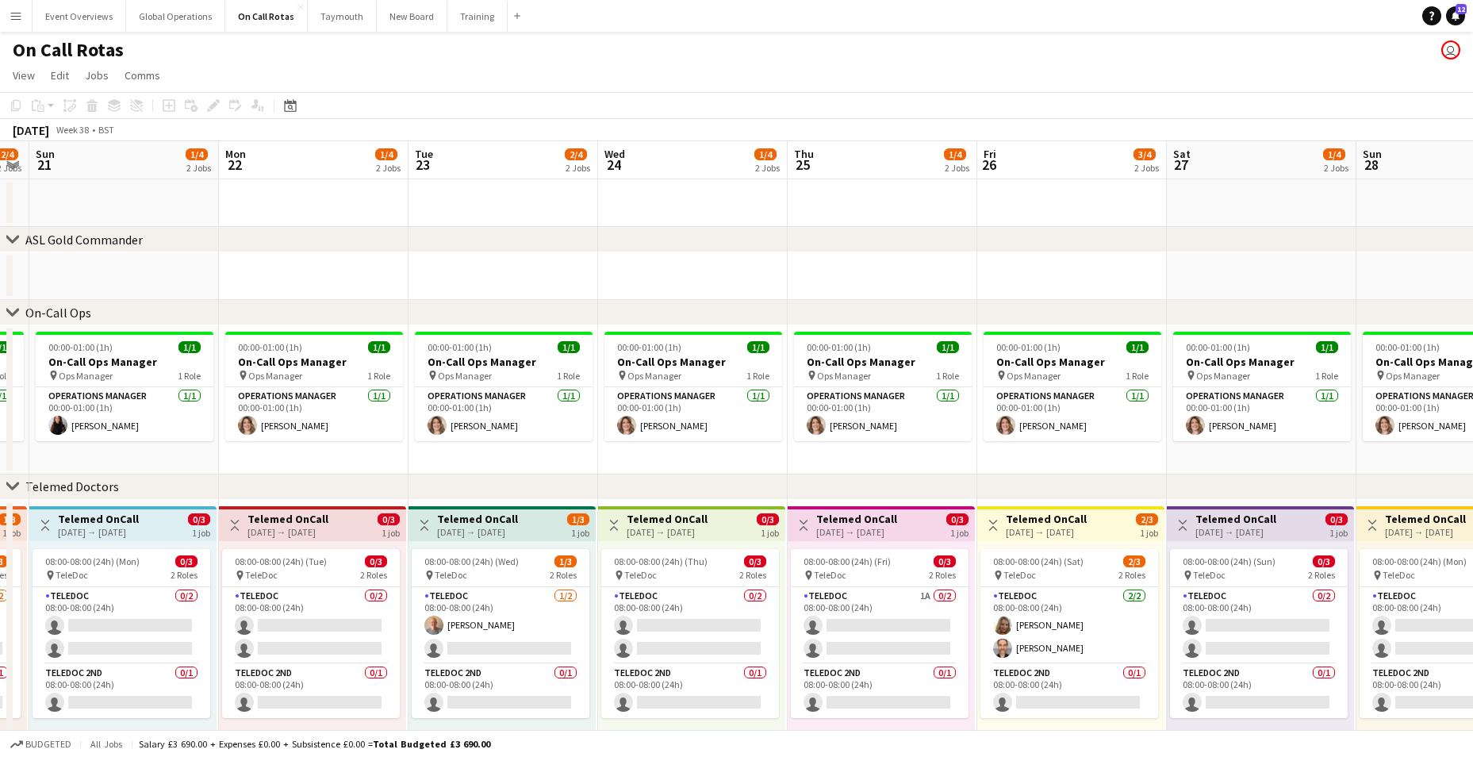
drag, startPoint x: 713, startPoint y: 624, endPoint x: 528, endPoint y: 620, distance: 184.9
click at [520, 620] on app-calendar-viewport "Thu 18 2/4 2 Jobs Fri 19 1/4 2 Jobs Sat 20 2/4 2 Jobs Sun 21 1/4 2 Jobs Mon 22 …" at bounding box center [736, 465] width 1473 height 649
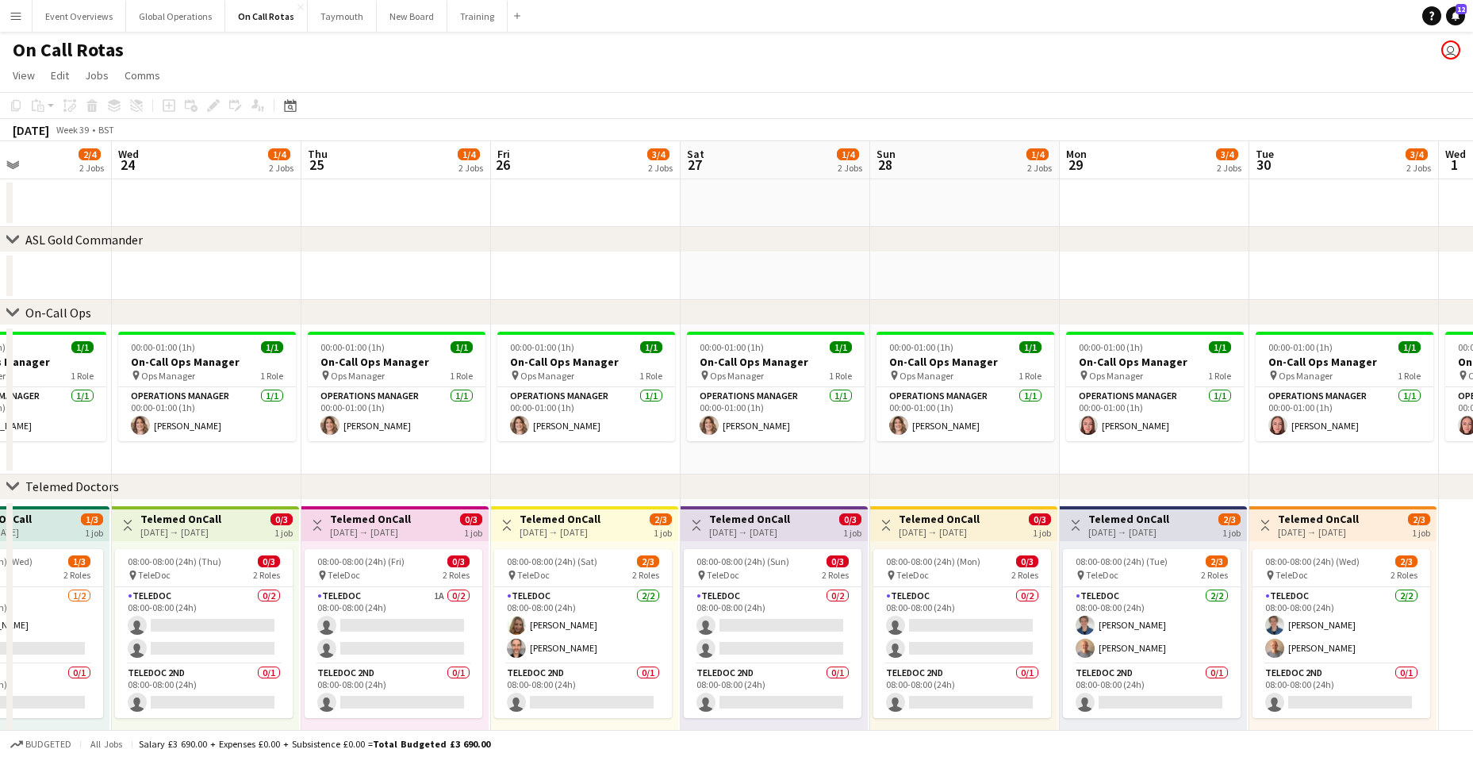
drag, startPoint x: 739, startPoint y: 626, endPoint x: 444, endPoint y: 619, distance: 296.0
click at [444, 619] on app-calendar-viewport "Sat 20 2/4 2 Jobs Sun 21 1/4 2 Jobs Mon 22 1/4 2 Jobs Tue 23 2/4 2 Jobs Wed 24 …" at bounding box center [736, 465] width 1473 height 649
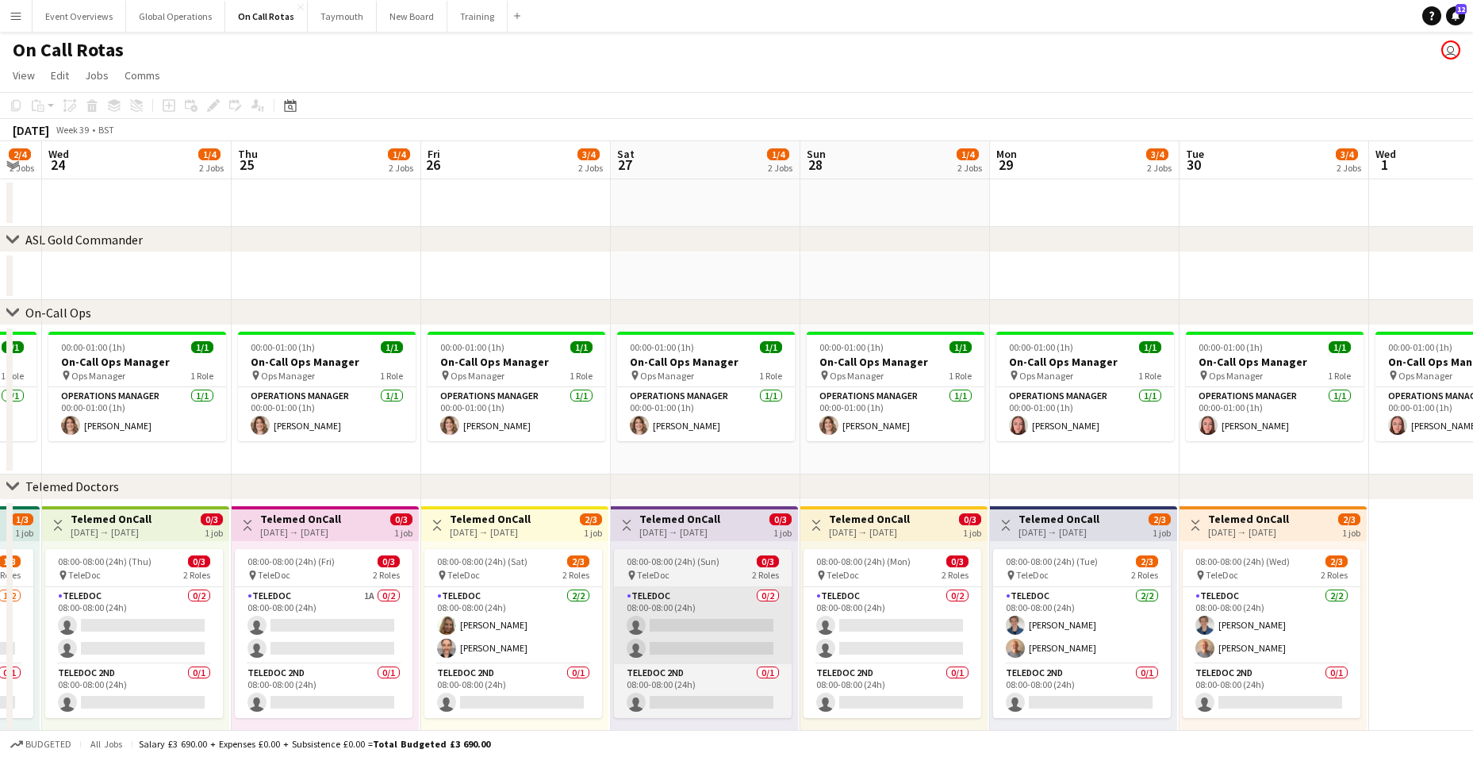
drag, startPoint x: 761, startPoint y: 623, endPoint x: 578, endPoint y: 628, distance: 183.4
click at [501, 628] on app-calendar-viewport "Sun 21 1/4 2 Jobs Mon 22 1/4 2 Jobs Tue 23 2/4 2 Jobs Wed 24 1/4 2 Jobs Thu 25 …" at bounding box center [736, 465] width 1473 height 649
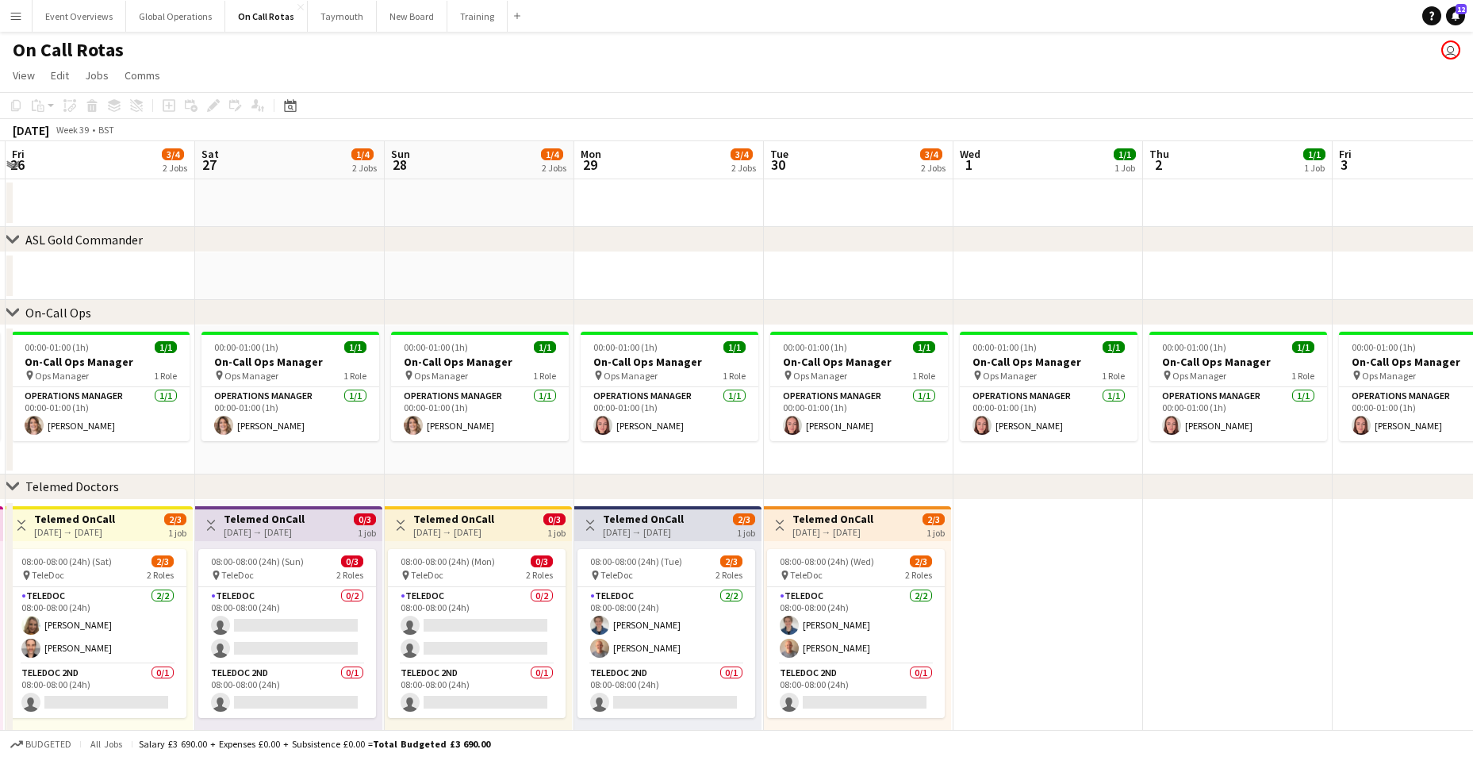
scroll to position [0, 632]
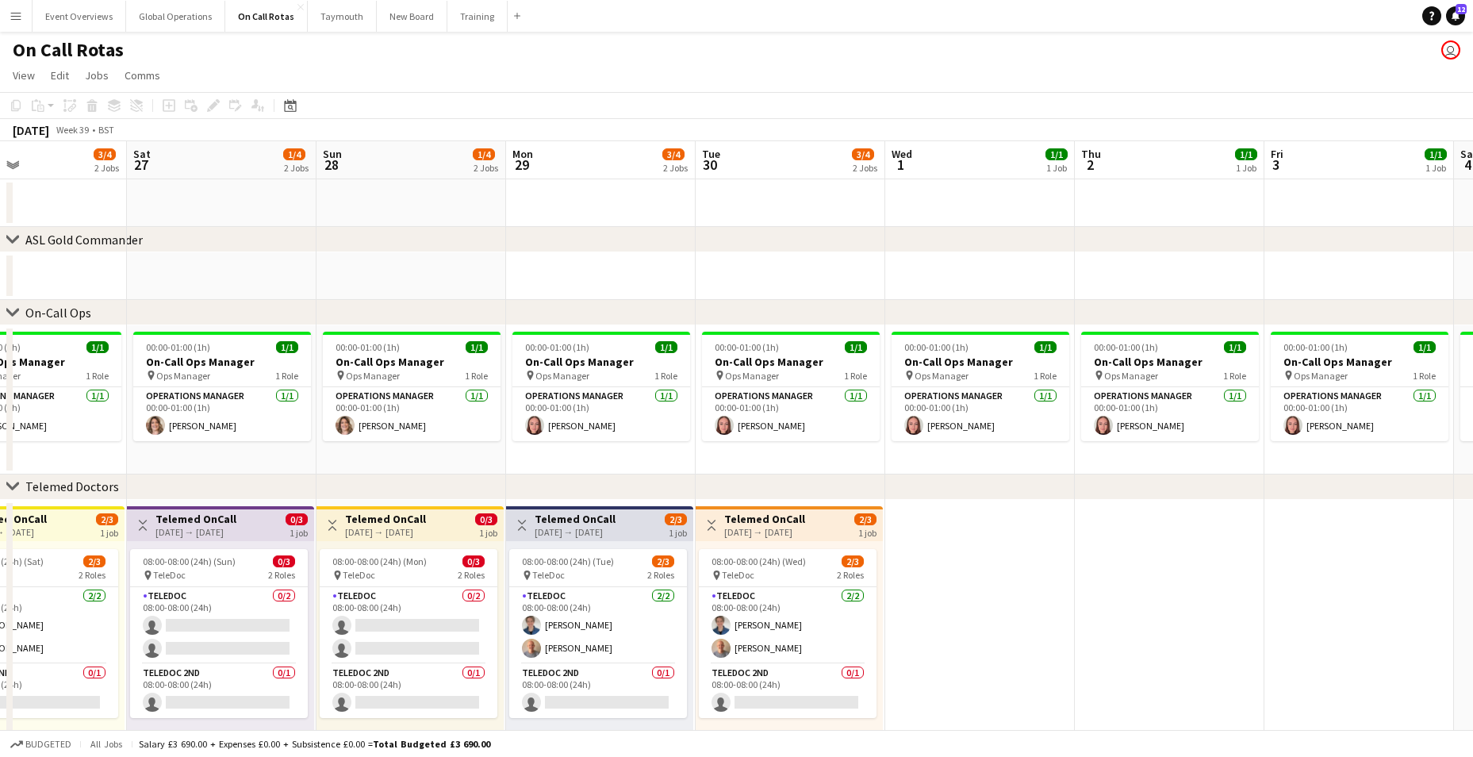
drag, startPoint x: 707, startPoint y: 630, endPoint x: 413, endPoint y: 627, distance: 294.4
click at [413, 627] on app-calendar-viewport "Tue 23 2/4 2 Jobs Wed 24 1/4 2 Jobs Thu 25 1/4 2 Jobs Fri 26 3/4 2 Jobs Sat 27 …" at bounding box center [736, 465] width 1473 height 649
